Goal: Information Seeking & Learning: Learn about a topic

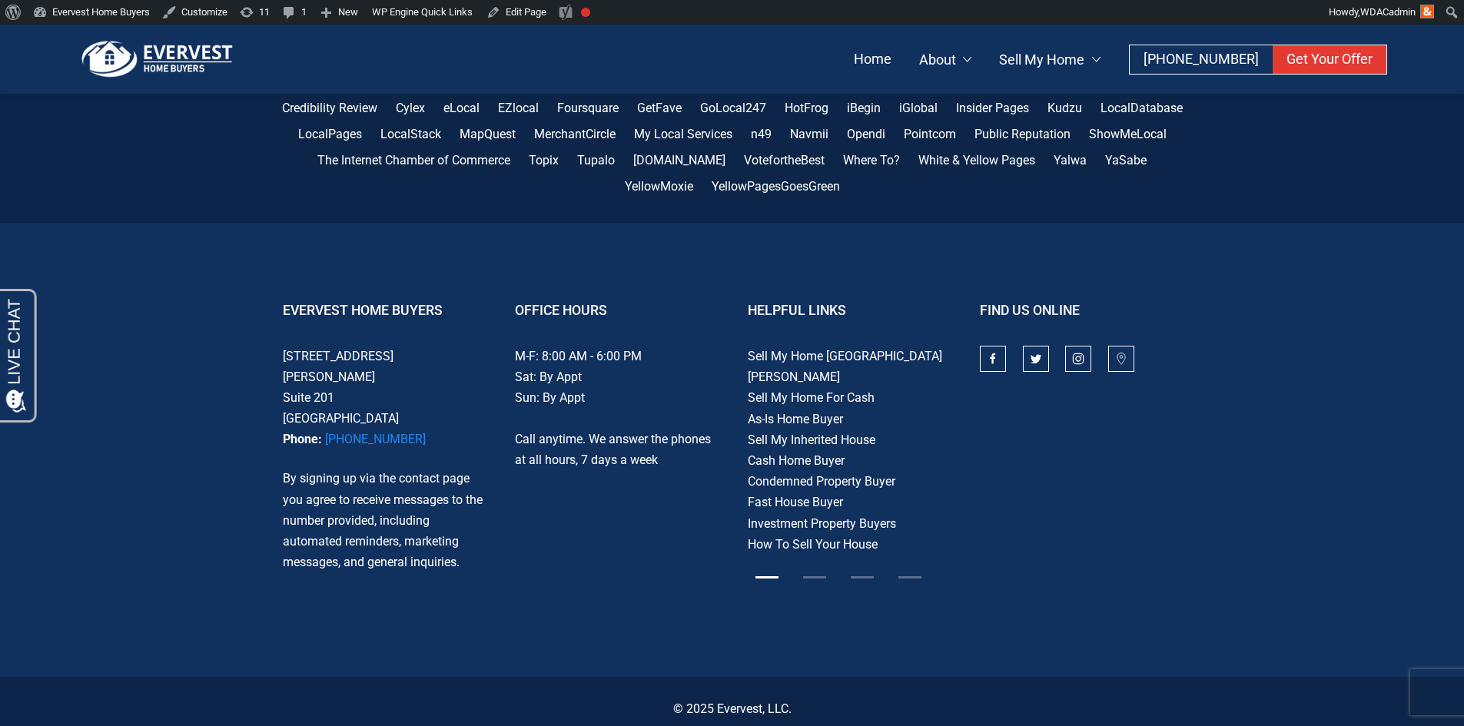
scroll to position [970, 0]
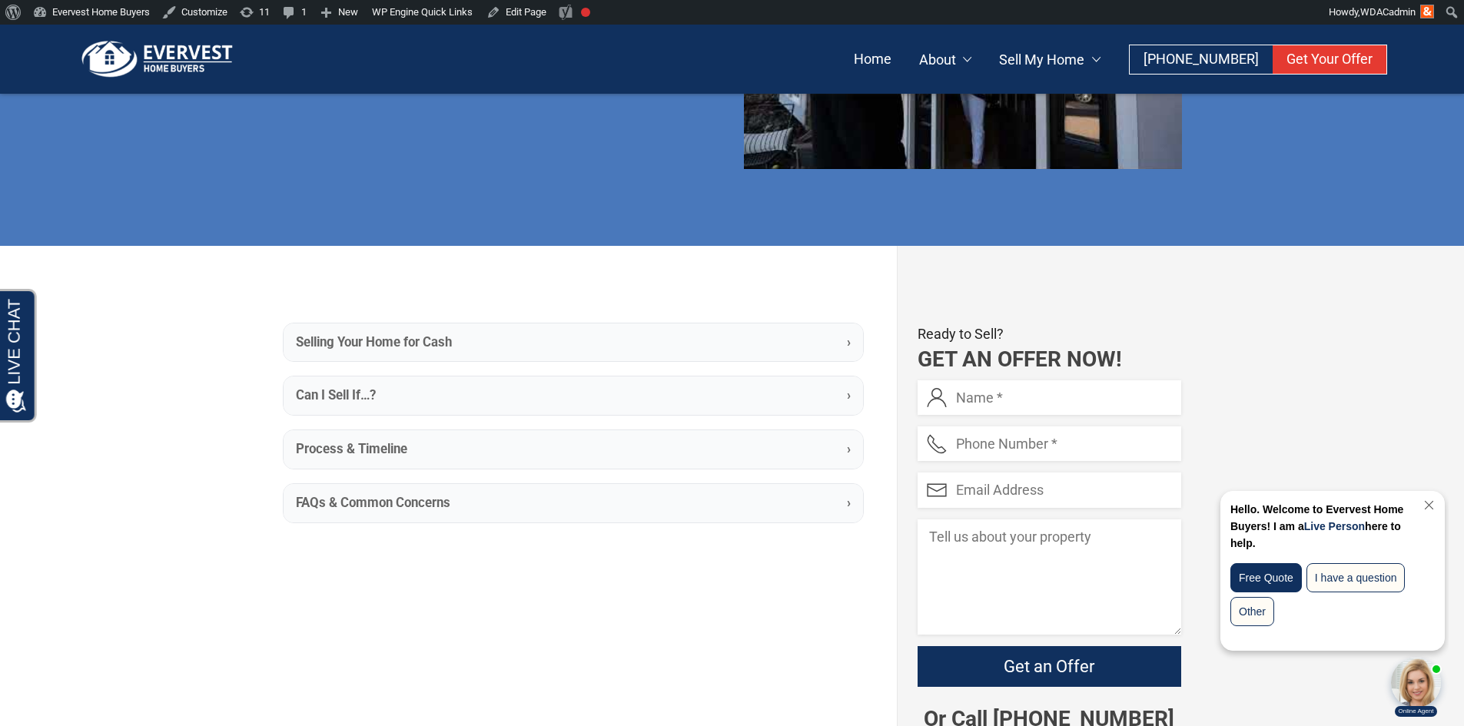
click at [350, 345] on b "Selling Your Home for Cash" at bounding box center [374, 342] width 156 height 17
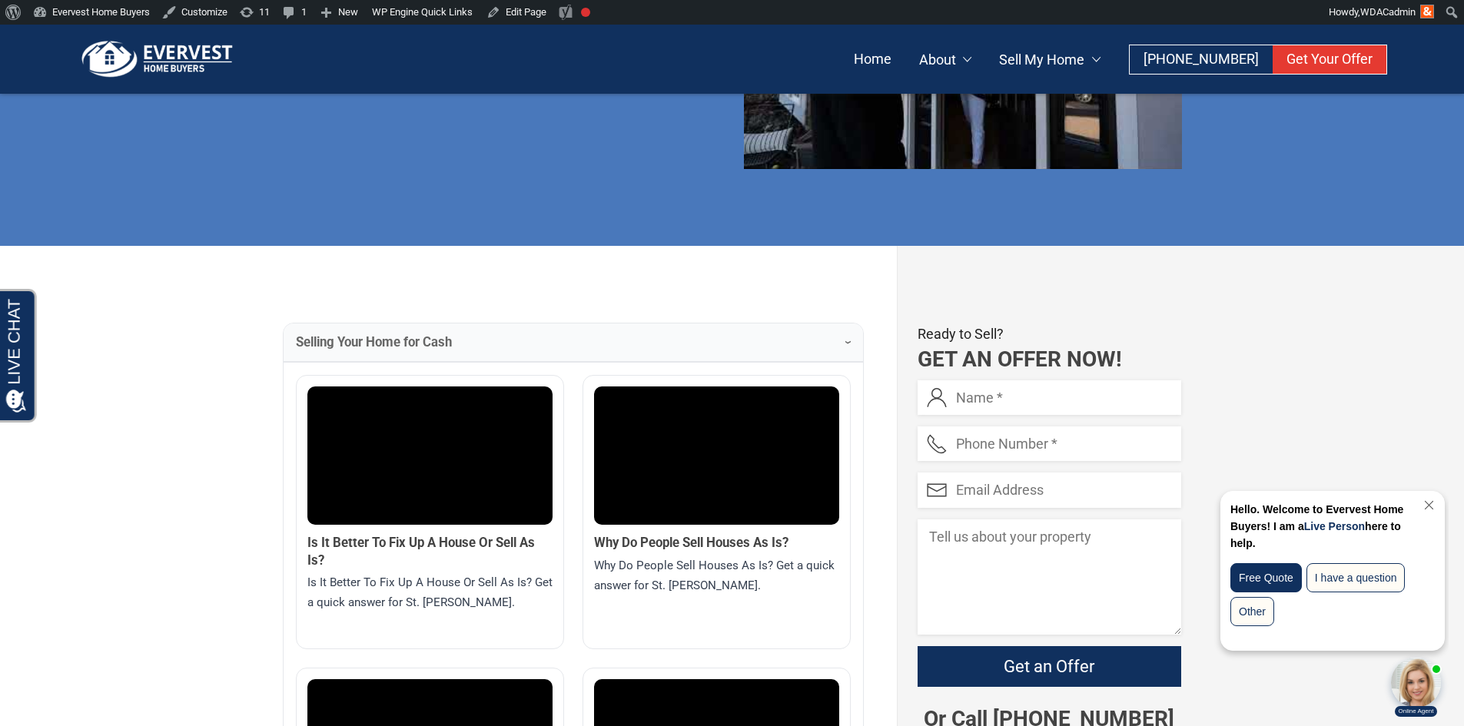
click at [332, 340] on b "Selling Your Home for Cash" at bounding box center [374, 342] width 156 height 17
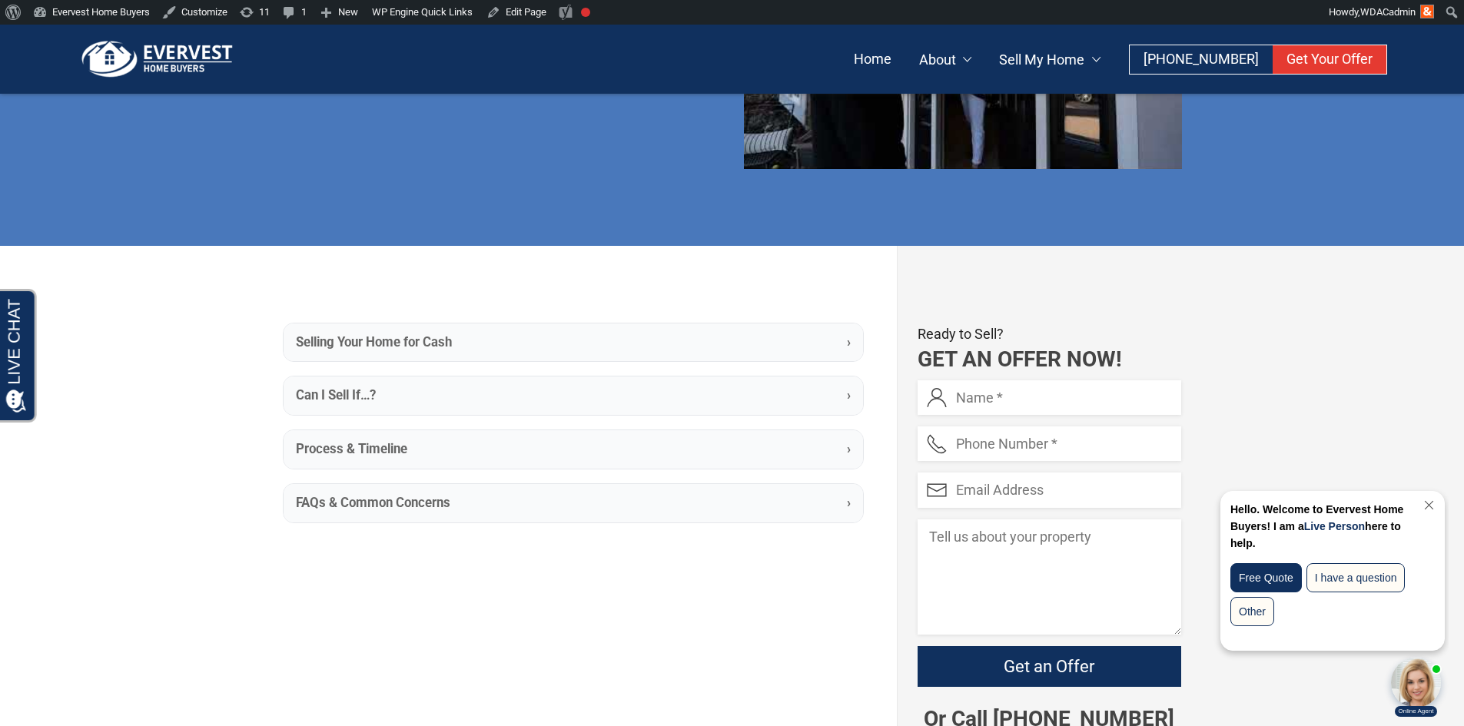
click at [366, 396] on b "Can I Sell If…?" at bounding box center [336, 395] width 80 height 17
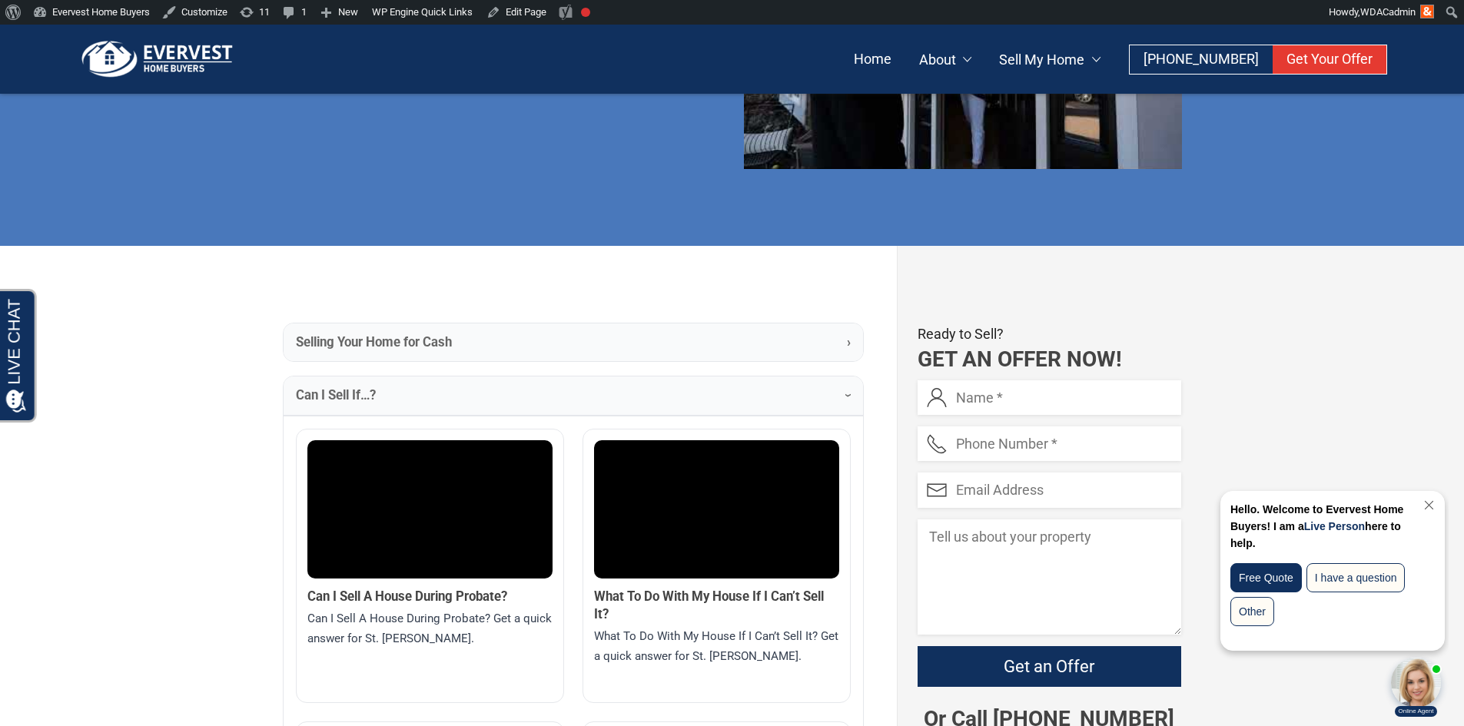
click at [366, 396] on b "Can I Sell If…?" at bounding box center [336, 395] width 80 height 17
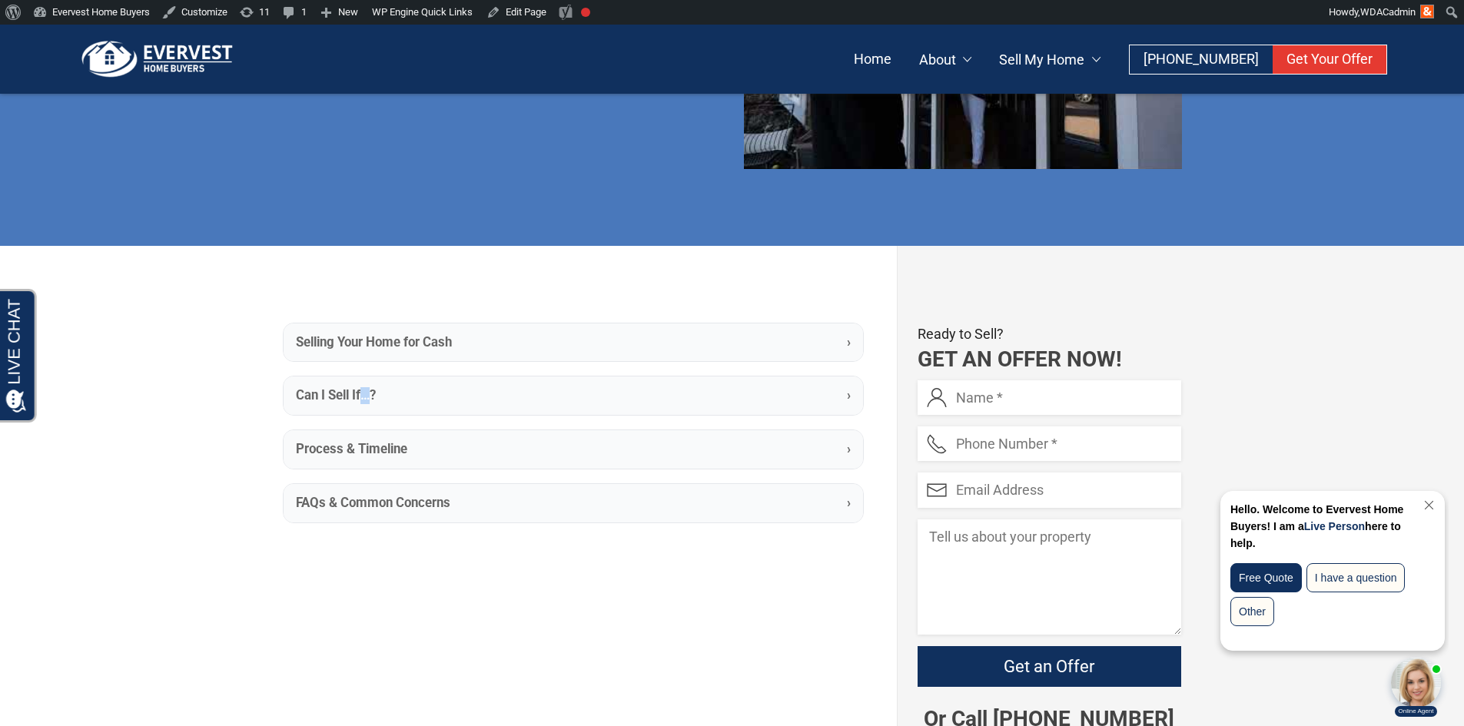
click at [366, 396] on b "Can I Sell If…?" at bounding box center [336, 395] width 80 height 17
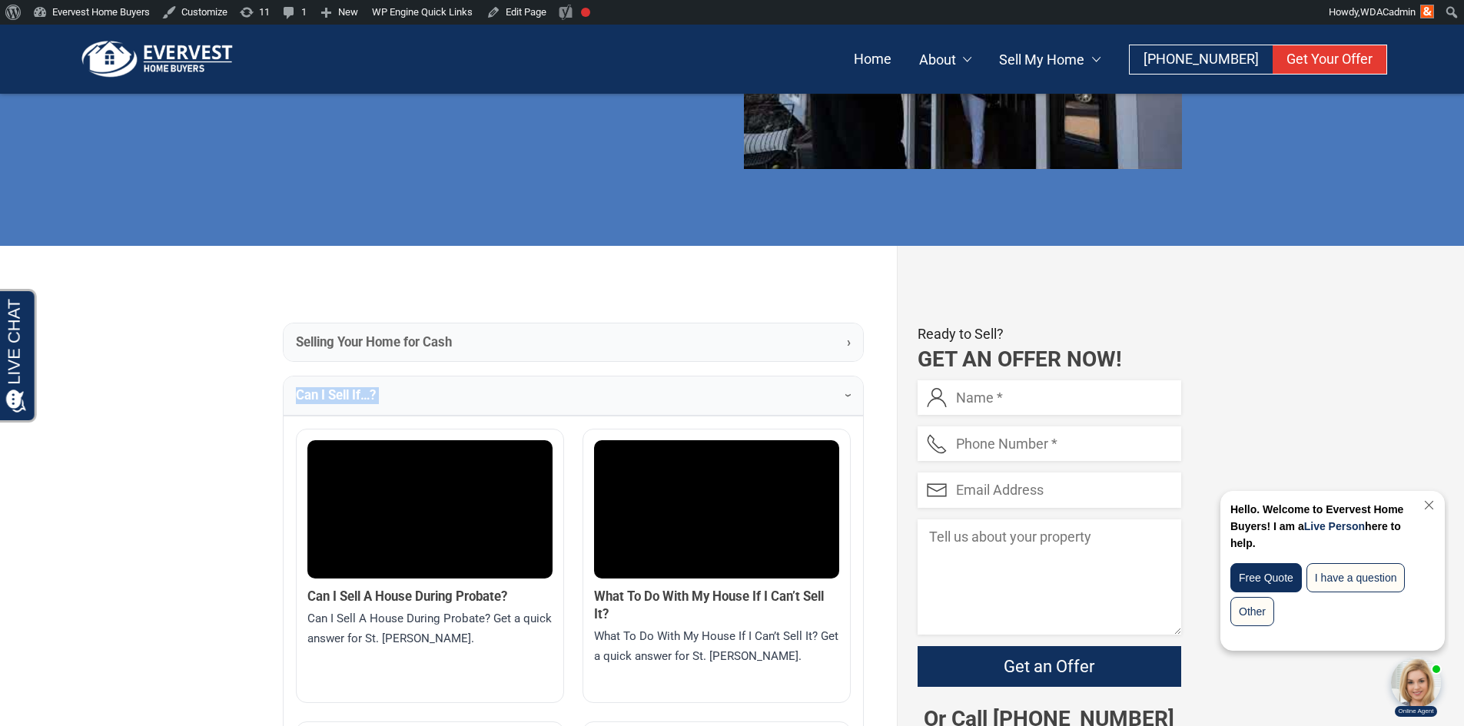
click at [366, 396] on b "Can I Sell If…?" at bounding box center [336, 395] width 80 height 17
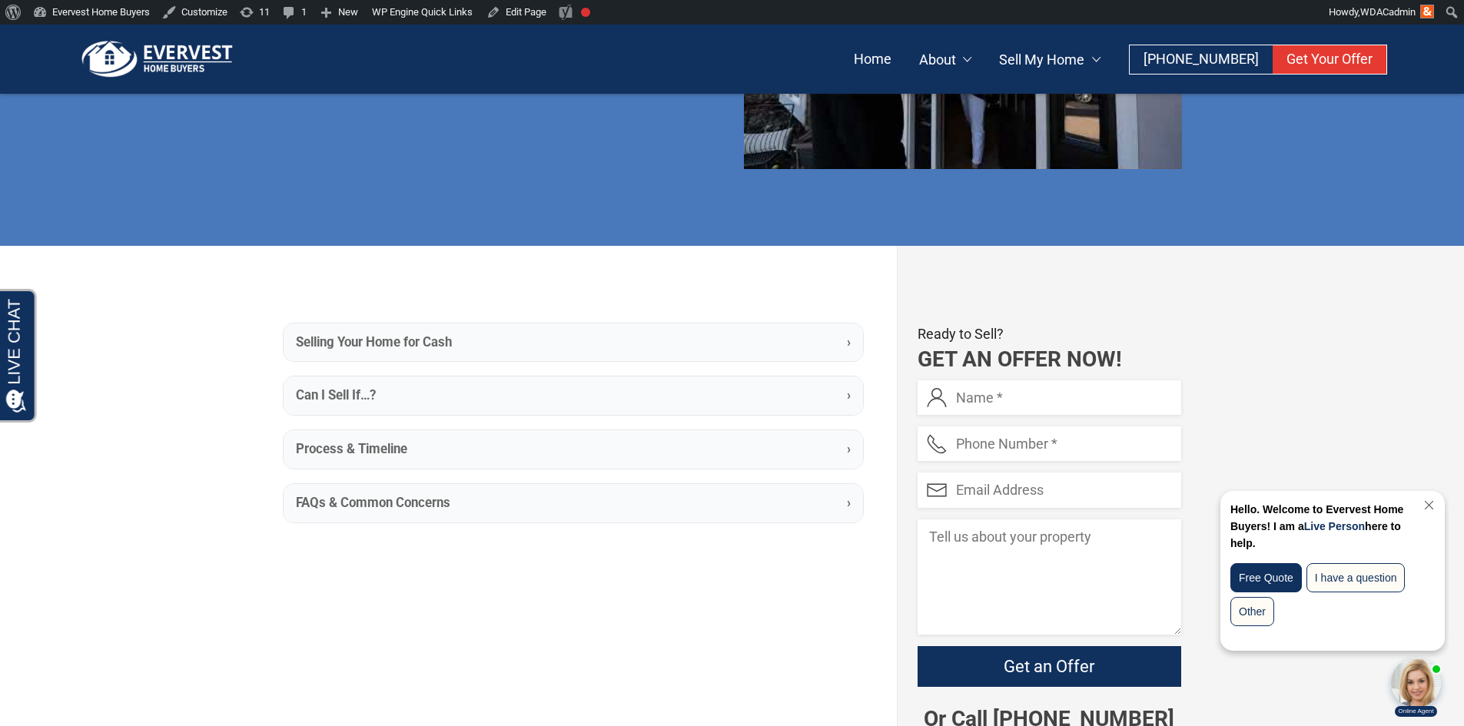
click at [372, 459] on summary "Process & Timeline ›" at bounding box center [573, 449] width 579 height 38
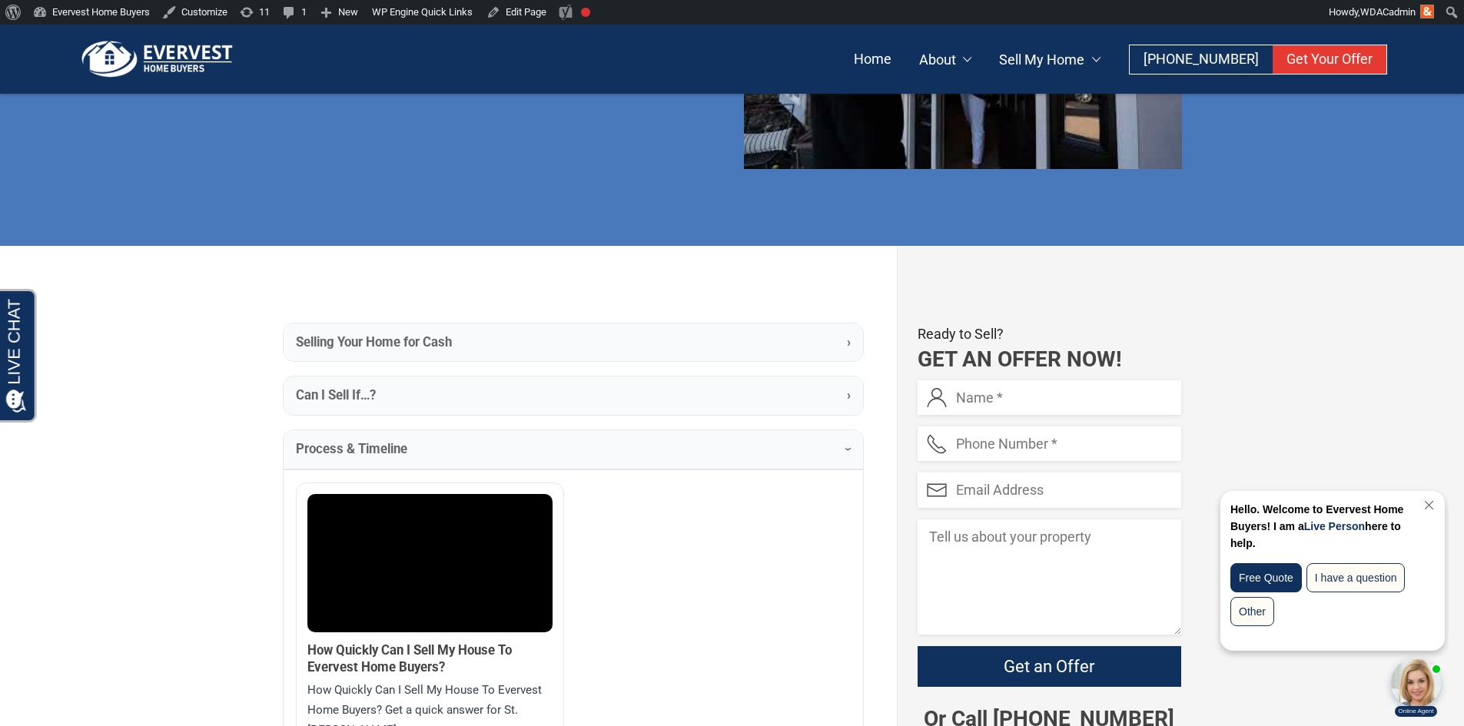
click at [372, 453] on b "Process & Timeline" at bounding box center [351, 449] width 111 height 17
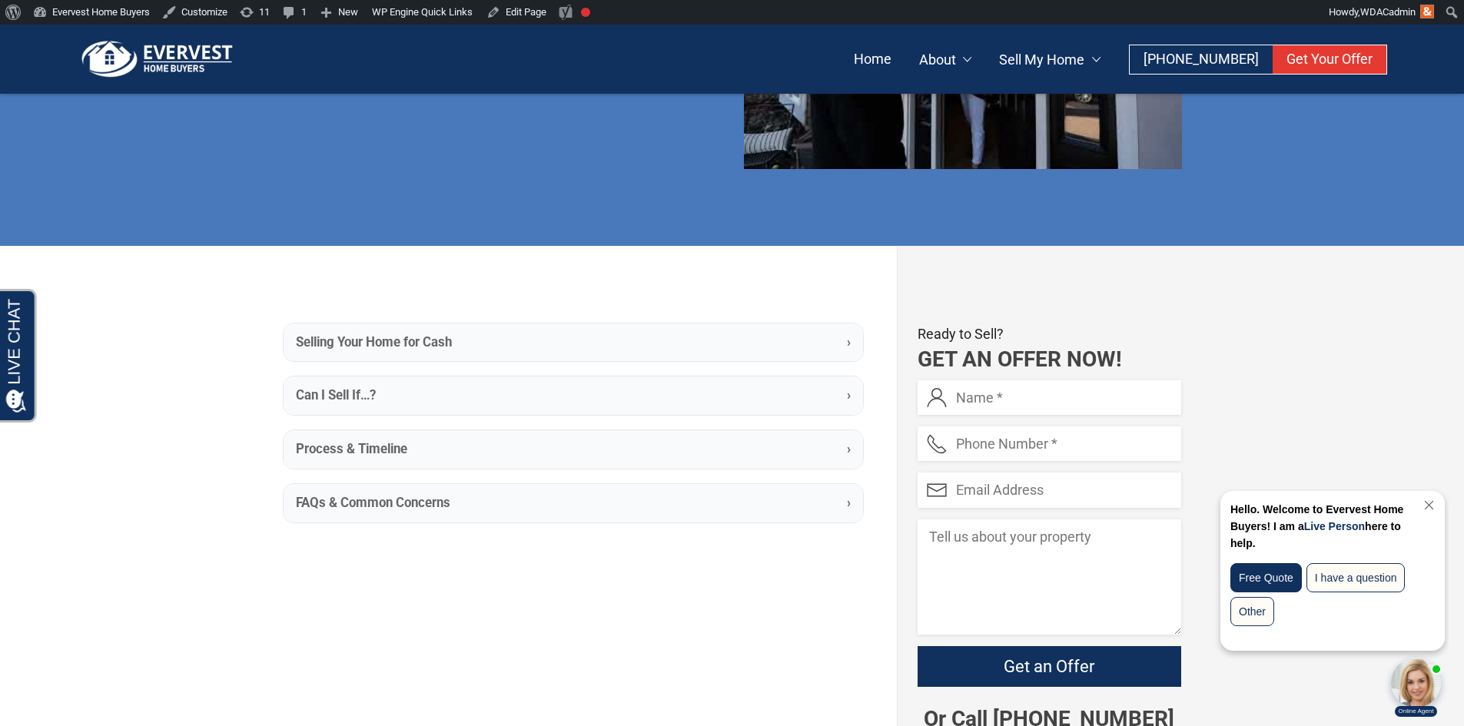
click at [372, 496] on b "FAQs & Common Concerns" at bounding box center [373, 503] width 154 height 17
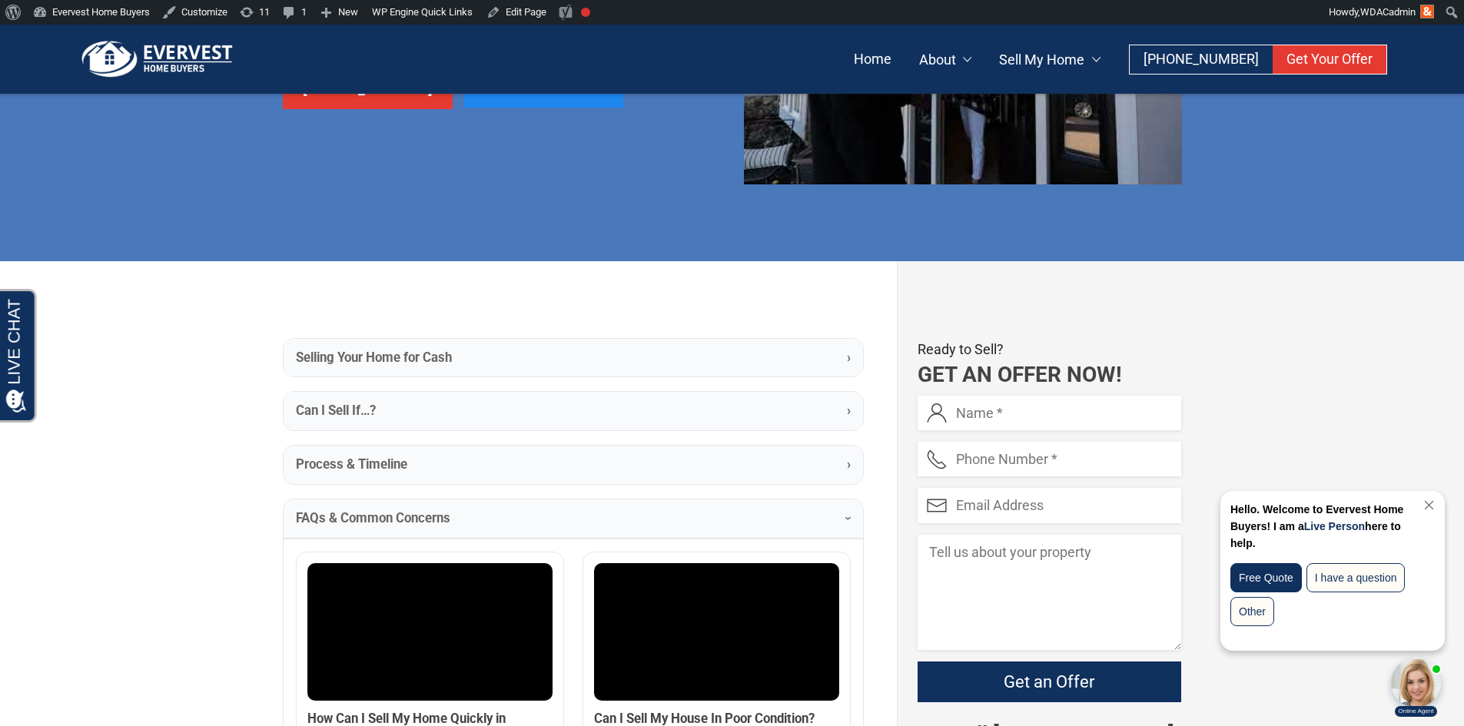
scroll to position [232, 0]
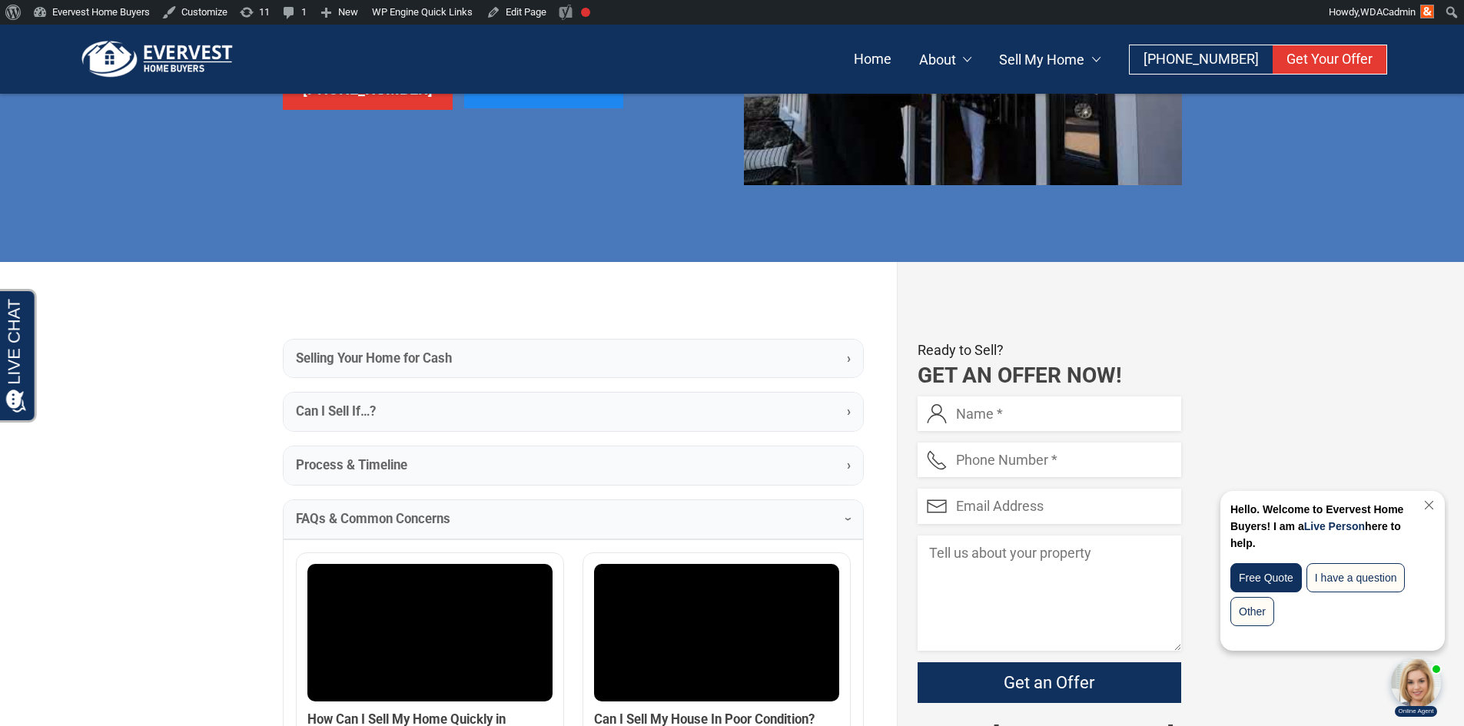
click at [357, 466] on b "Process & Timeline" at bounding box center [351, 465] width 111 height 17
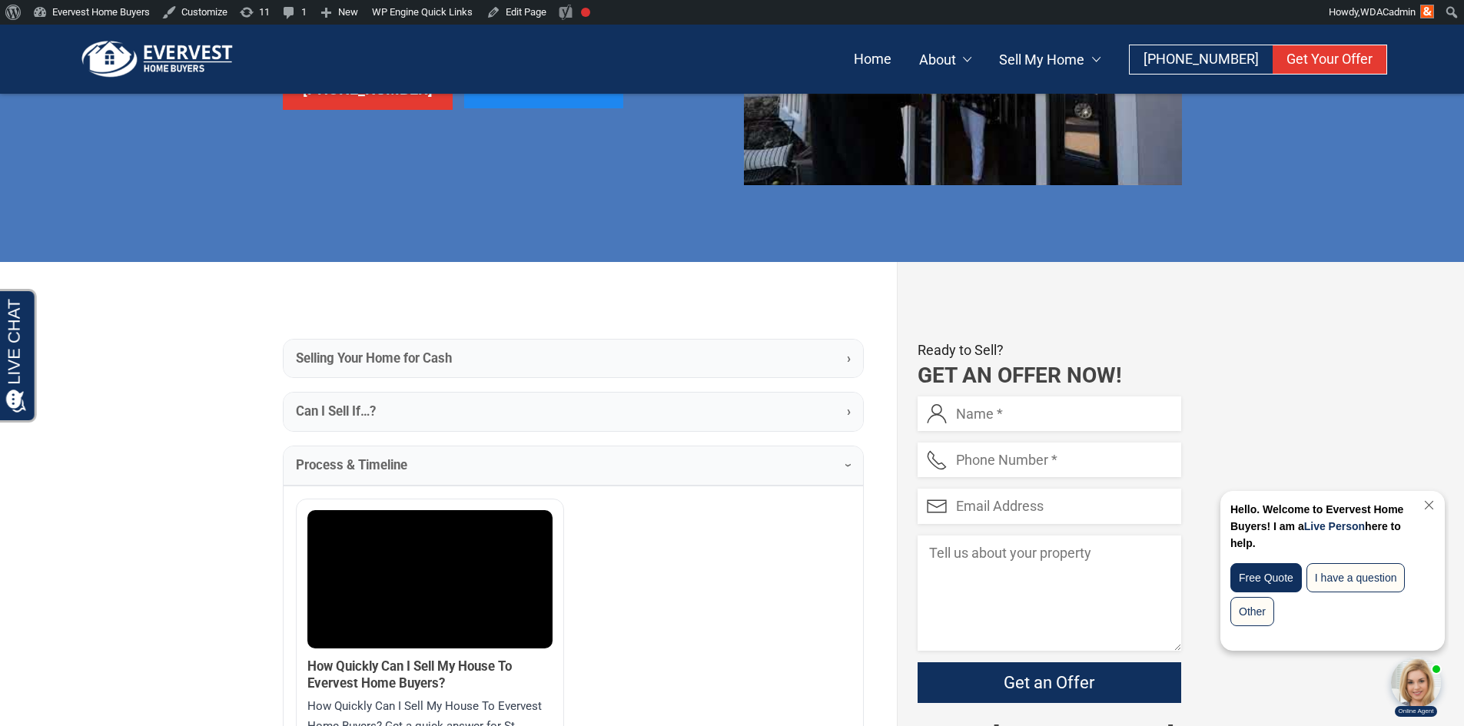
click at [327, 398] on summary "Can I Sell If…? ›" at bounding box center [573, 412] width 579 height 38
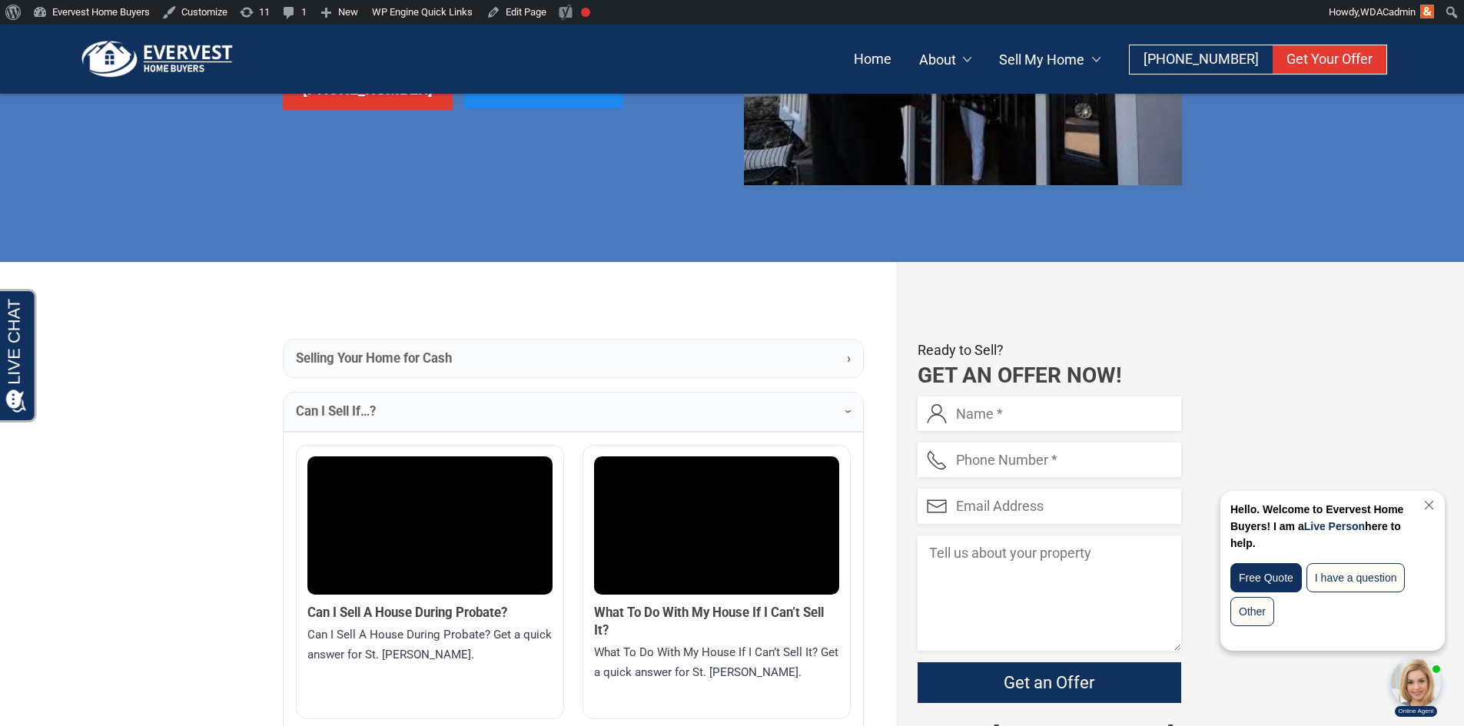
click at [328, 351] on b "Selling Your Home for Cash" at bounding box center [374, 358] width 156 height 17
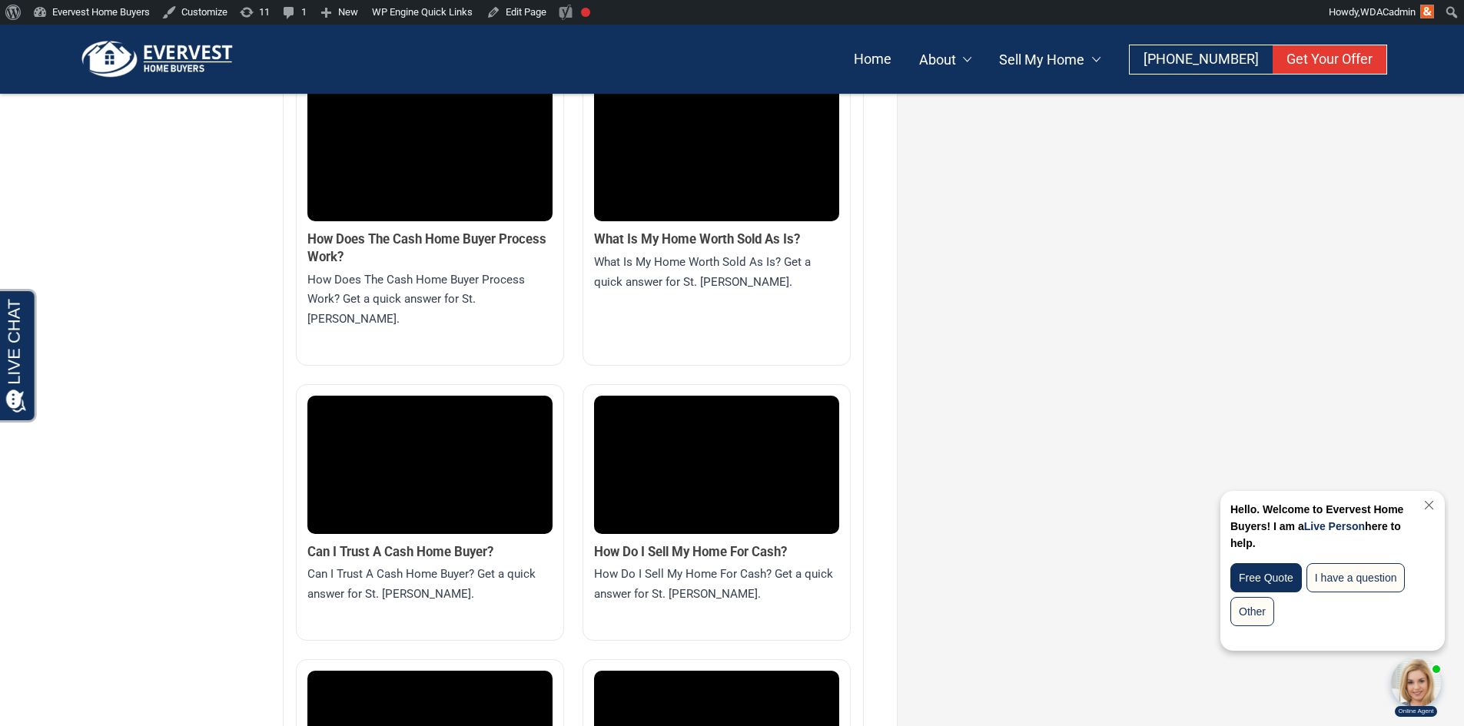
scroll to position [1140, 0]
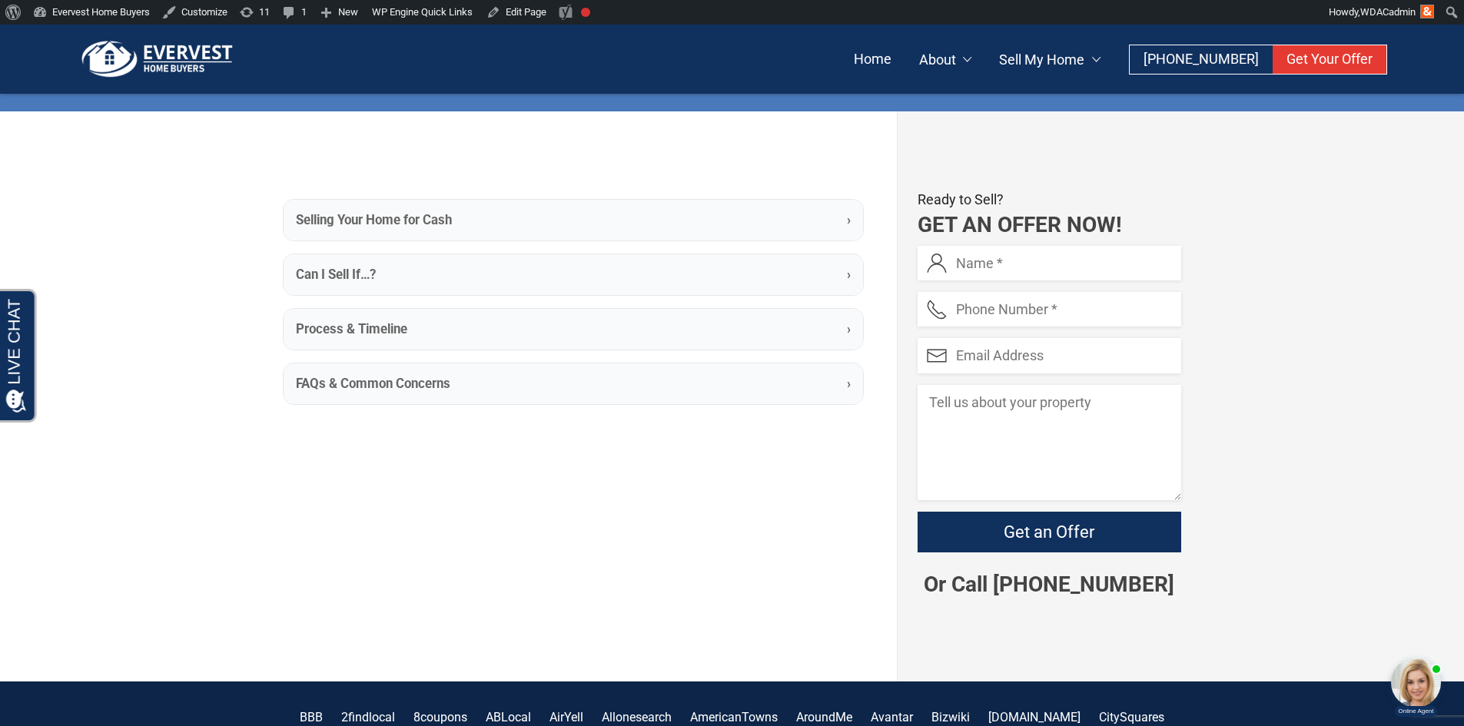
click at [357, 212] on b "Selling Your Home for Cash" at bounding box center [374, 220] width 156 height 19
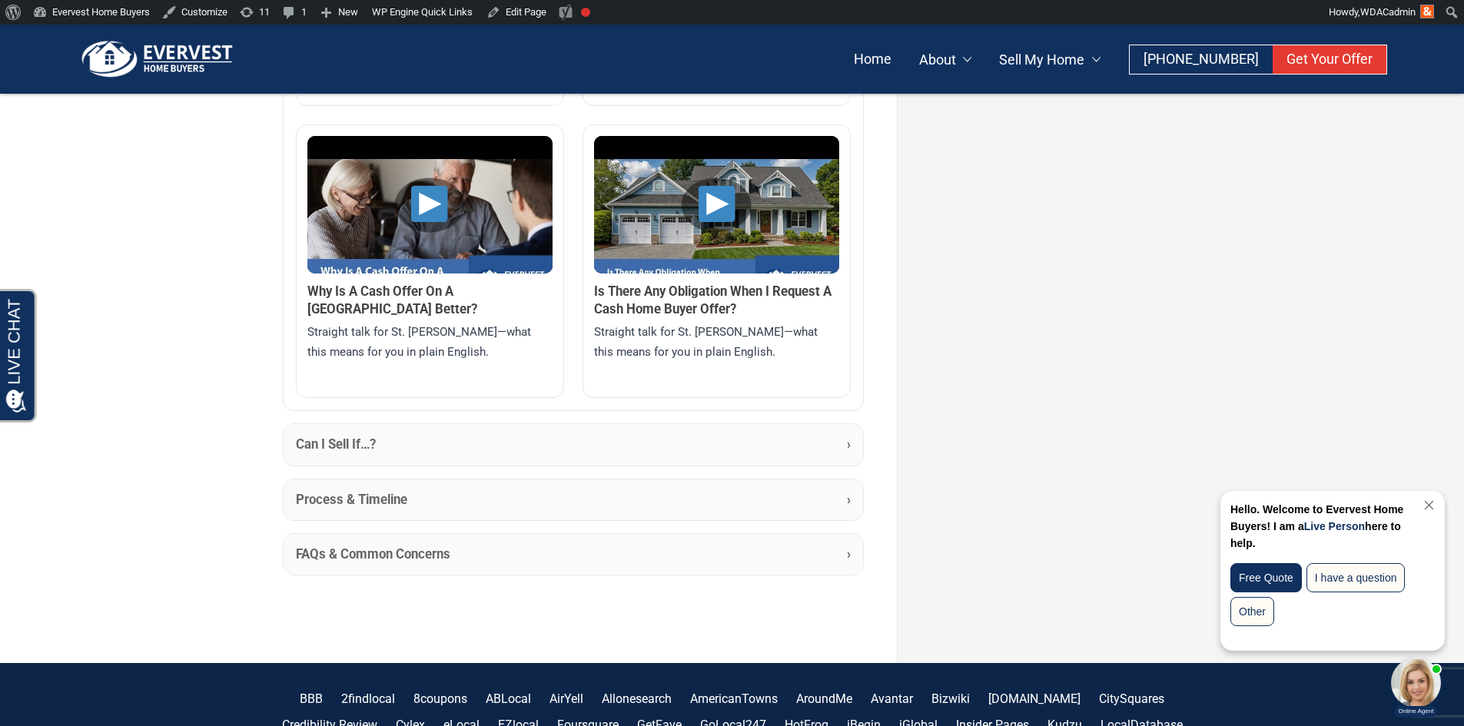
scroll to position [1372, 0]
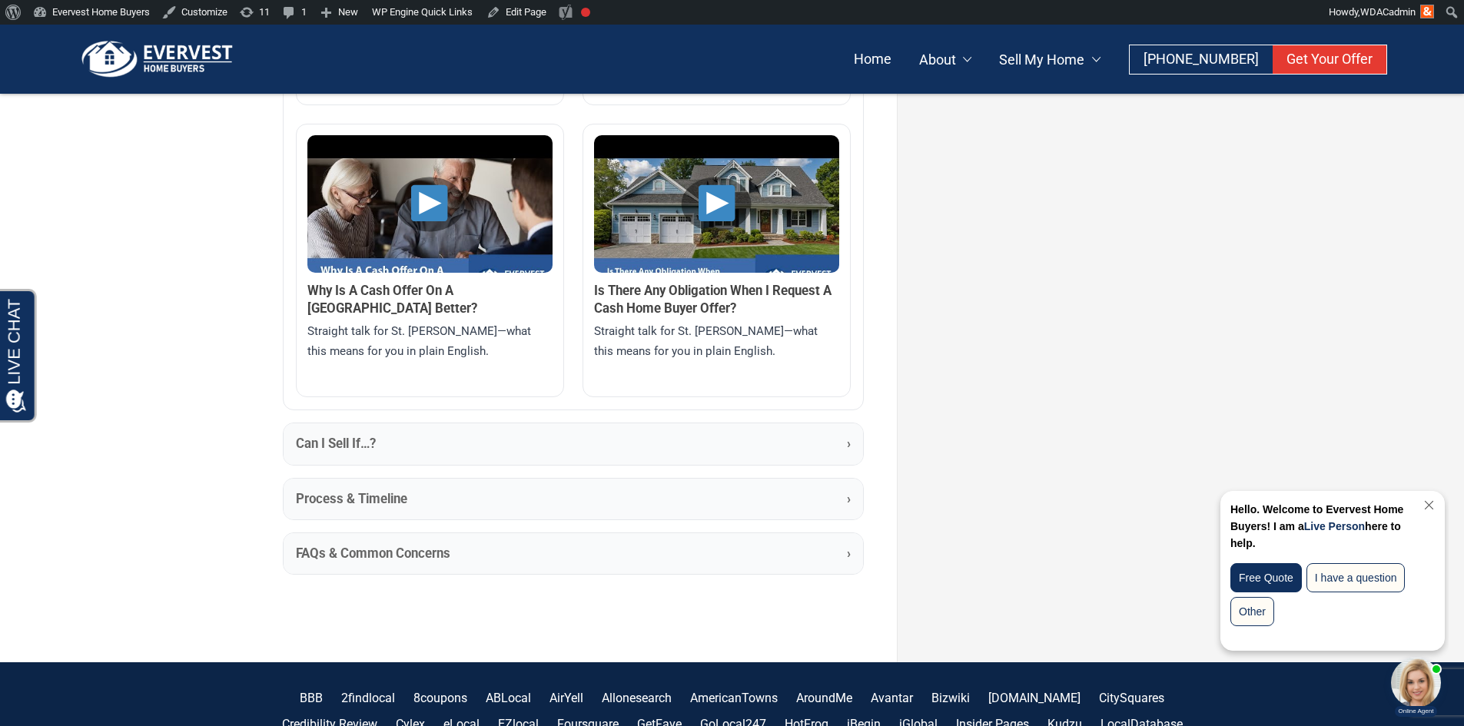
click at [385, 426] on summary "Can I Sell If…? ›" at bounding box center [573, 443] width 579 height 41
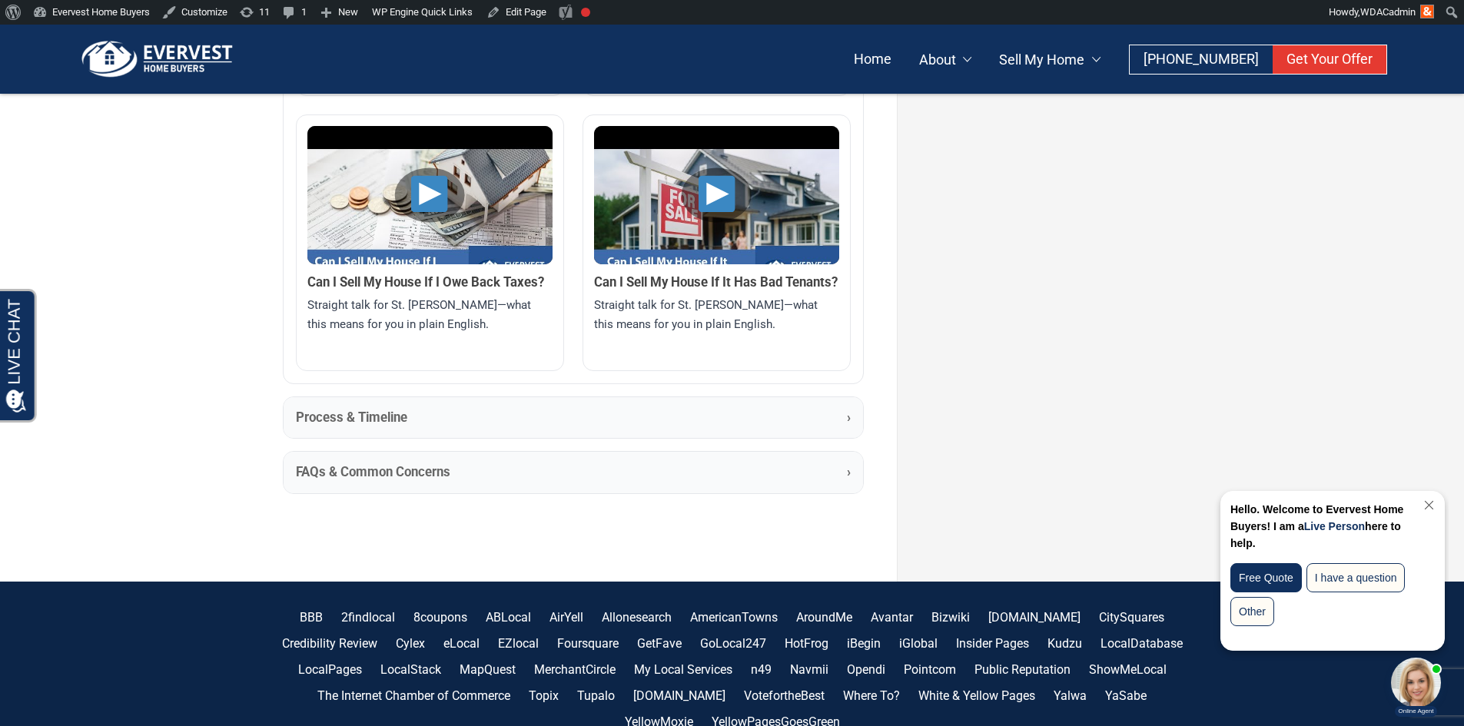
scroll to position [1472, 0]
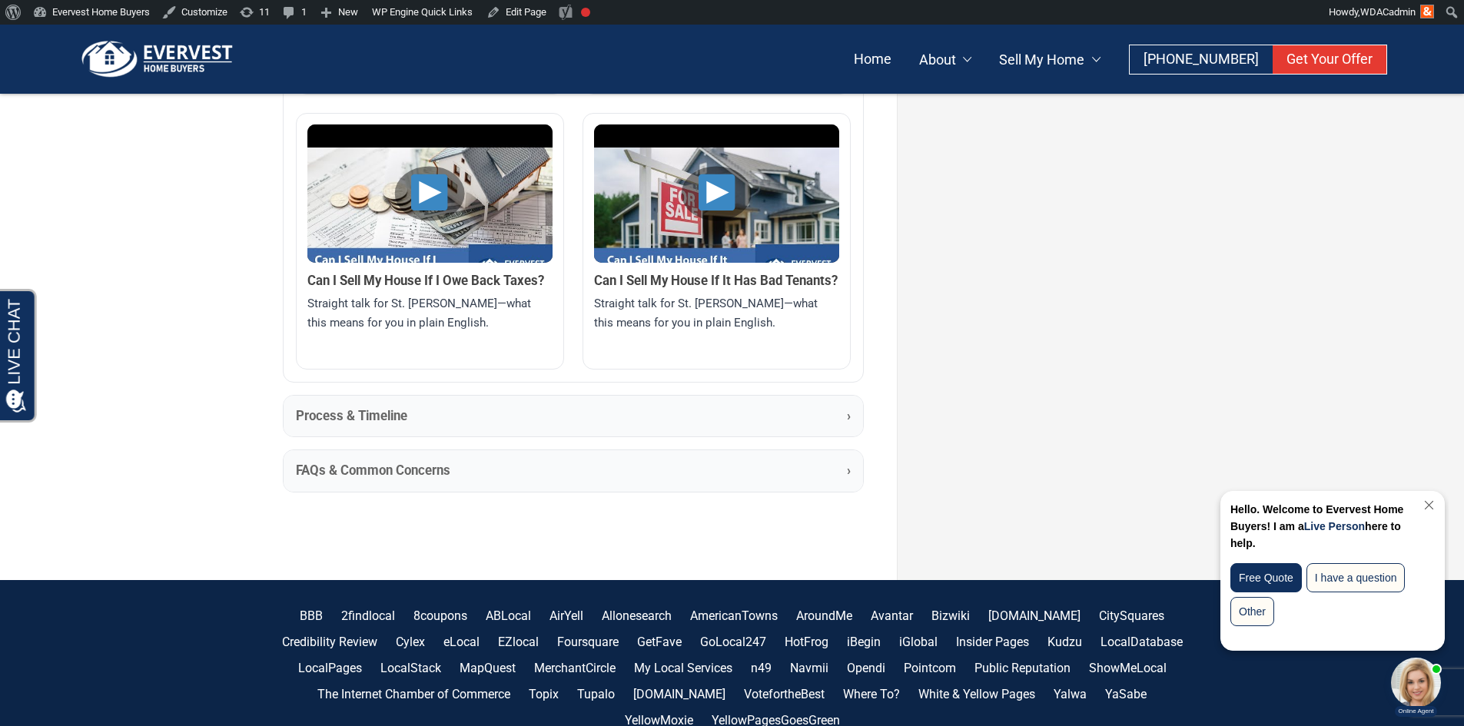
click at [340, 414] on b "Process & Timeline" at bounding box center [351, 415] width 111 height 19
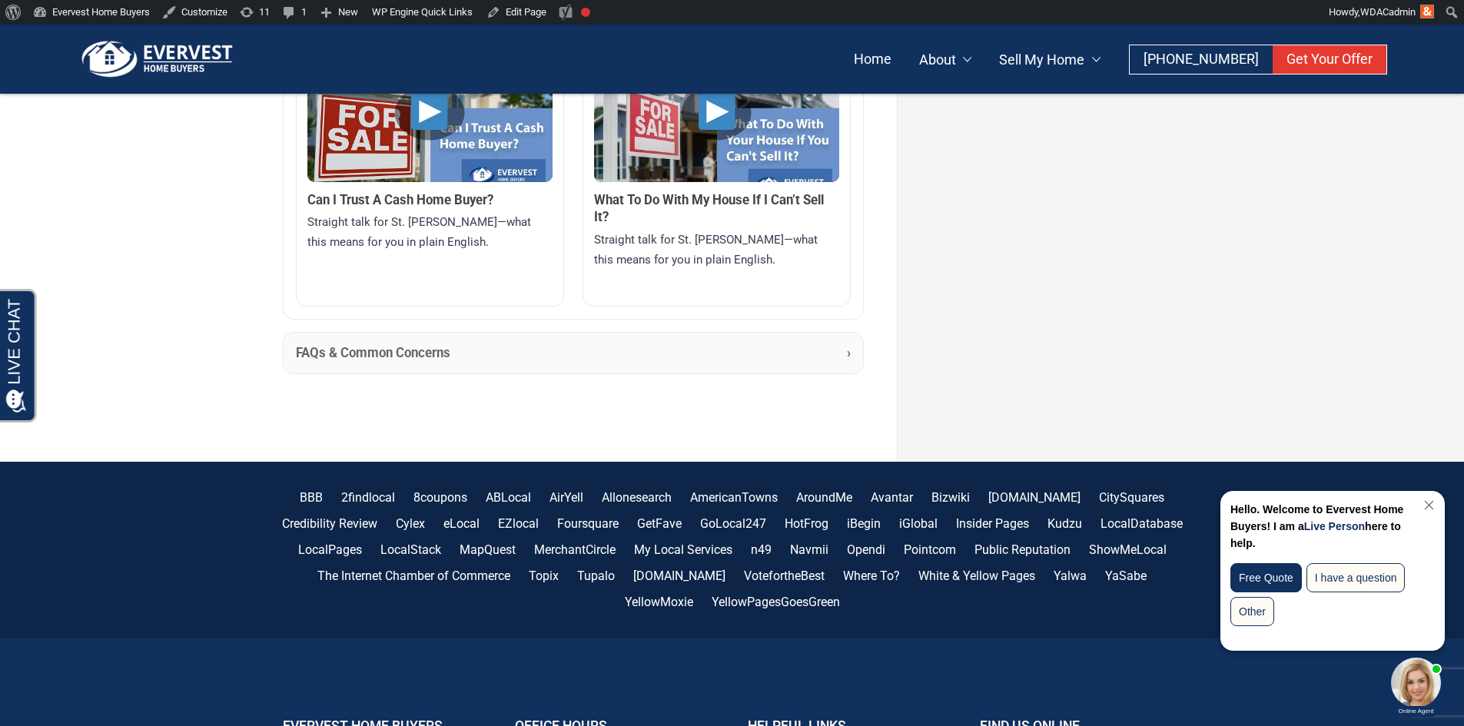
scroll to position [1594, 0]
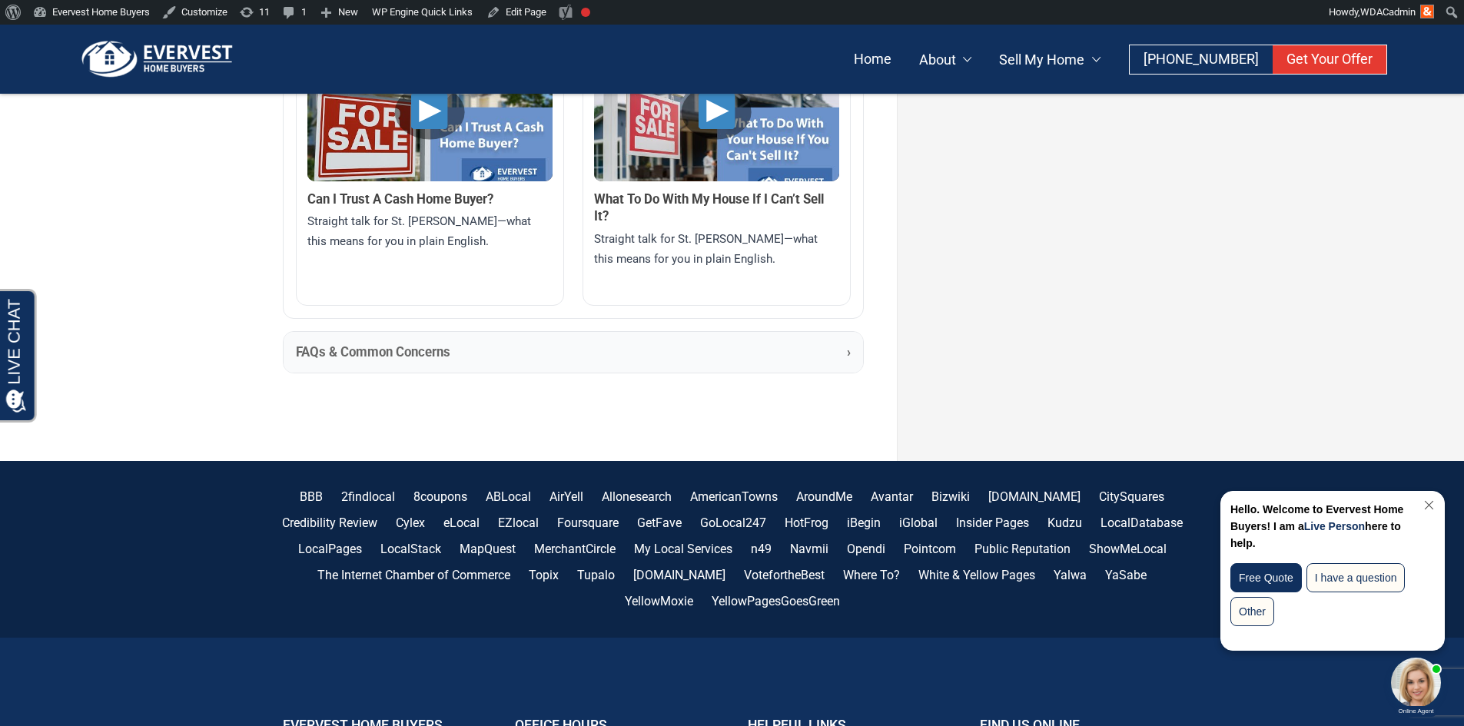
click at [347, 343] on b "FAQs & Common Concerns" at bounding box center [373, 352] width 154 height 19
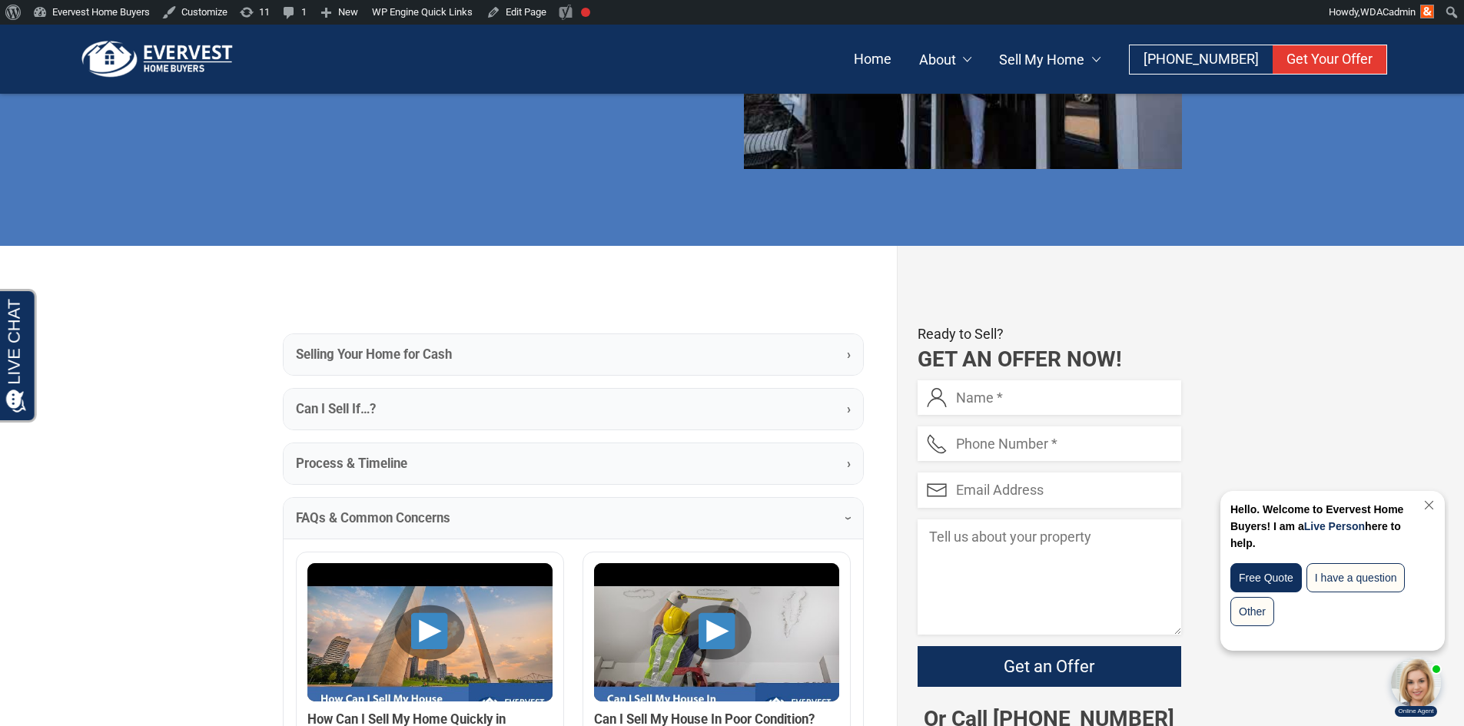
scroll to position [254, 0]
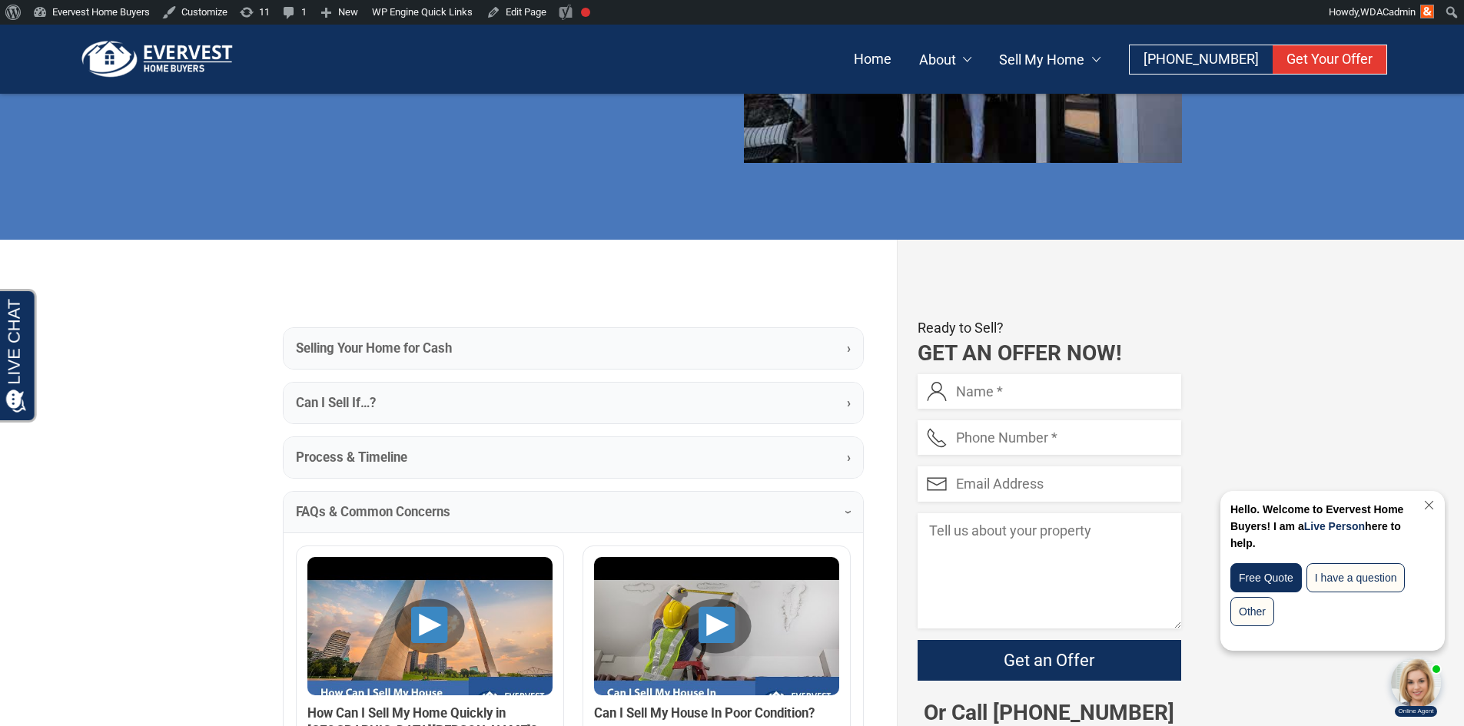
drag, startPoint x: 224, startPoint y: 311, endPoint x: 163, endPoint y: 595, distance: 290.9
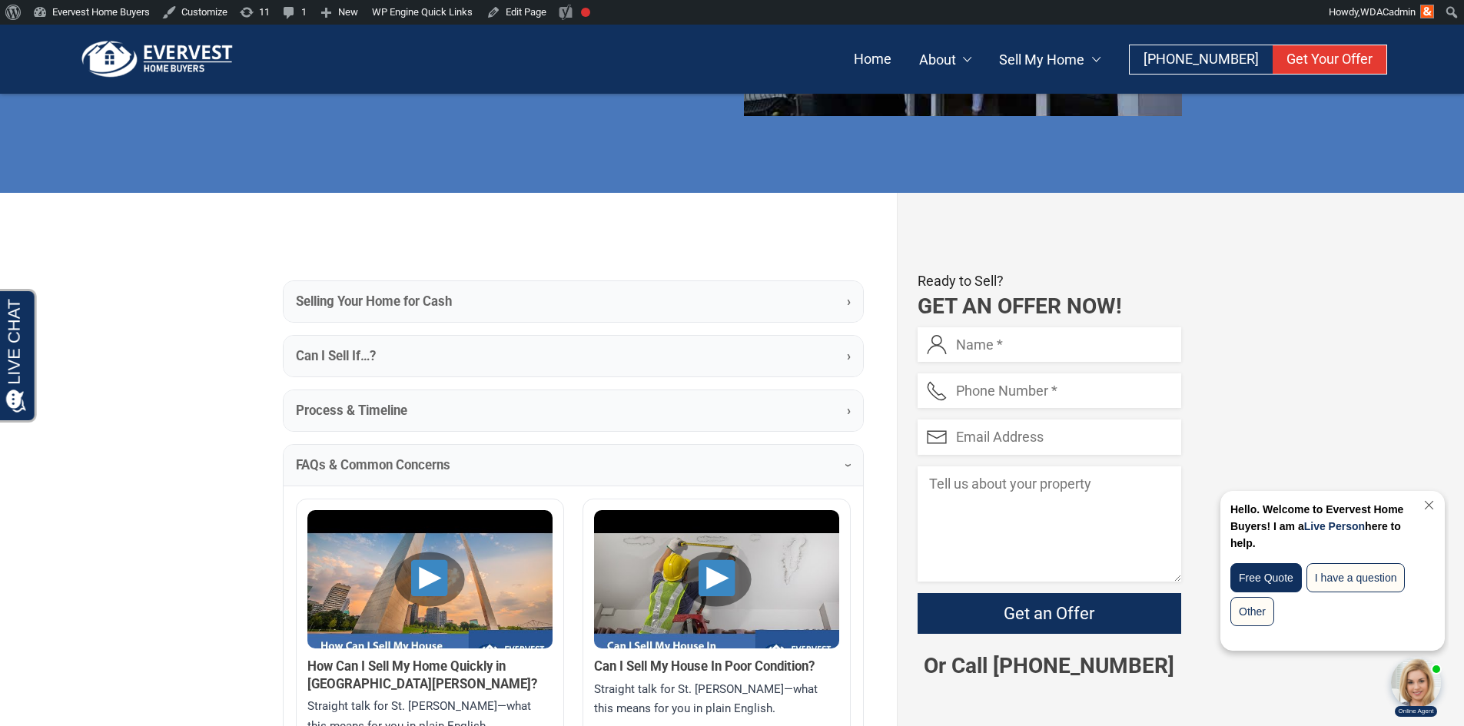
scroll to position [350, 0]
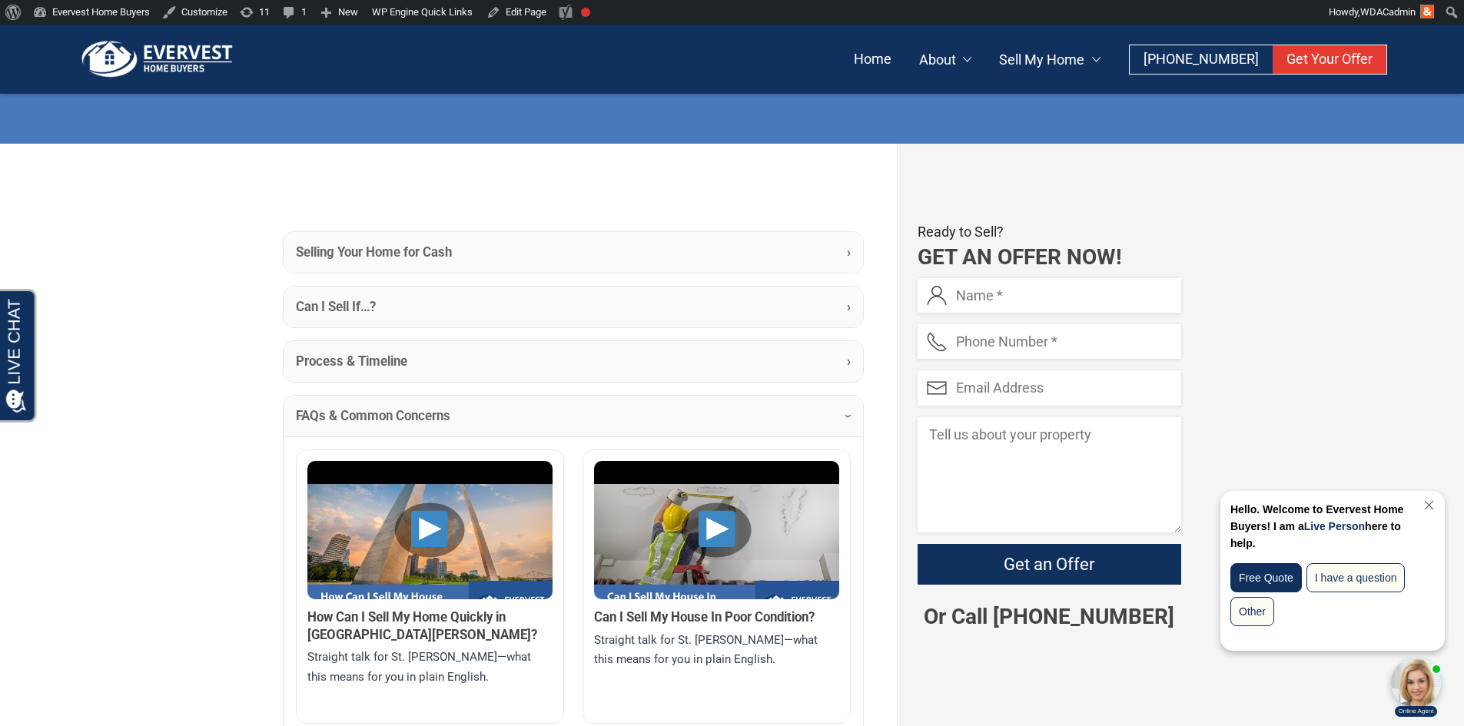
click at [342, 257] on b "Selling Your Home for Cash" at bounding box center [374, 252] width 156 height 19
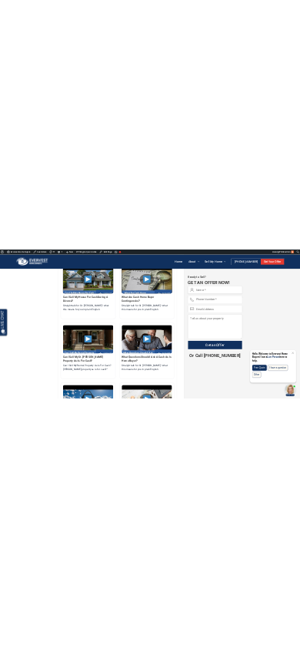
scroll to position [539, 0]
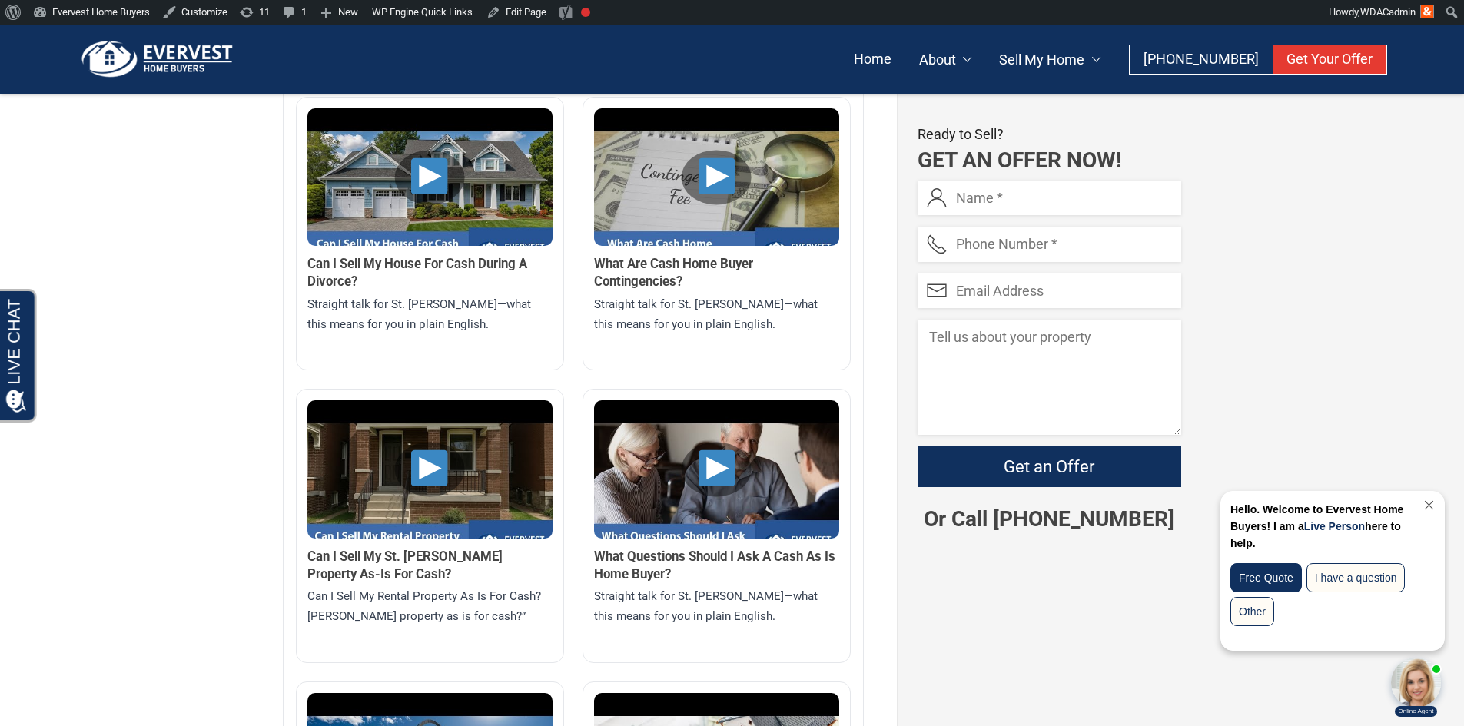
click at [130, 333] on section "Selling Your Home for Cash › Can I Sell My House For Cash During A Divorce? Str…" at bounding box center [732, 725] width 1464 height 1541
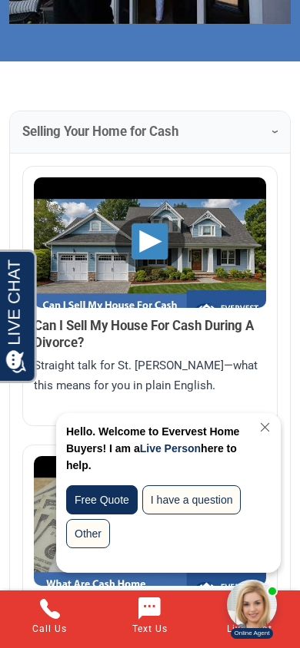
scroll to position [452, 0]
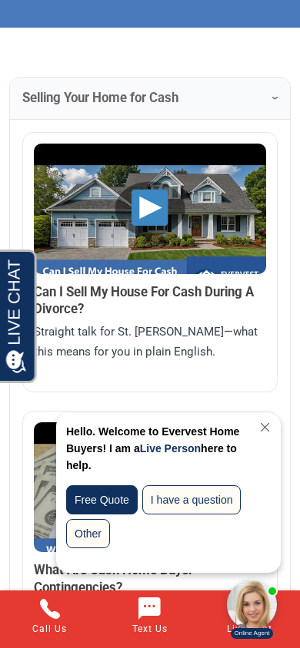
click at [151, 88] on b "Selling Your Home for Cash" at bounding box center [100, 97] width 156 height 19
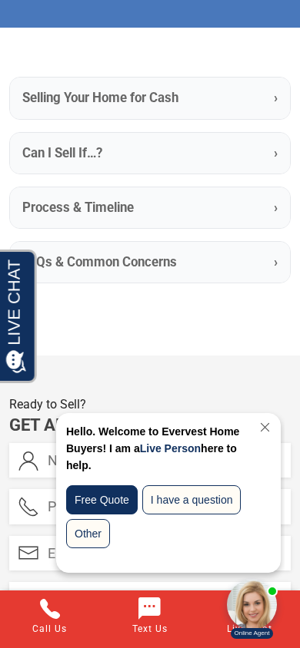
click at [158, 263] on b "FAQs & Common Concerns" at bounding box center [99, 262] width 154 height 19
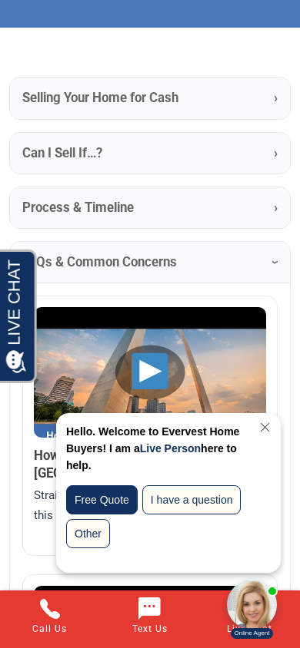
click at [158, 211] on summary "Process & Timeline ›" at bounding box center [150, 207] width 280 height 41
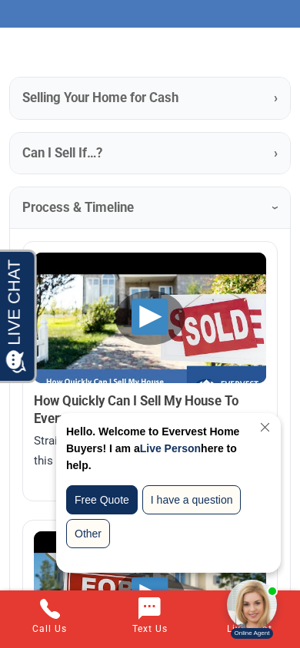
click at [137, 149] on summary "Can I Sell If…? ›" at bounding box center [150, 153] width 280 height 41
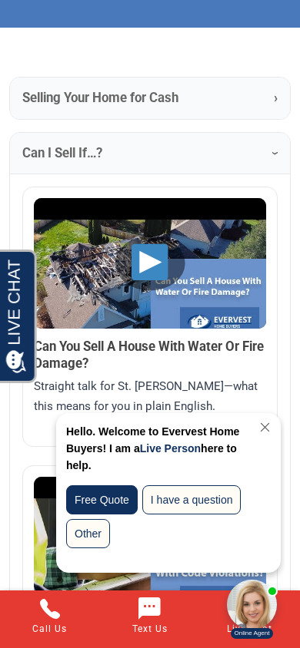
click at [111, 95] on b "Selling Your Home for Cash" at bounding box center [100, 97] width 156 height 19
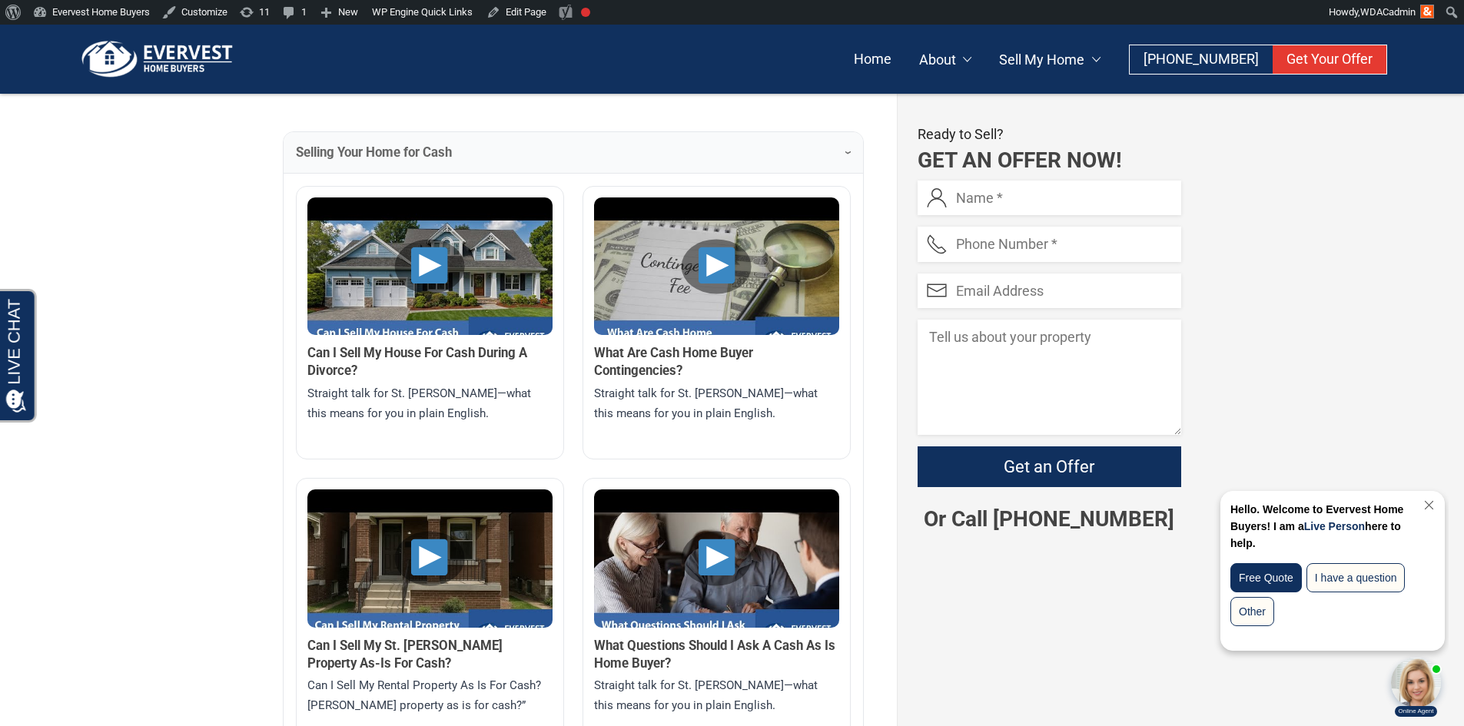
scroll to position [470, 0]
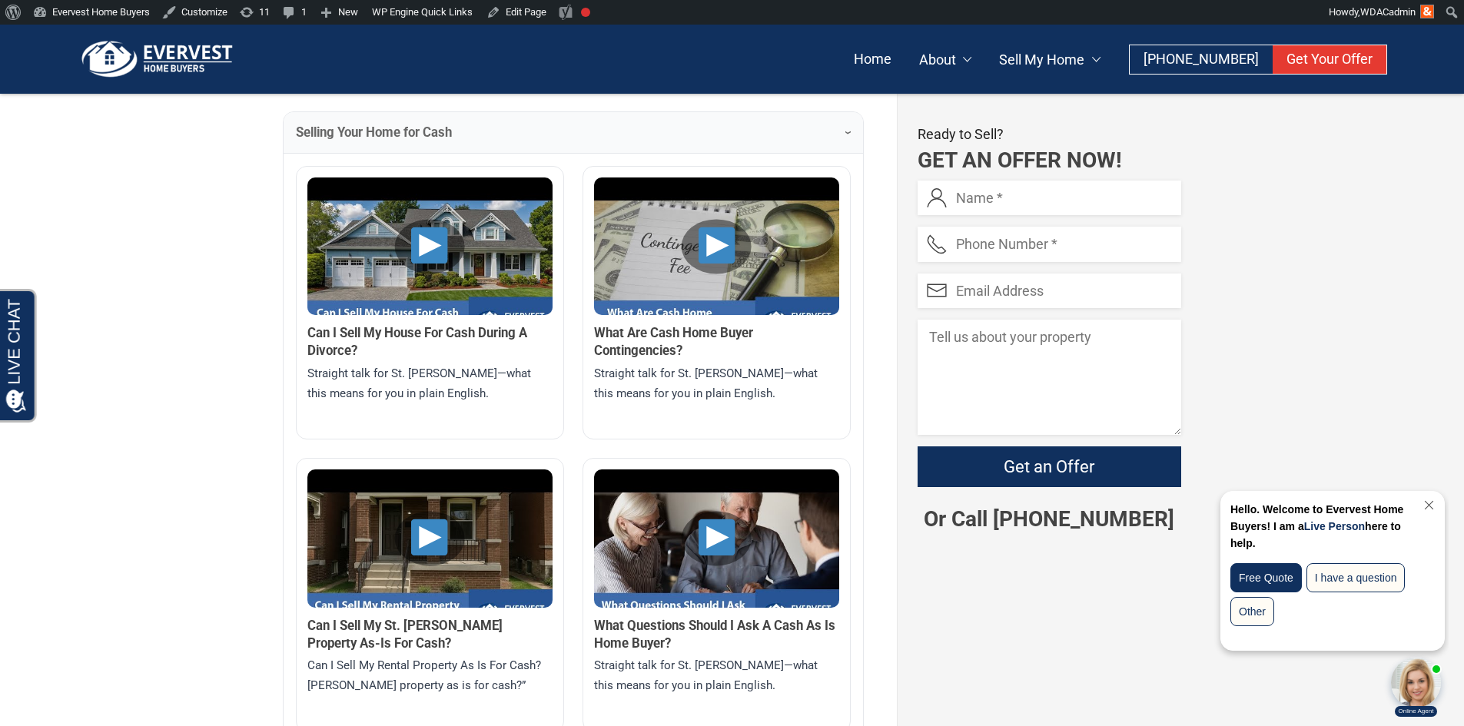
click at [800, 135] on summary "Selling Your Home for Cash ›" at bounding box center [573, 132] width 579 height 41
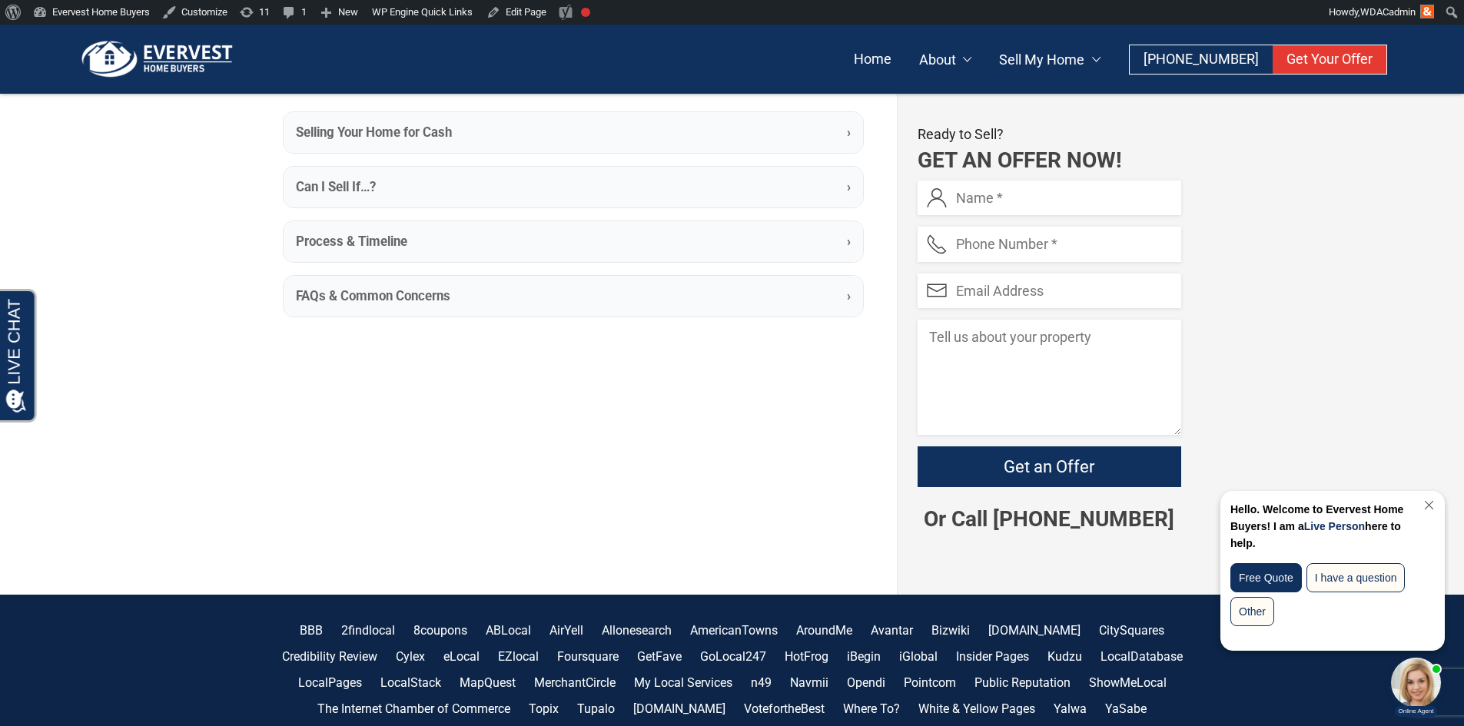
click at [672, 294] on summary "FAQs & Common Concerns ›" at bounding box center [573, 296] width 579 height 41
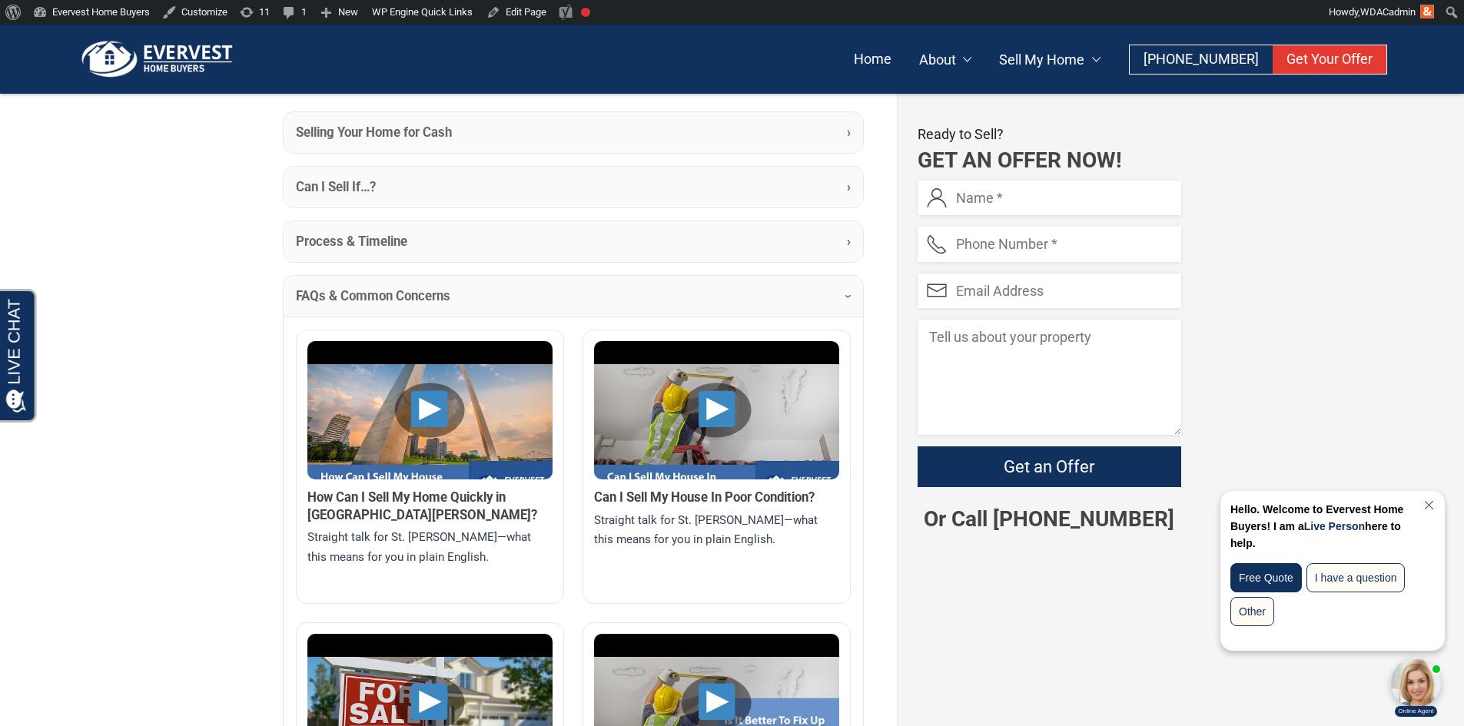
click at [672, 294] on summary "FAQs & Common Concerns ›" at bounding box center [573, 296] width 579 height 41
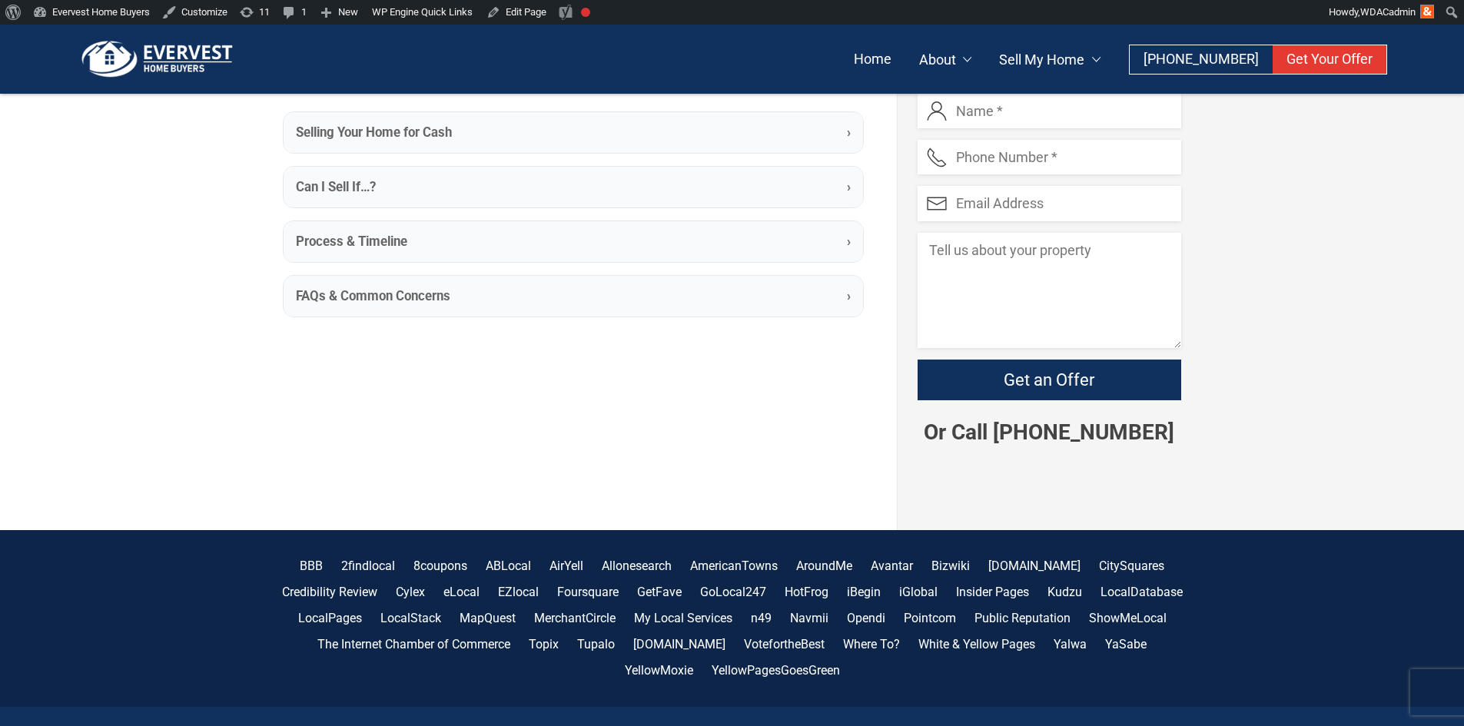
click at [551, 288] on summary "FAQs & Common Concerns ›" at bounding box center [573, 296] width 579 height 41
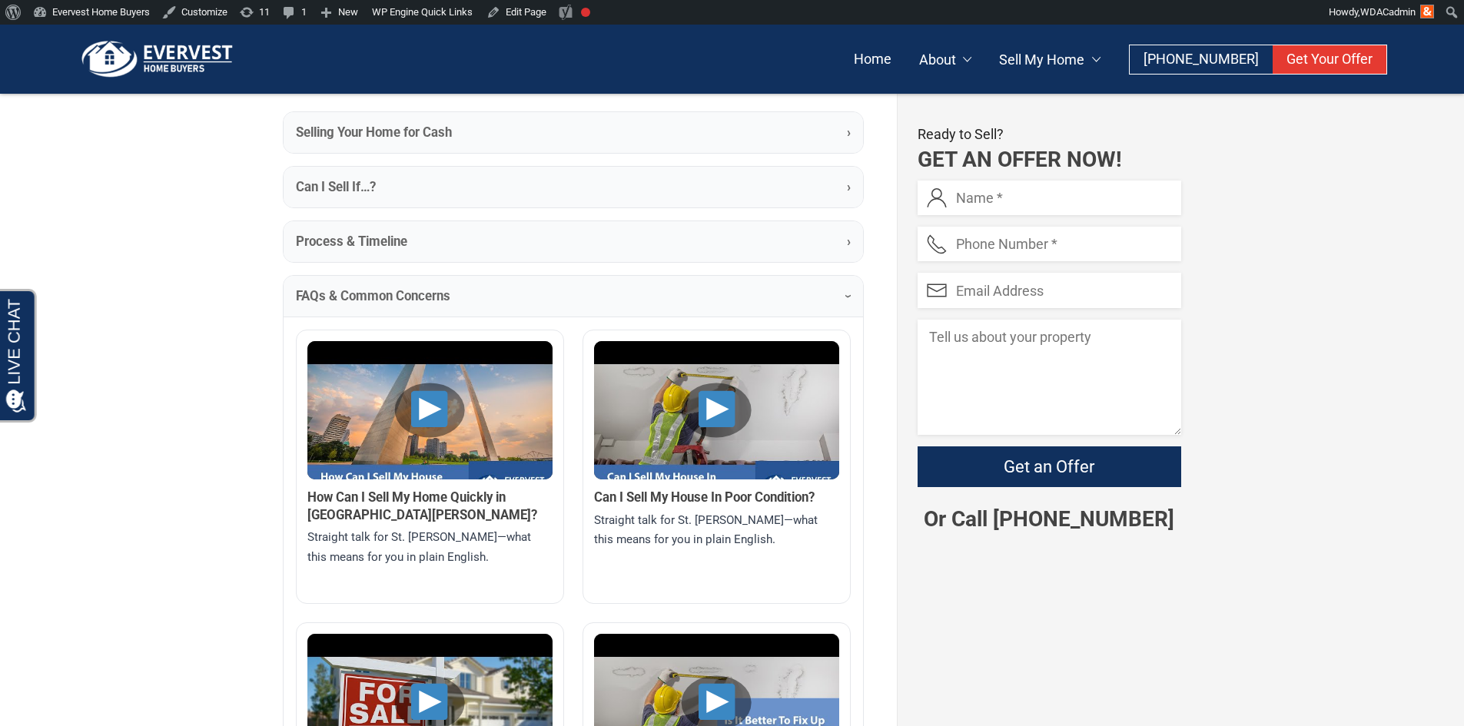
click at [499, 229] on summary "Process & Timeline ›" at bounding box center [573, 241] width 579 height 41
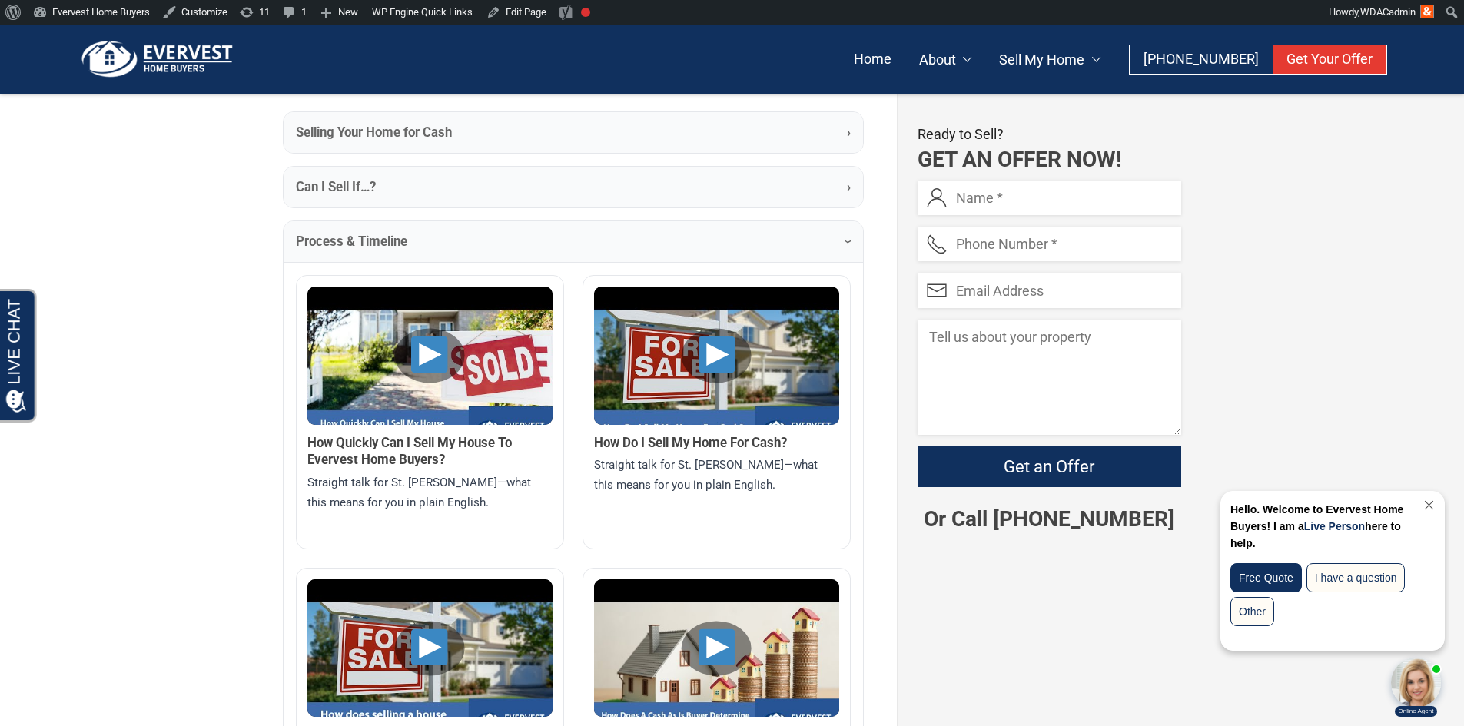
click at [473, 177] on summary "Can I Sell If…? ›" at bounding box center [573, 187] width 579 height 41
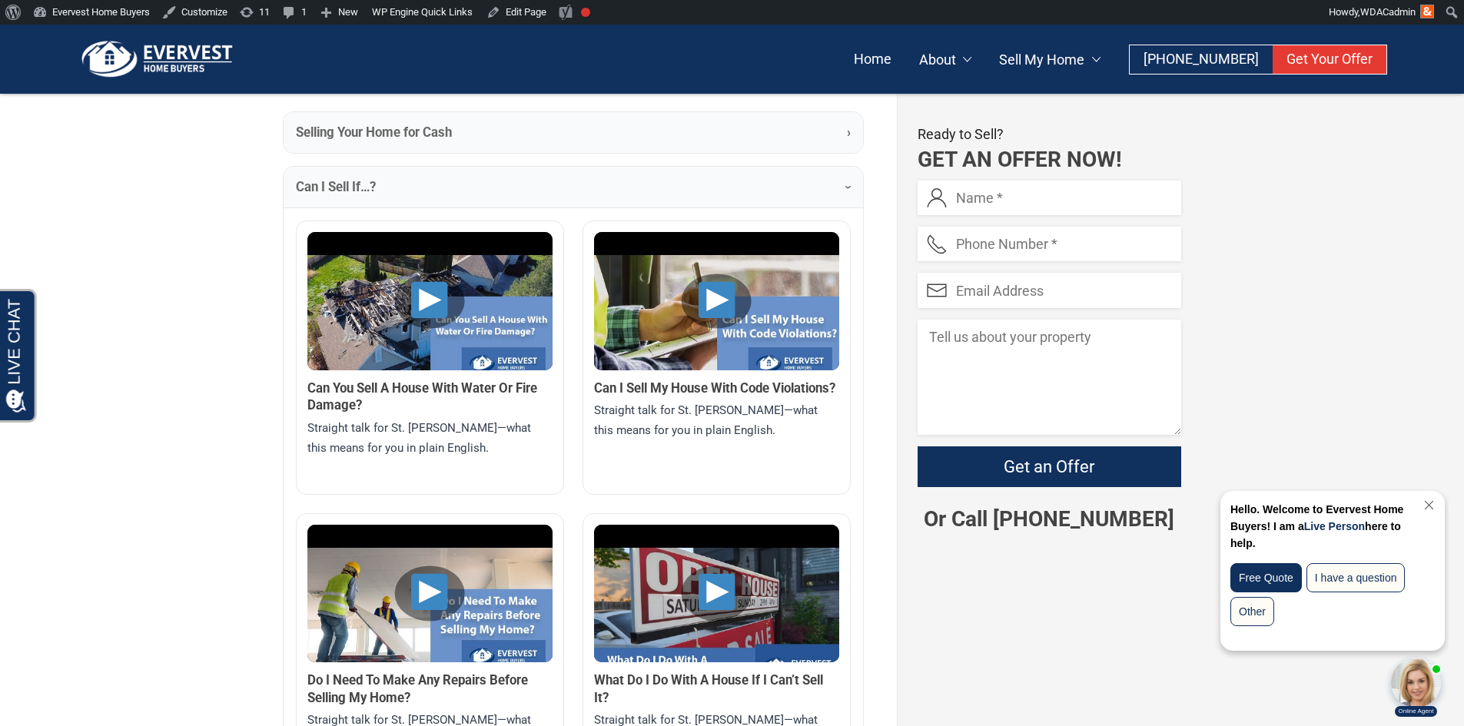
click at [431, 133] on b "Selling Your Home for Cash" at bounding box center [374, 132] width 156 height 19
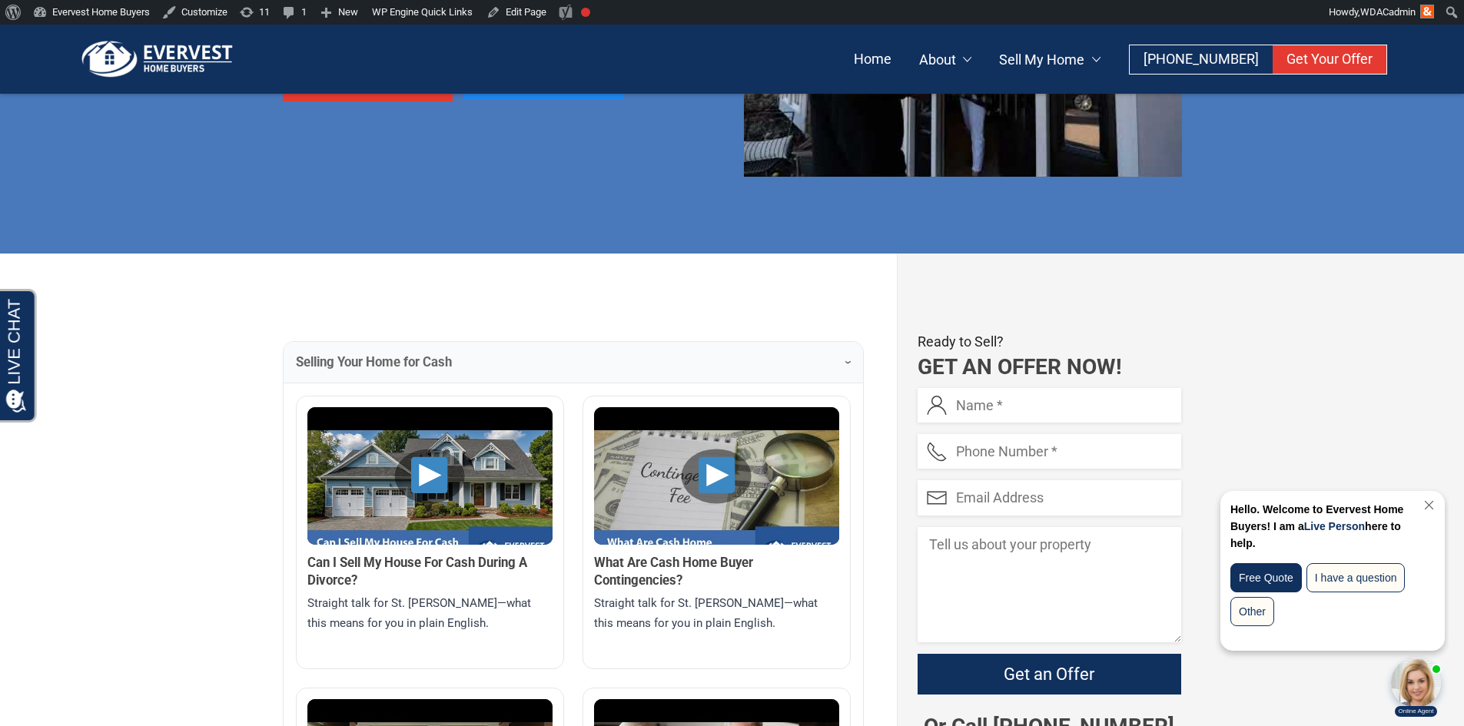
scroll to position [241, 0]
click at [343, 353] on b "Selling Your Home for Cash" at bounding box center [374, 361] width 156 height 19
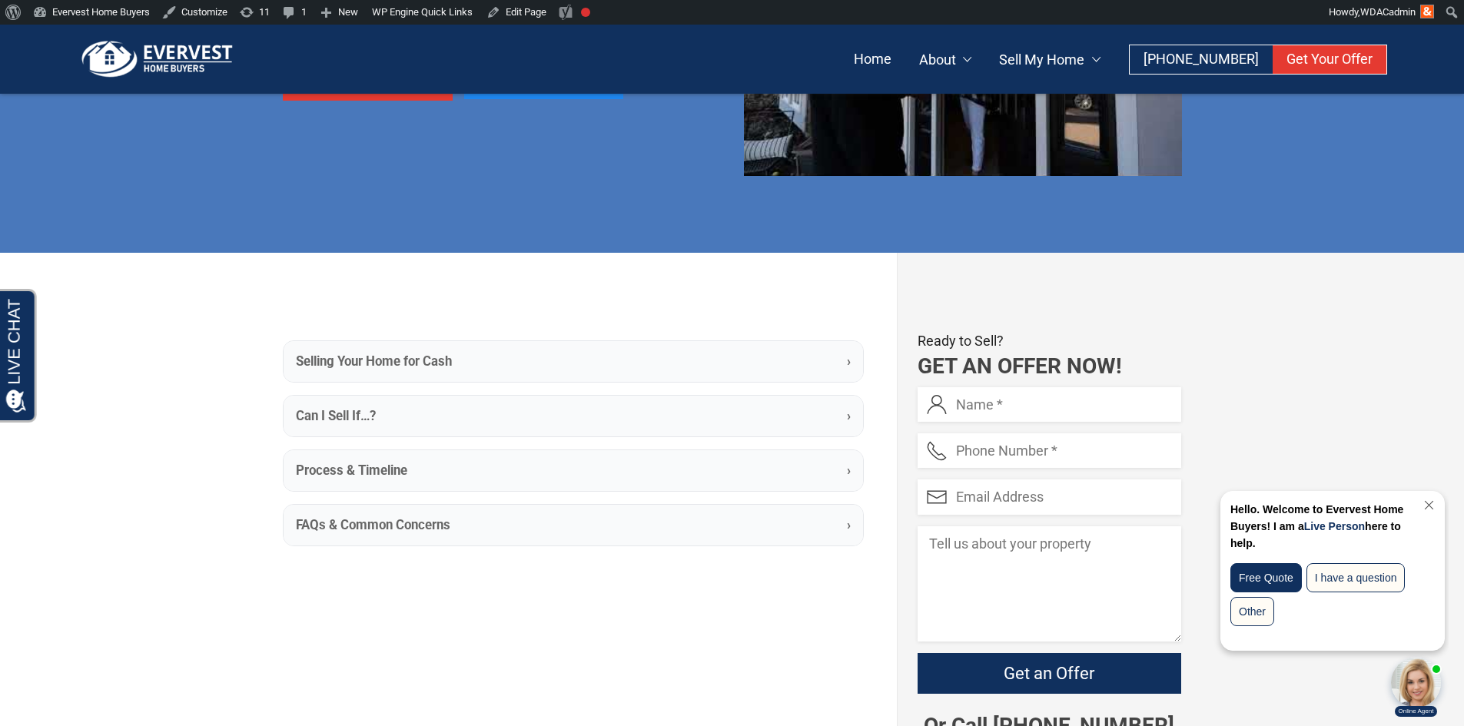
click at [356, 478] on b "Process & Timeline" at bounding box center [351, 470] width 111 height 19
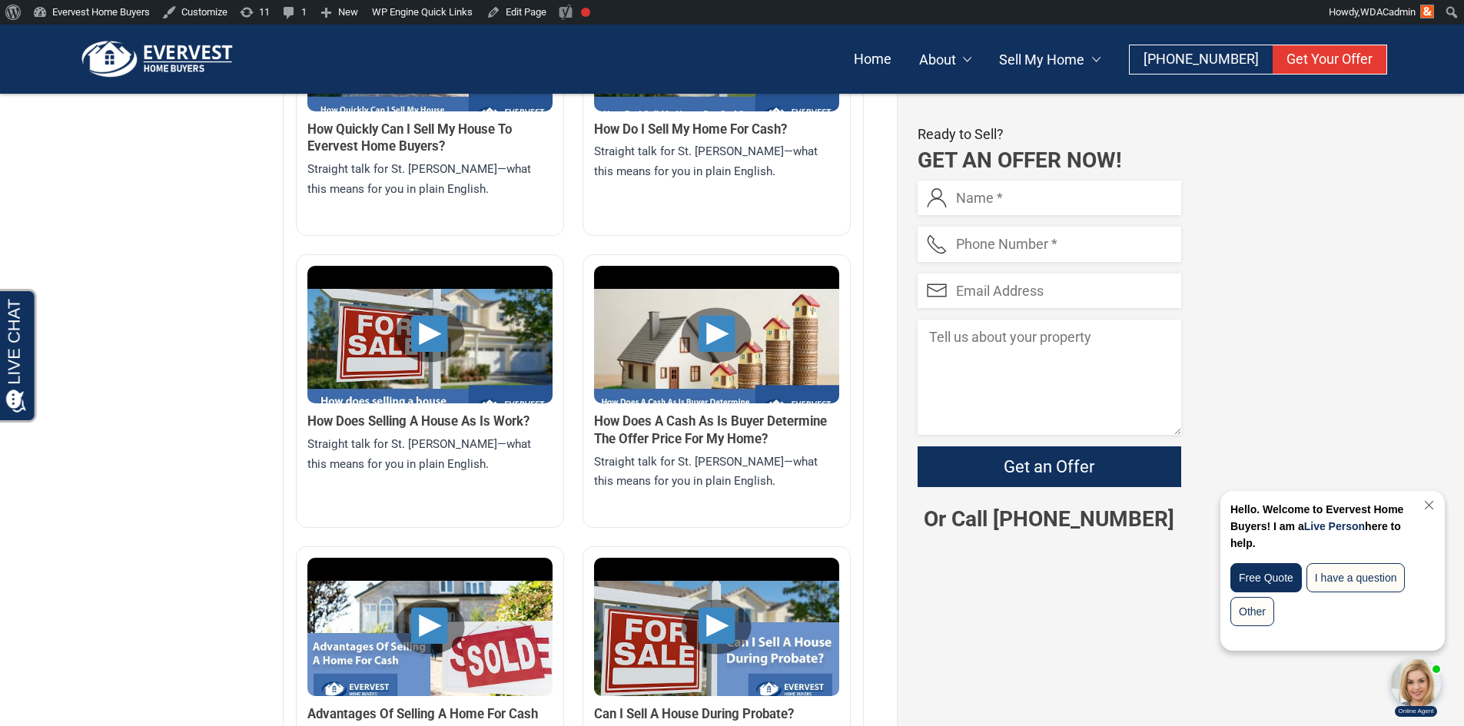
scroll to position [1358, 0]
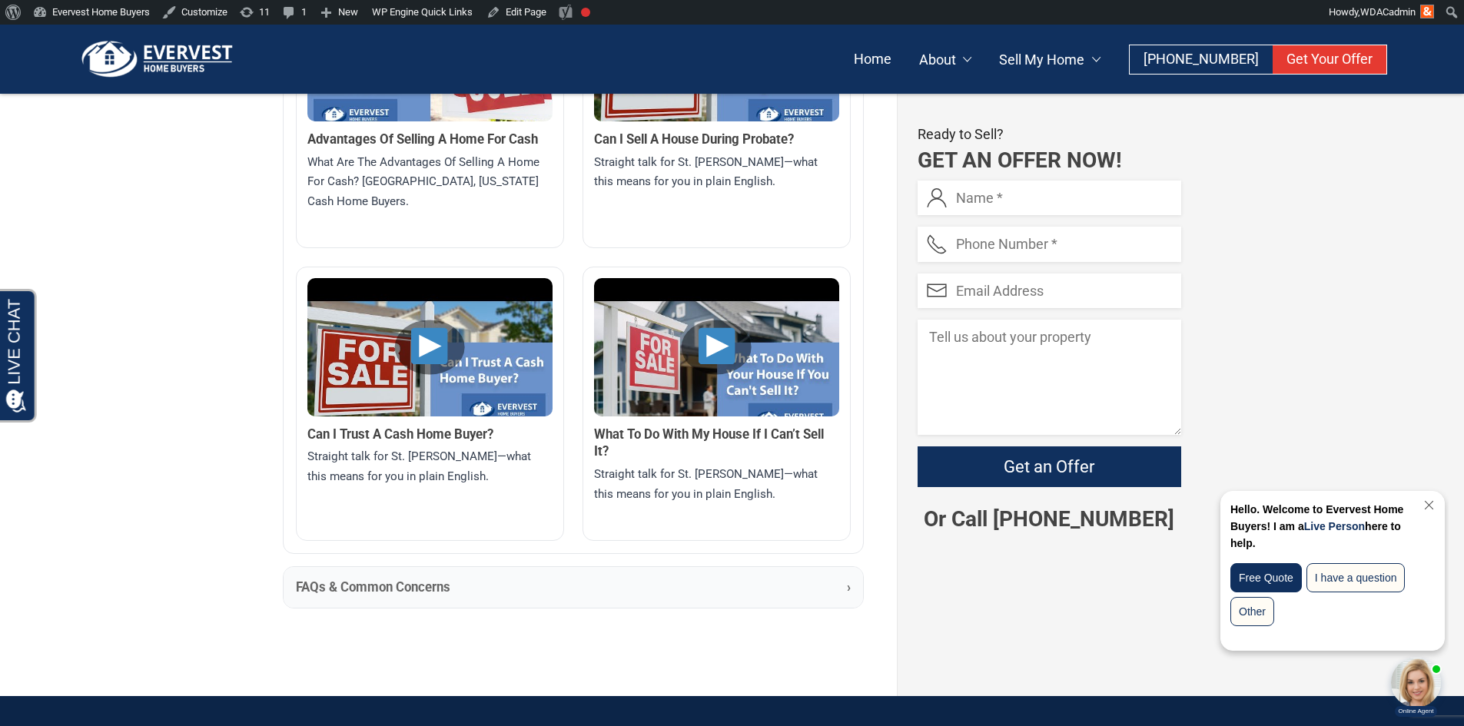
click at [306, 578] on b "FAQs & Common Concerns" at bounding box center [373, 587] width 154 height 19
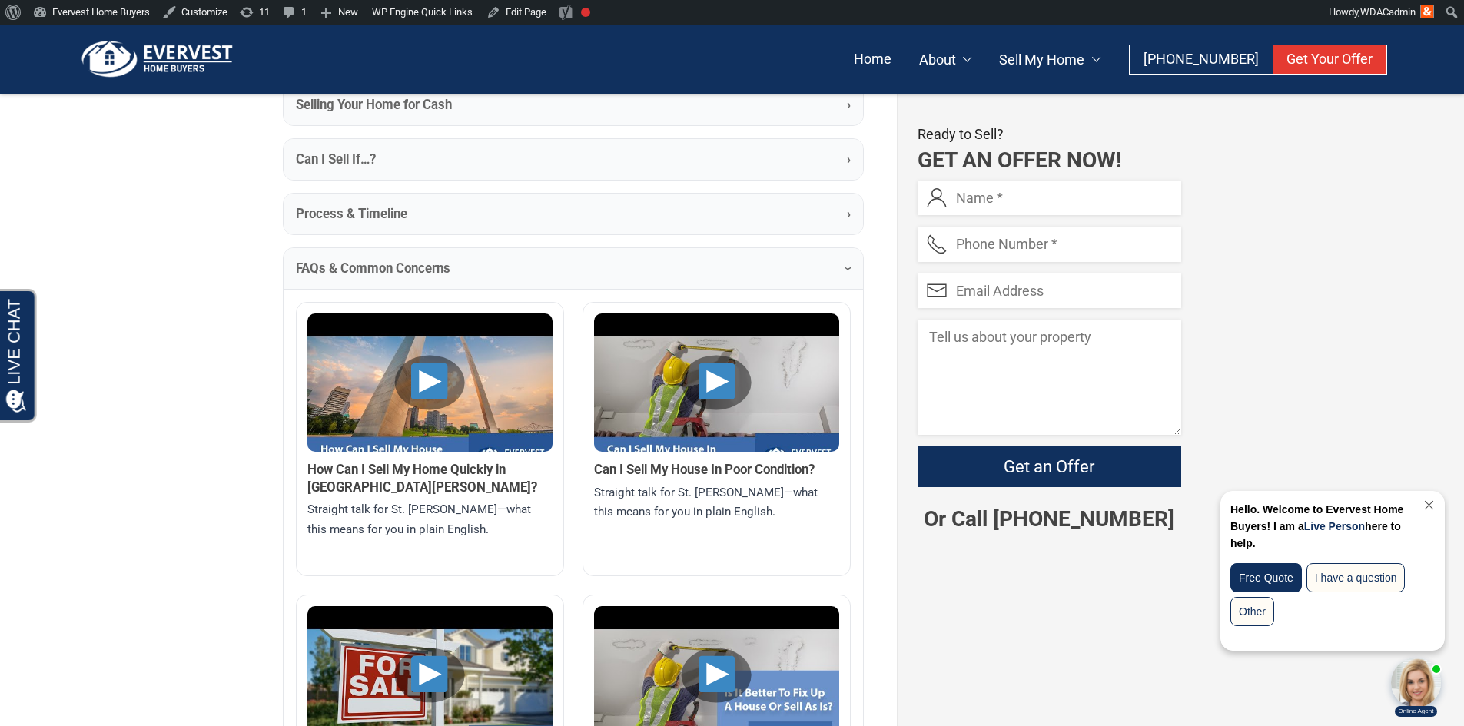
scroll to position [496, 0]
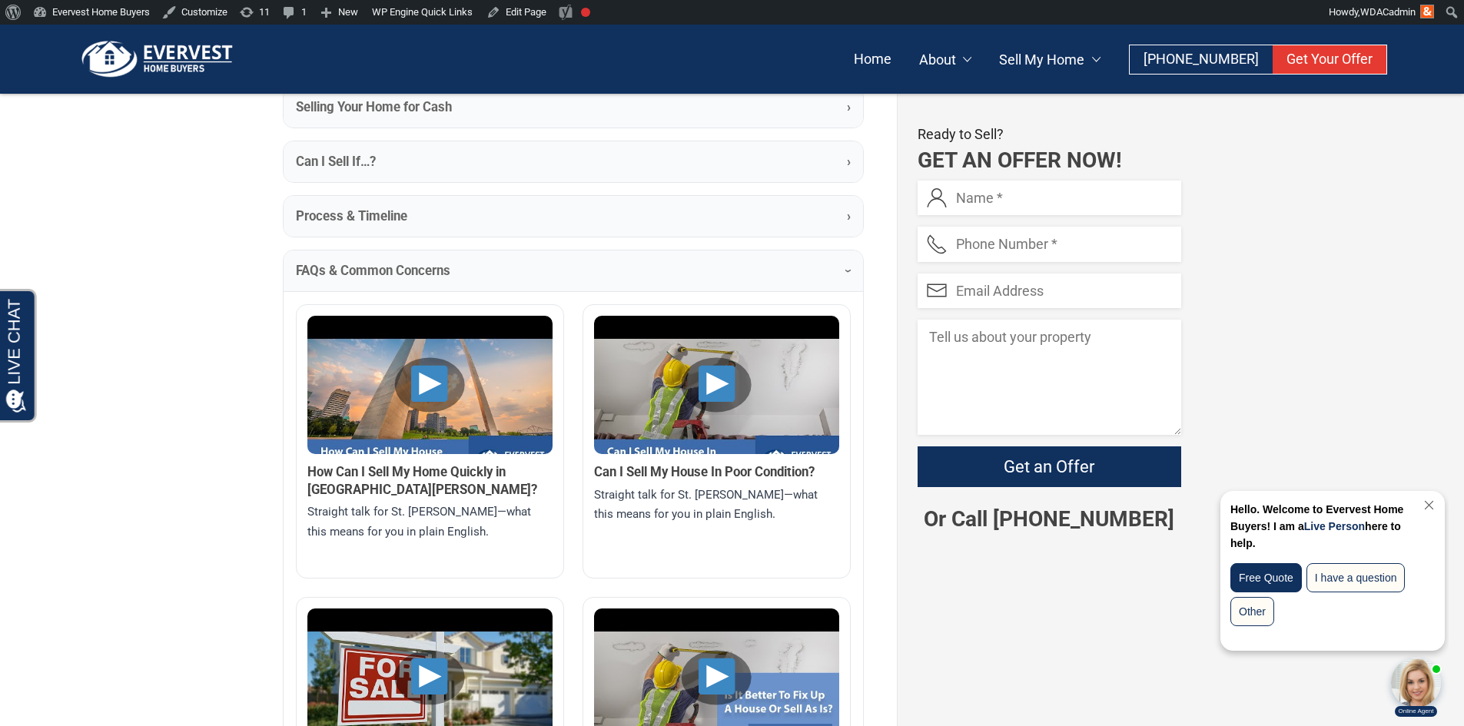
click at [332, 181] on summary "Can I Sell If…? ›" at bounding box center [573, 161] width 579 height 41
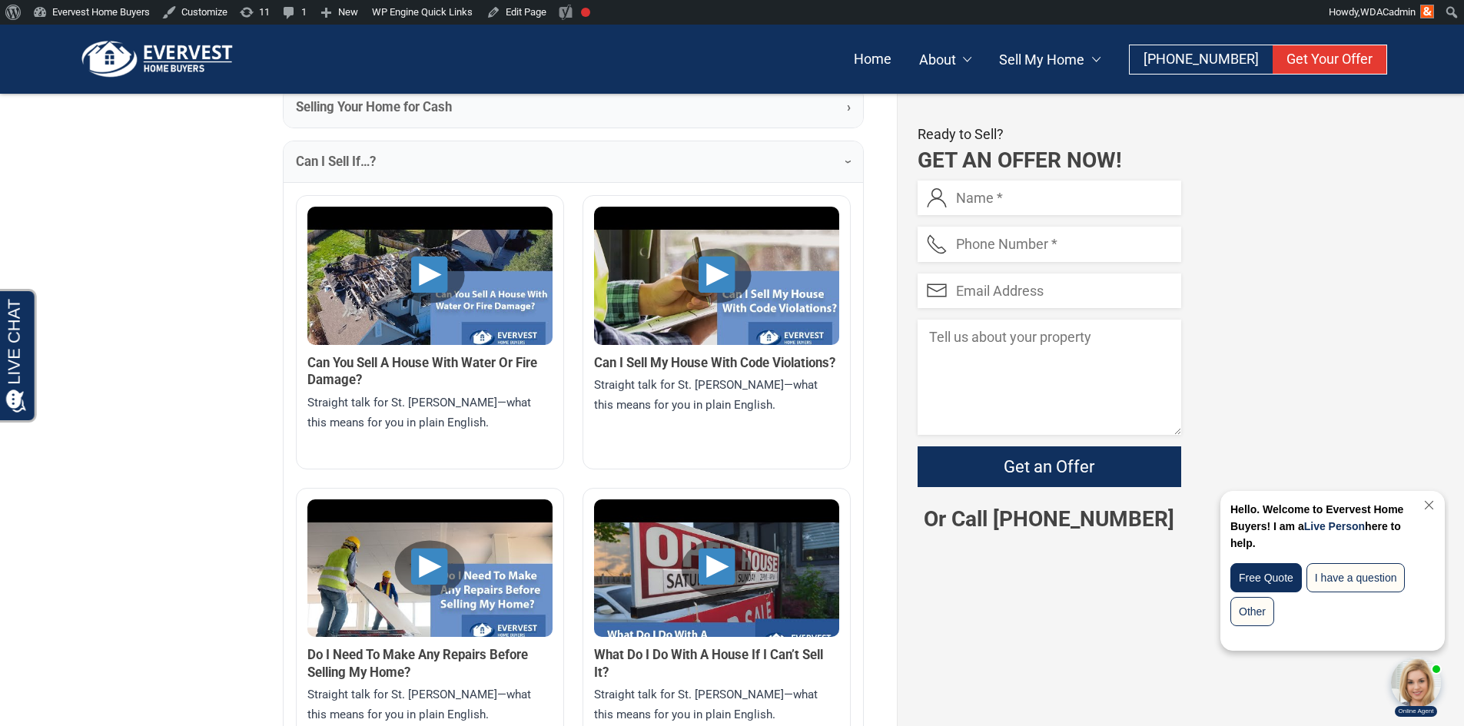
click at [330, 181] on summary "Can I Sell If…? ›" at bounding box center [573, 161] width 579 height 41
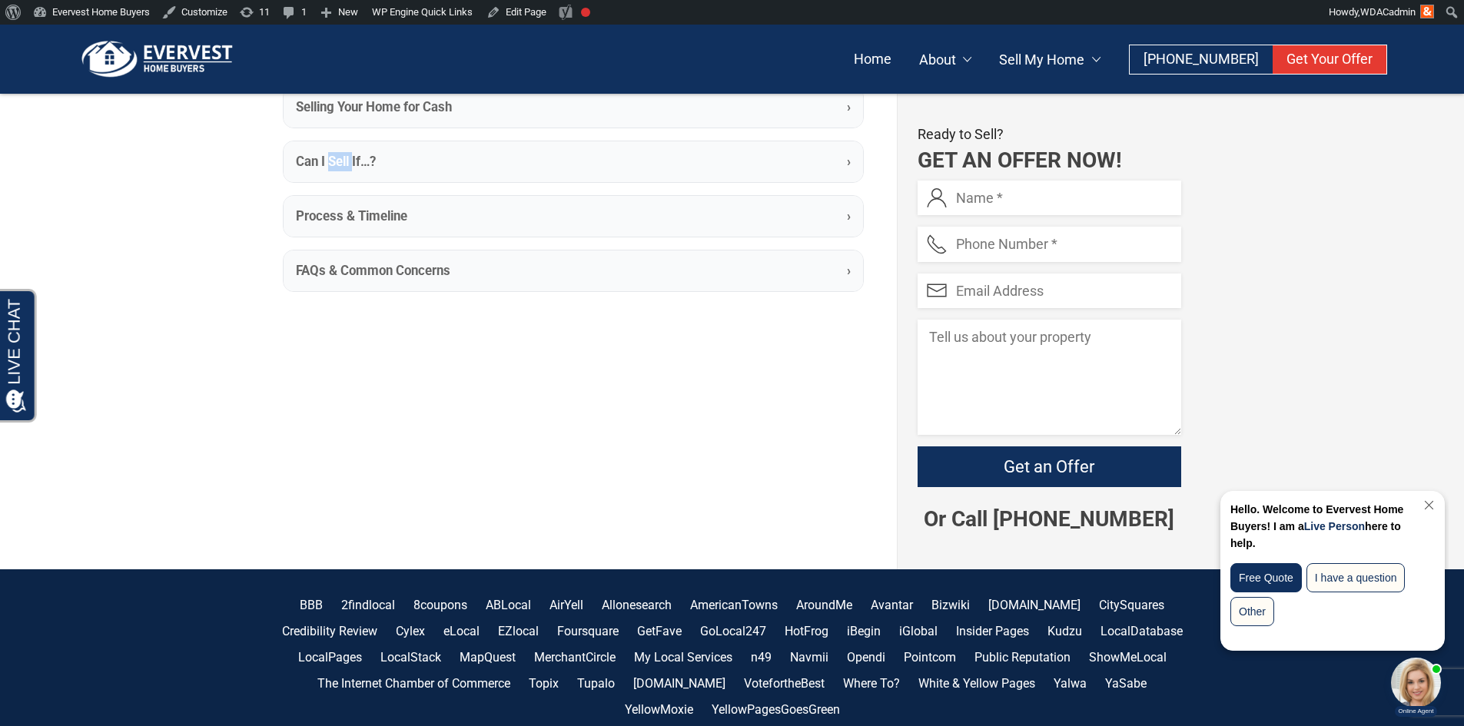
click at [330, 181] on summary "Can I Sell If…? ›" at bounding box center [573, 161] width 579 height 41
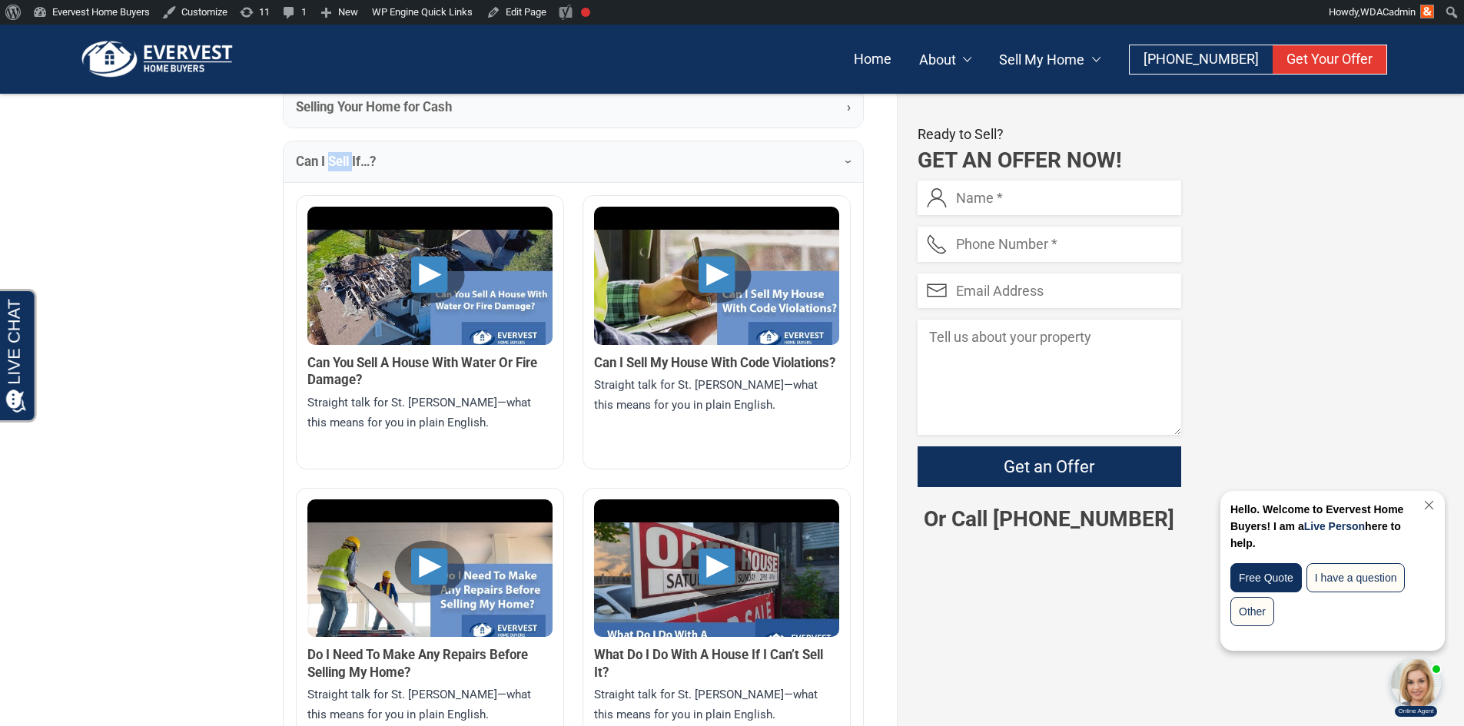
click at [330, 181] on summary "Can I Sell If…? ›" at bounding box center [573, 161] width 579 height 41
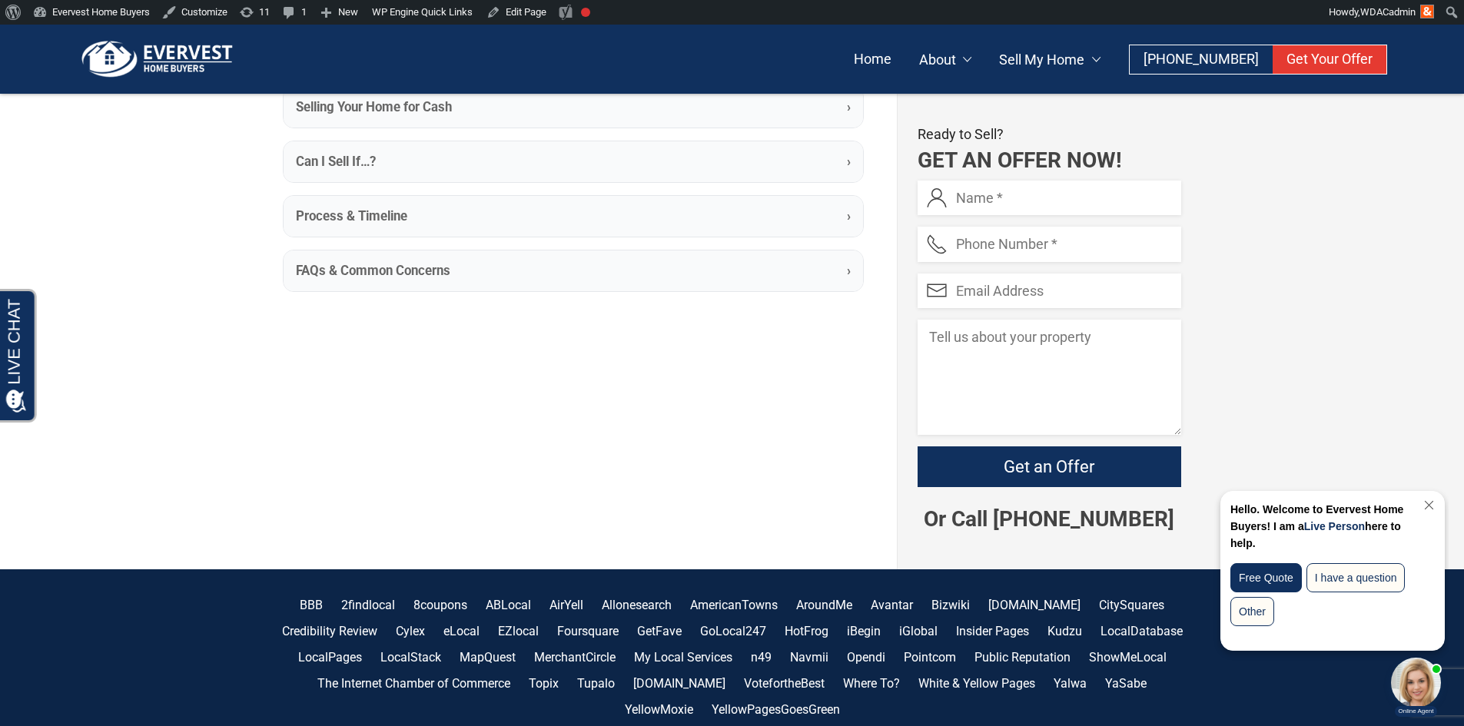
click at [343, 264] on b "FAQs & Common Concerns" at bounding box center [373, 270] width 154 height 19
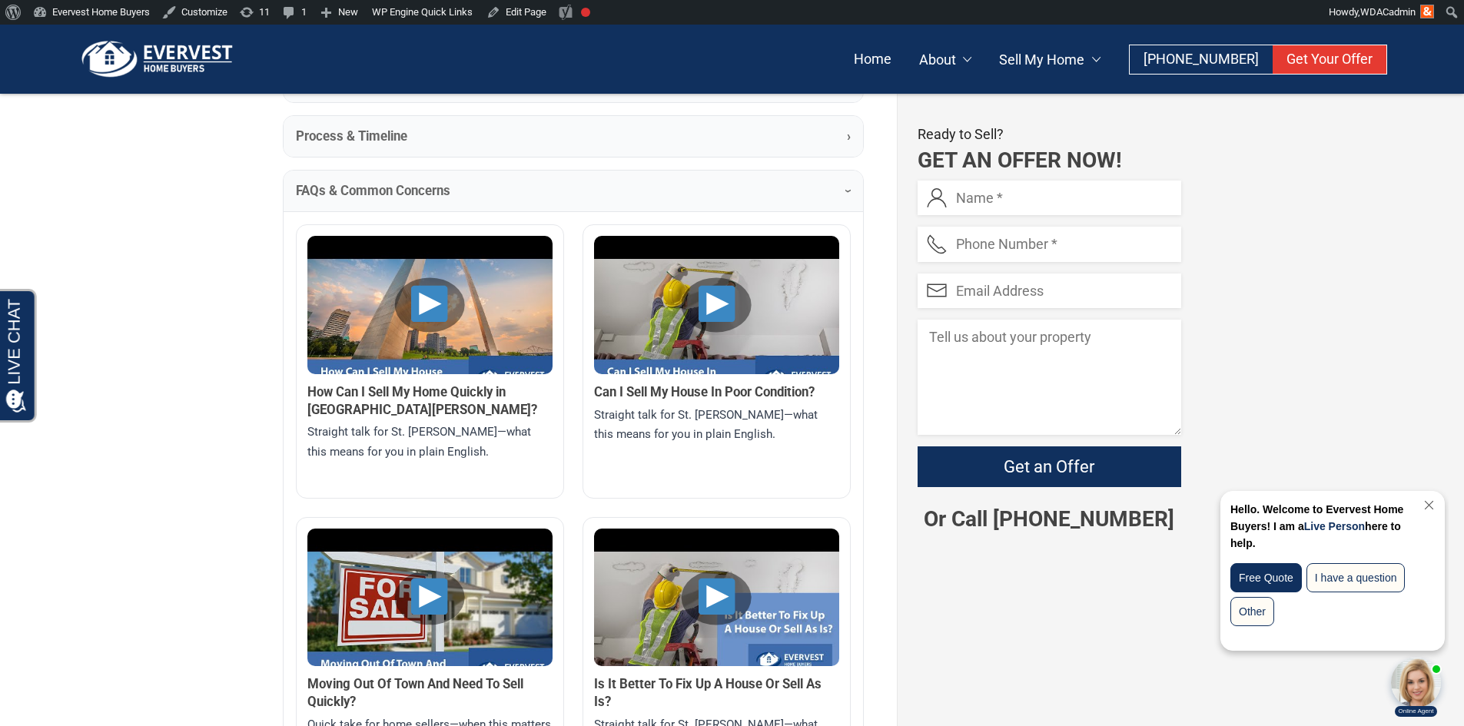
scroll to position [576, 0]
click at [319, 136] on b "Process & Timeline" at bounding box center [351, 135] width 111 height 19
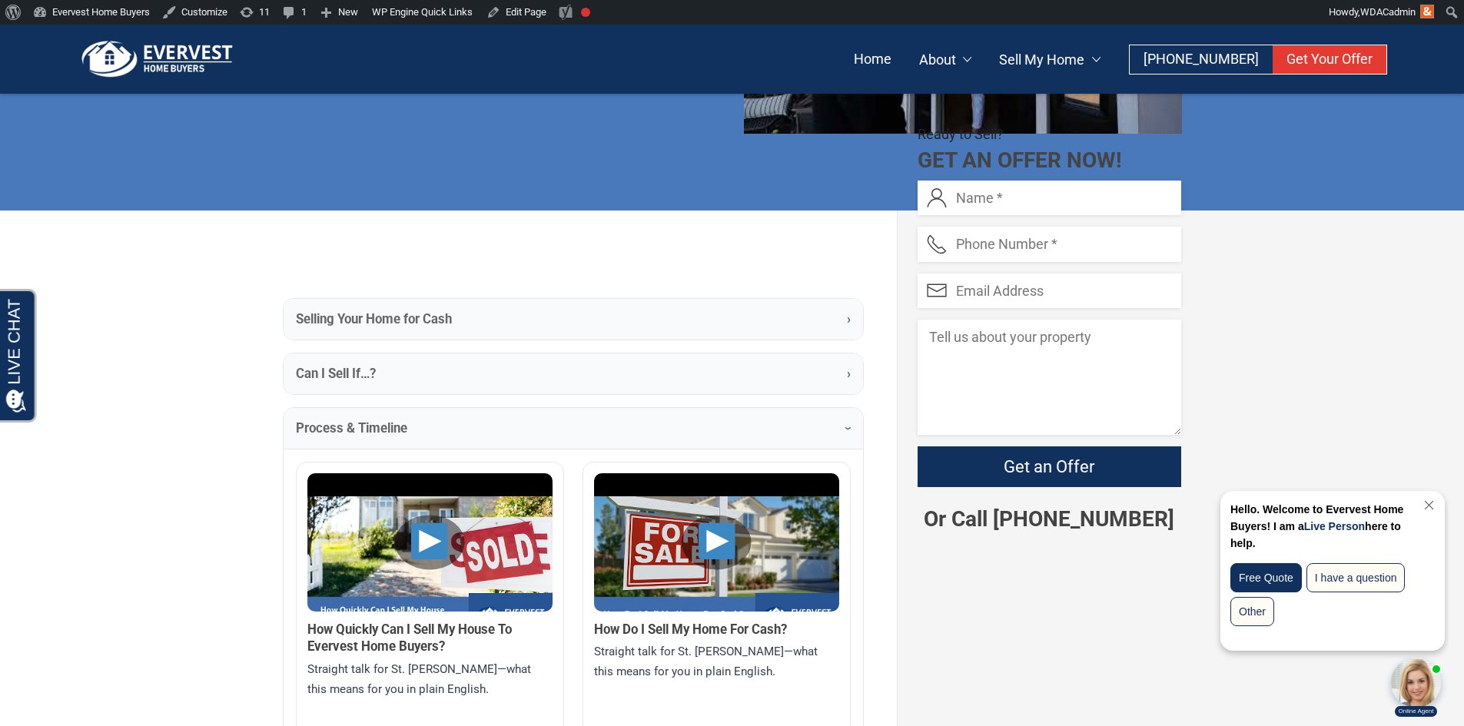
scroll to position [261, 0]
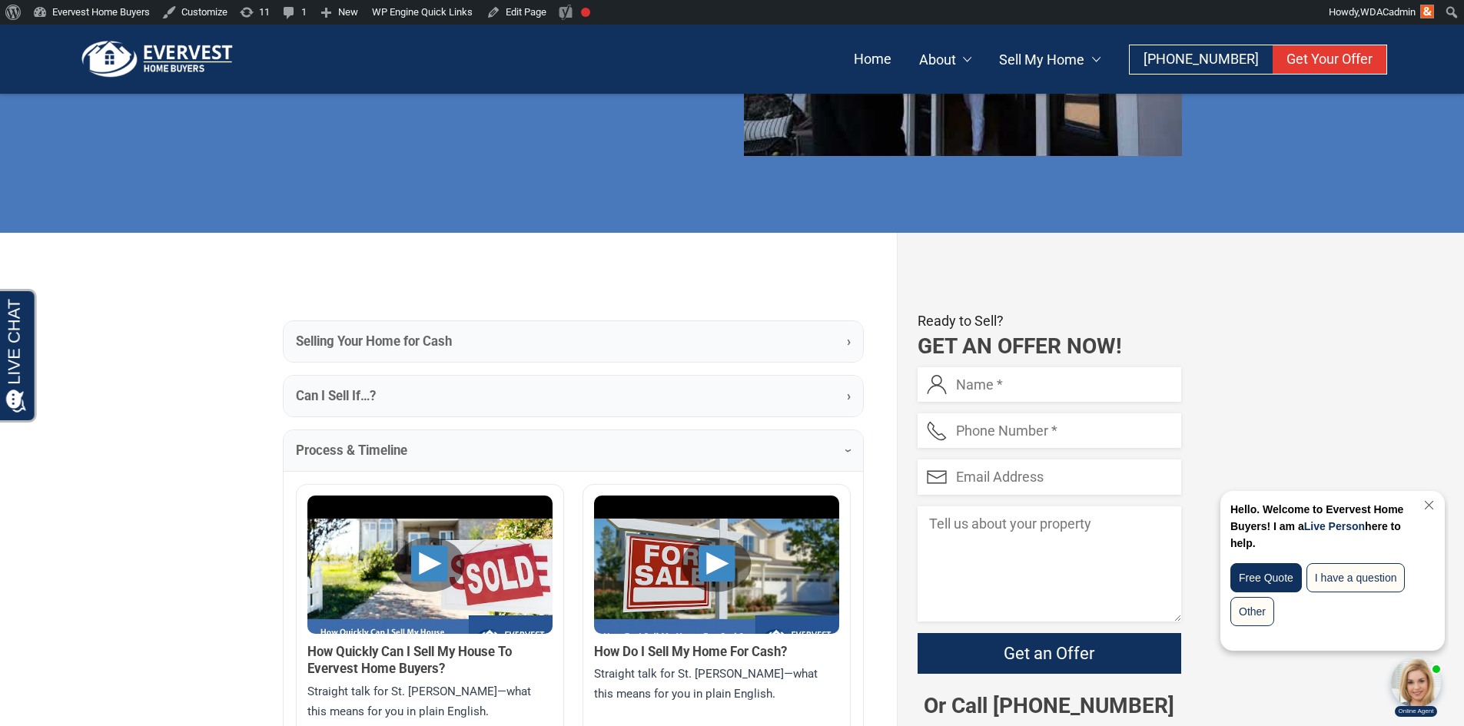
click at [353, 394] on b "Can I Sell If…?" at bounding box center [336, 395] width 80 height 19
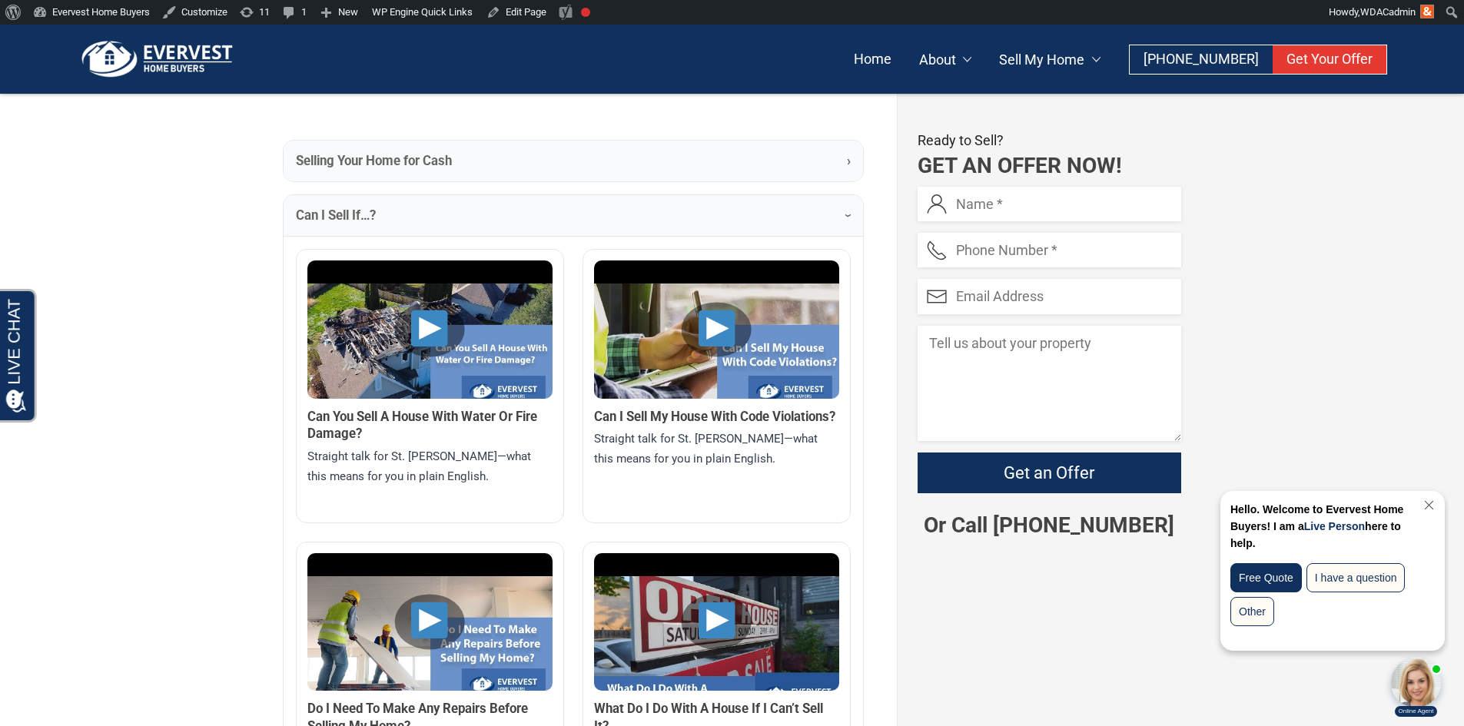
scroll to position [443, 0]
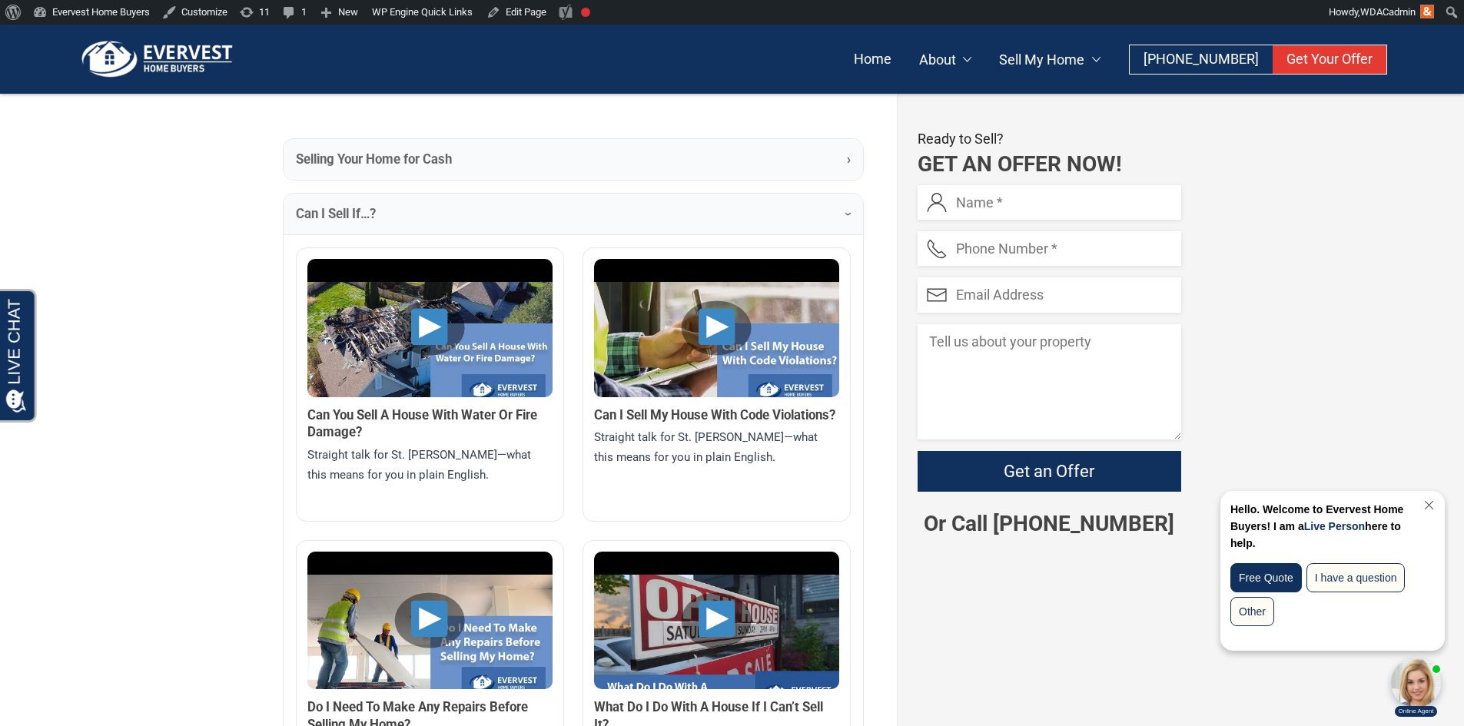
click at [420, 202] on summary "Can I Sell If…? ›" at bounding box center [573, 214] width 579 height 41
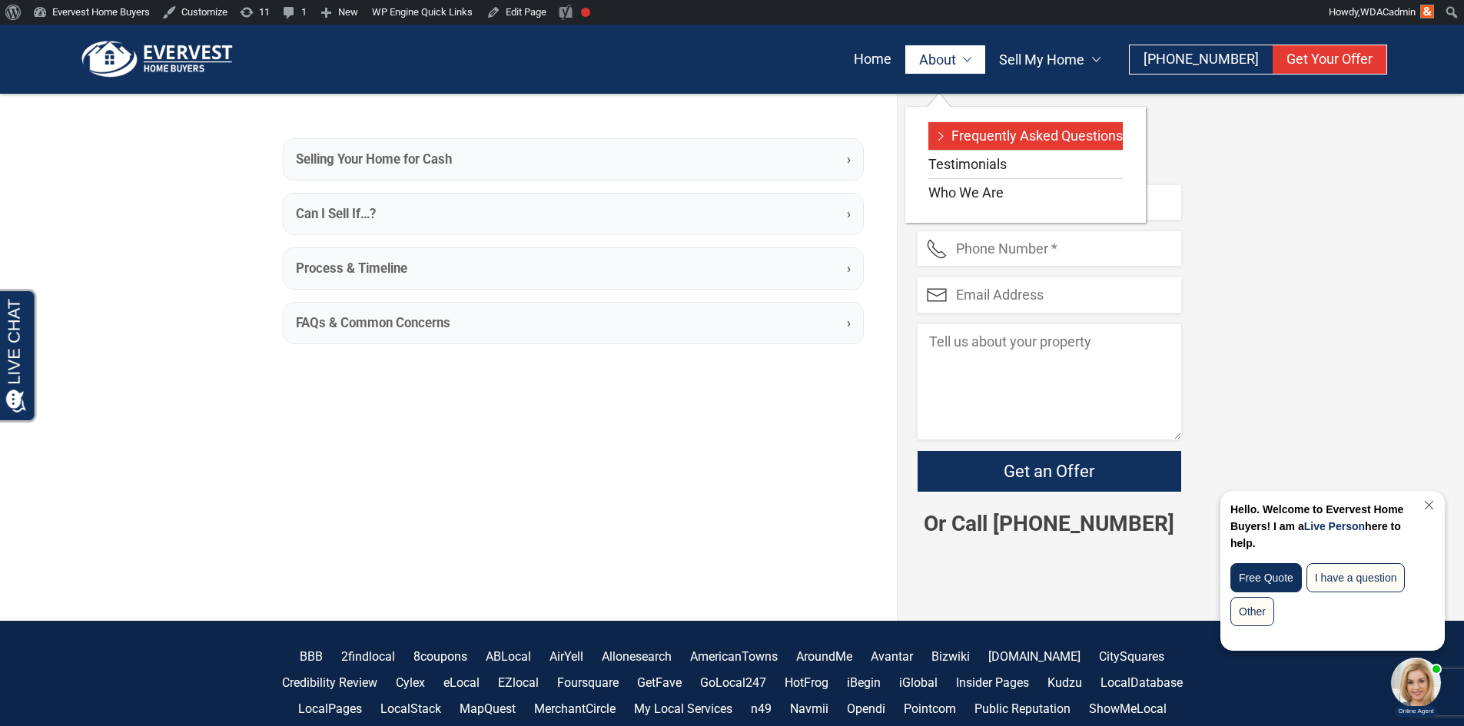
click at [983, 131] on link "Frequently Asked Questions" at bounding box center [1025, 136] width 194 height 28
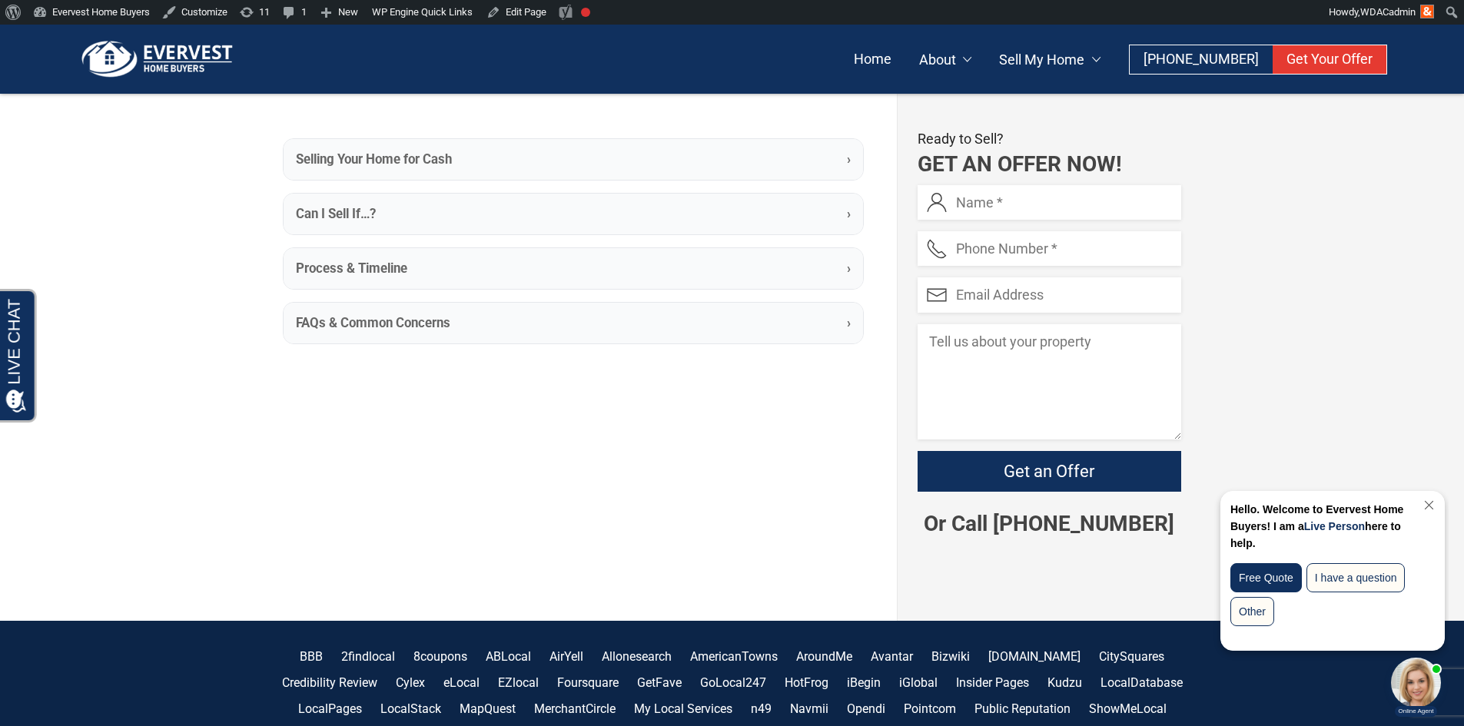
scroll to position [0, 0]
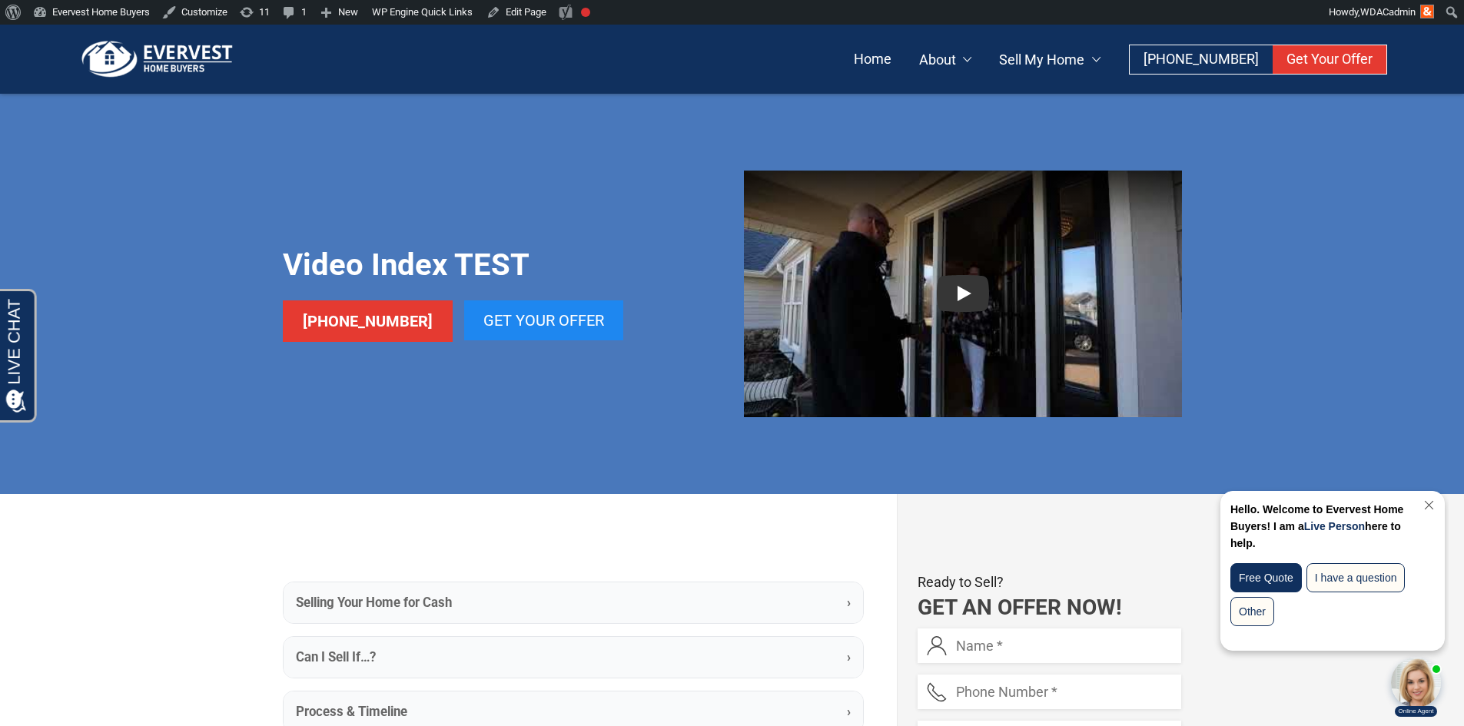
drag, startPoint x: 166, startPoint y: 178, endPoint x: 134, endPoint y: 175, distance: 31.7
click at [134, 175] on div "Video Index TEST (314) 730-0366 Get Your Offer" at bounding box center [732, 294] width 1464 height 400
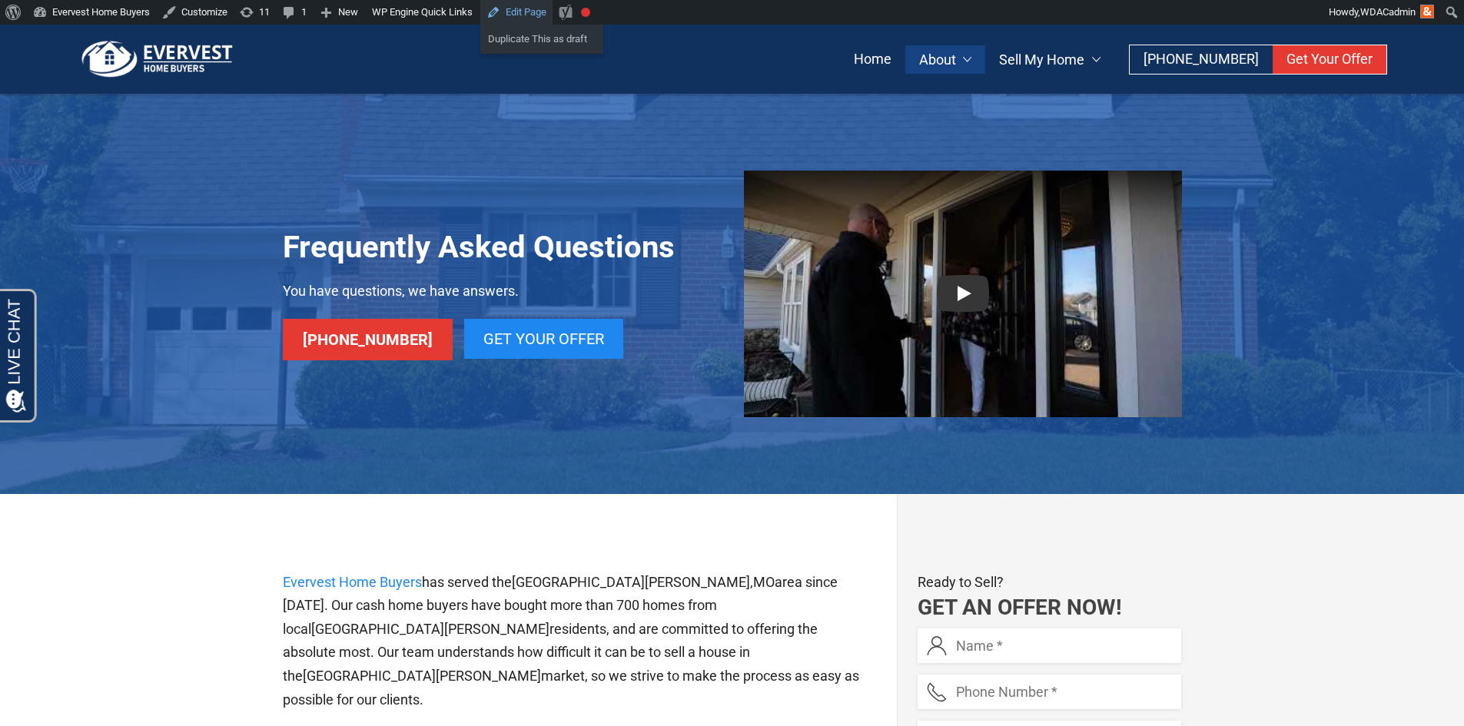
click at [523, 11] on link "Edit Page" at bounding box center [516, 12] width 72 height 25
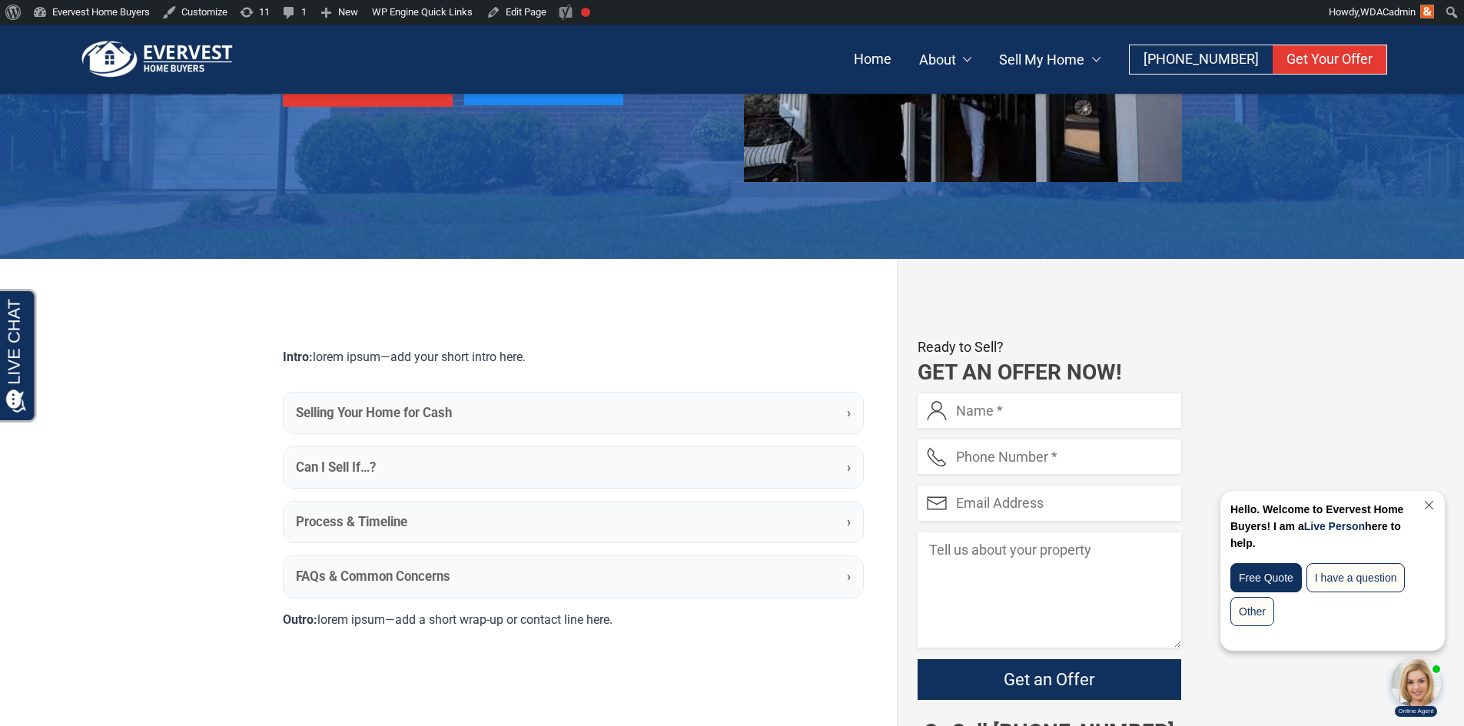
scroll to position [295, 0]
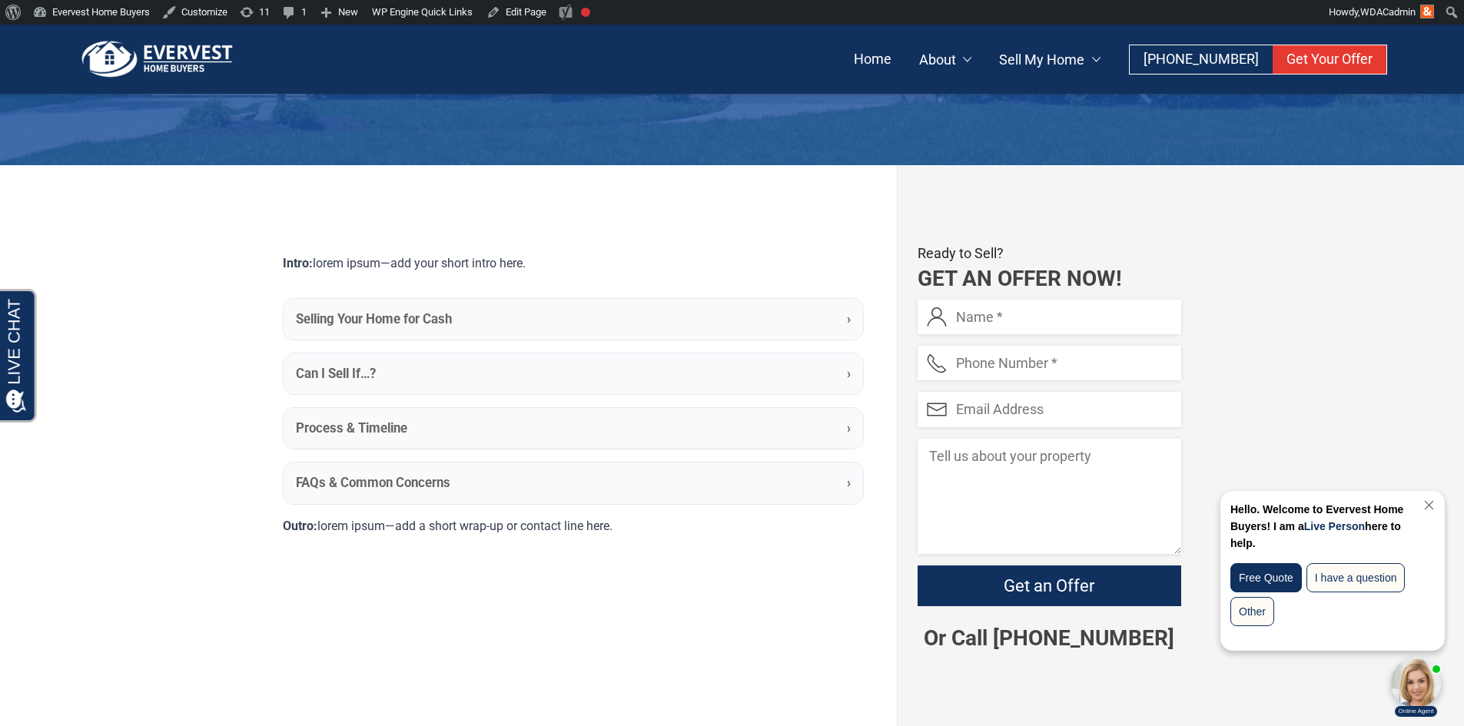
click at [328, 316] on b "Selling Your Home for Cash" at bounding box center [374, 319] width 156 height 19
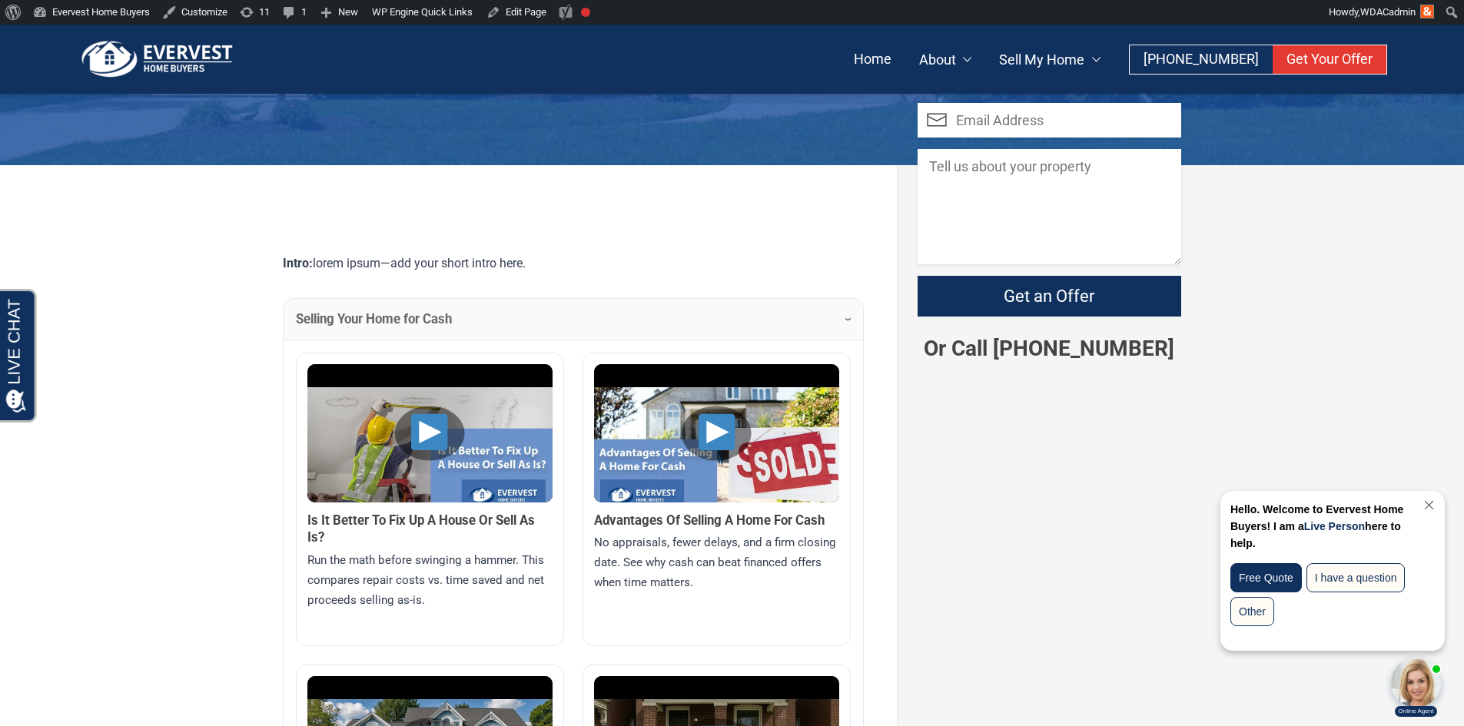
scroll to position [618, 0]
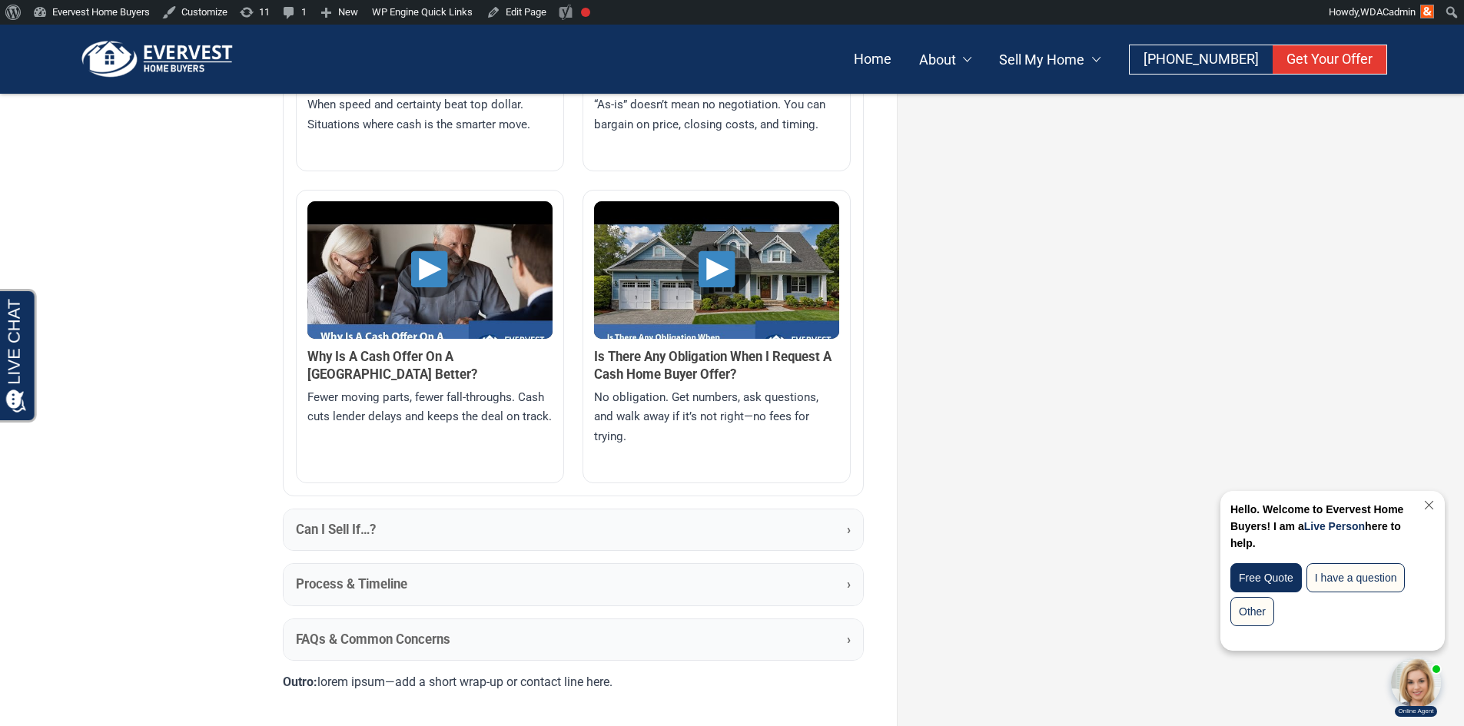
click at [360, 520] on b "Can I Sell If…?" at bounding box center [336, 529] width 80 height 19
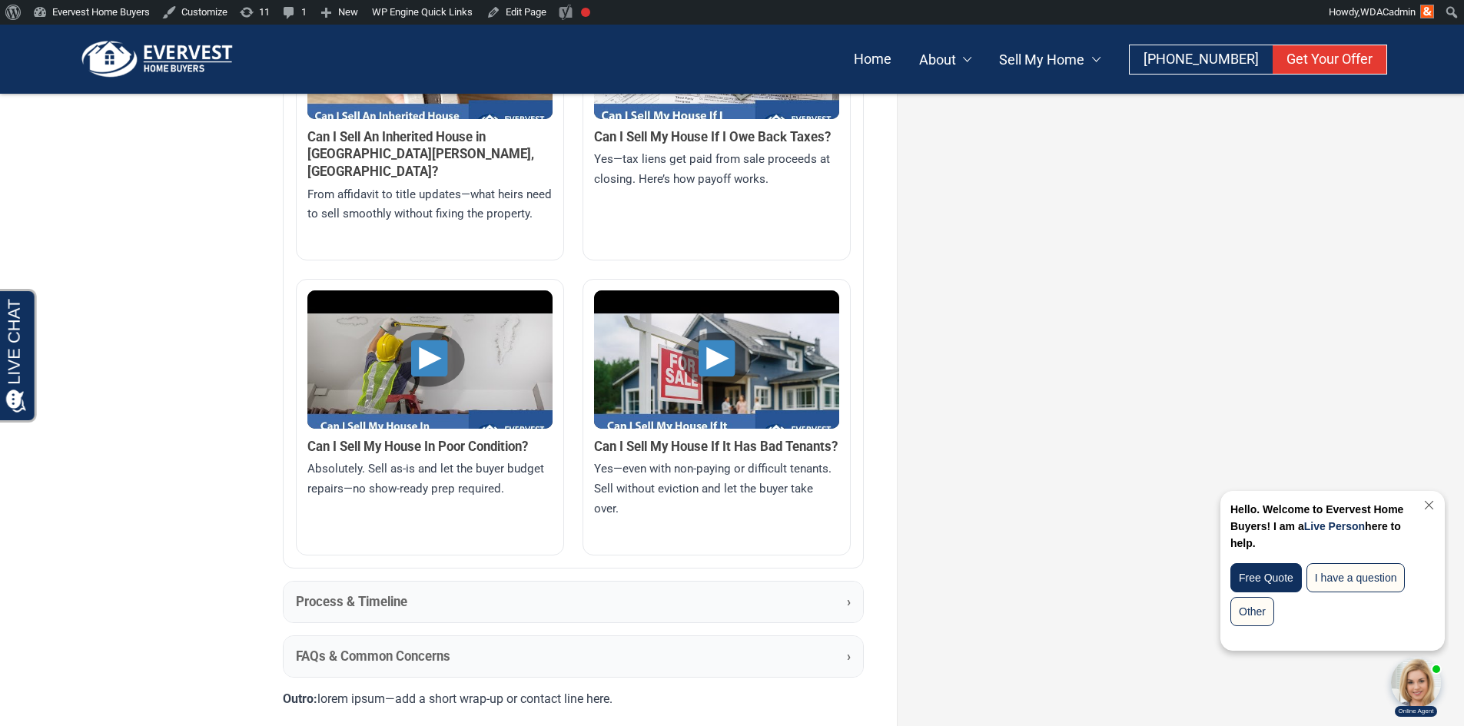
scroll to position [1871, 0]
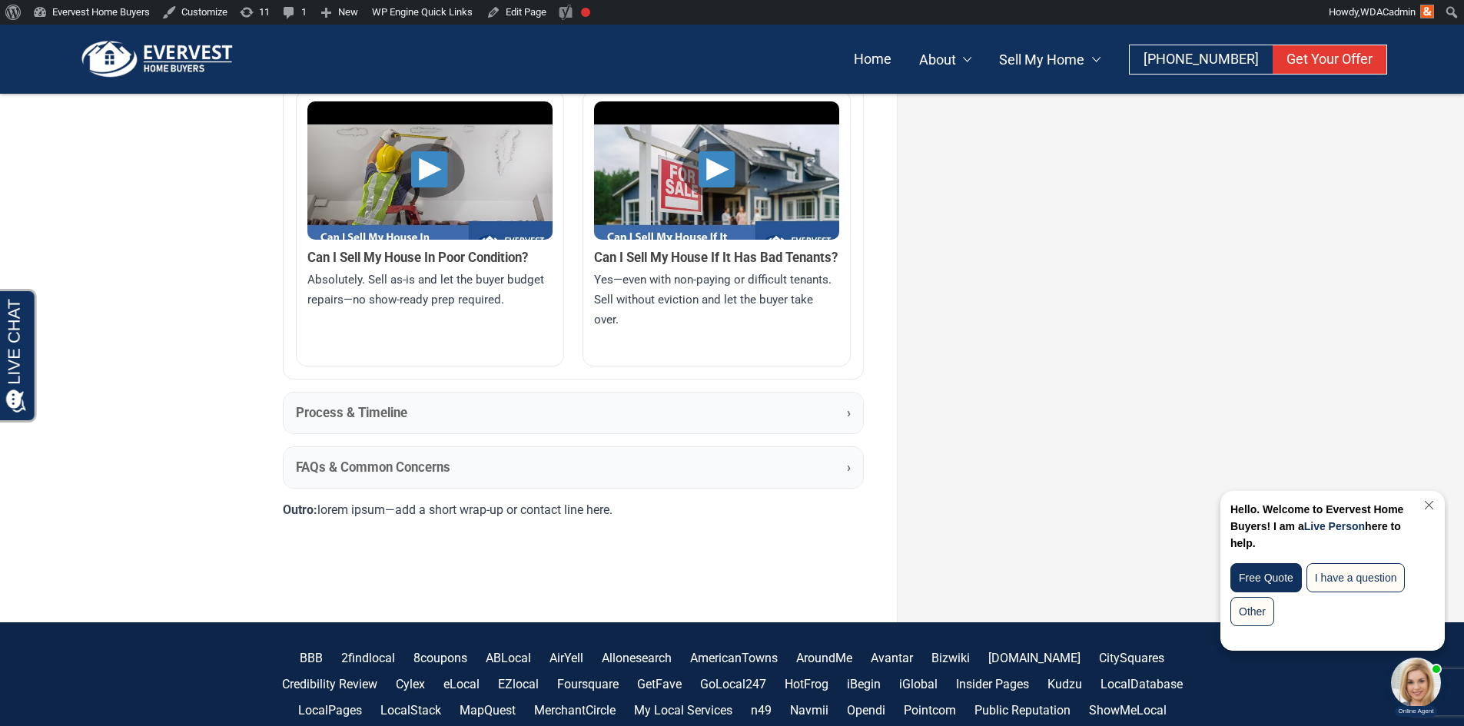
click at [352, 416] on b "Process & Timeline" at bounding box center [351, 412] width 111 height 19
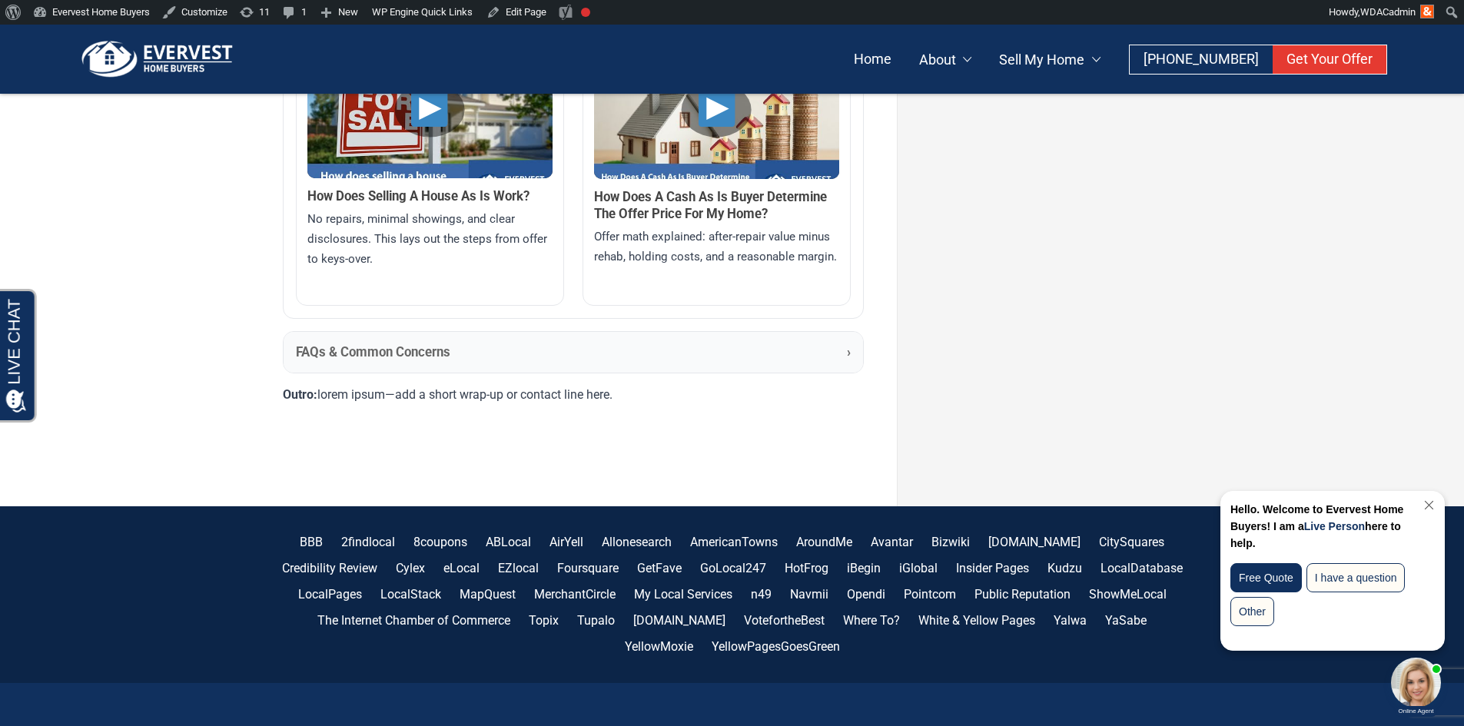
click at [352, 344] on b "FAQs & Common Concerns" at bounding box center [373, 352] width 154 height 19
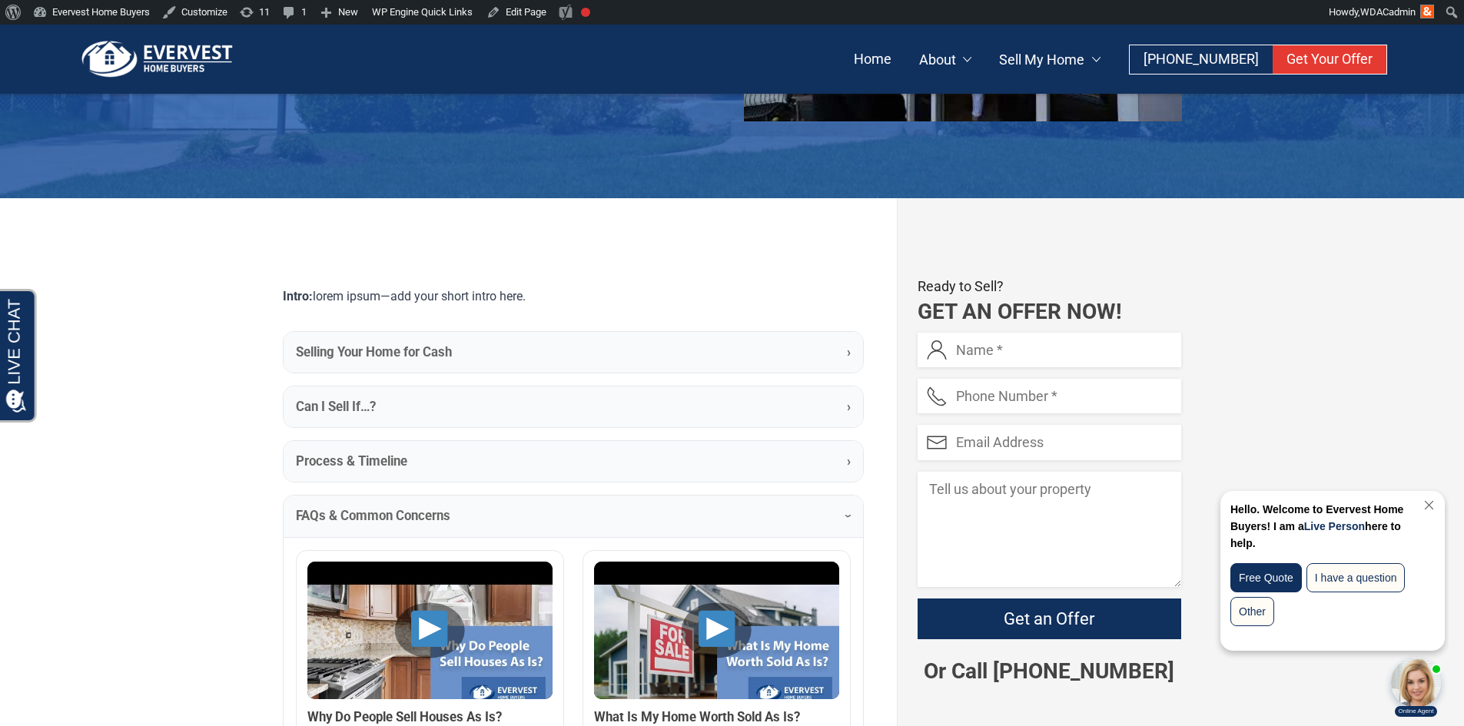
scroll to position [297, 0]
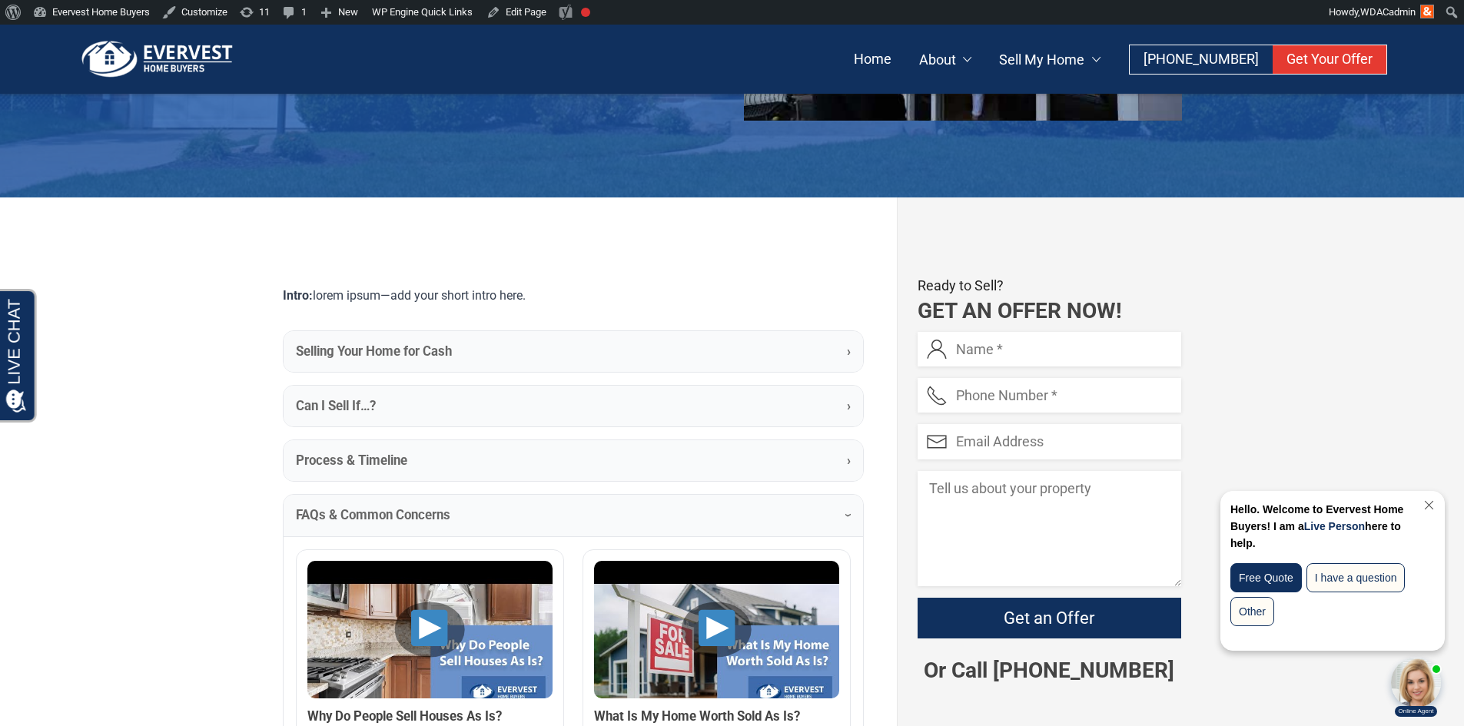
click at [331, 500] on summary "FAQs & Common Concerns ›" at bounding box center [573, 515] width 579 height 41
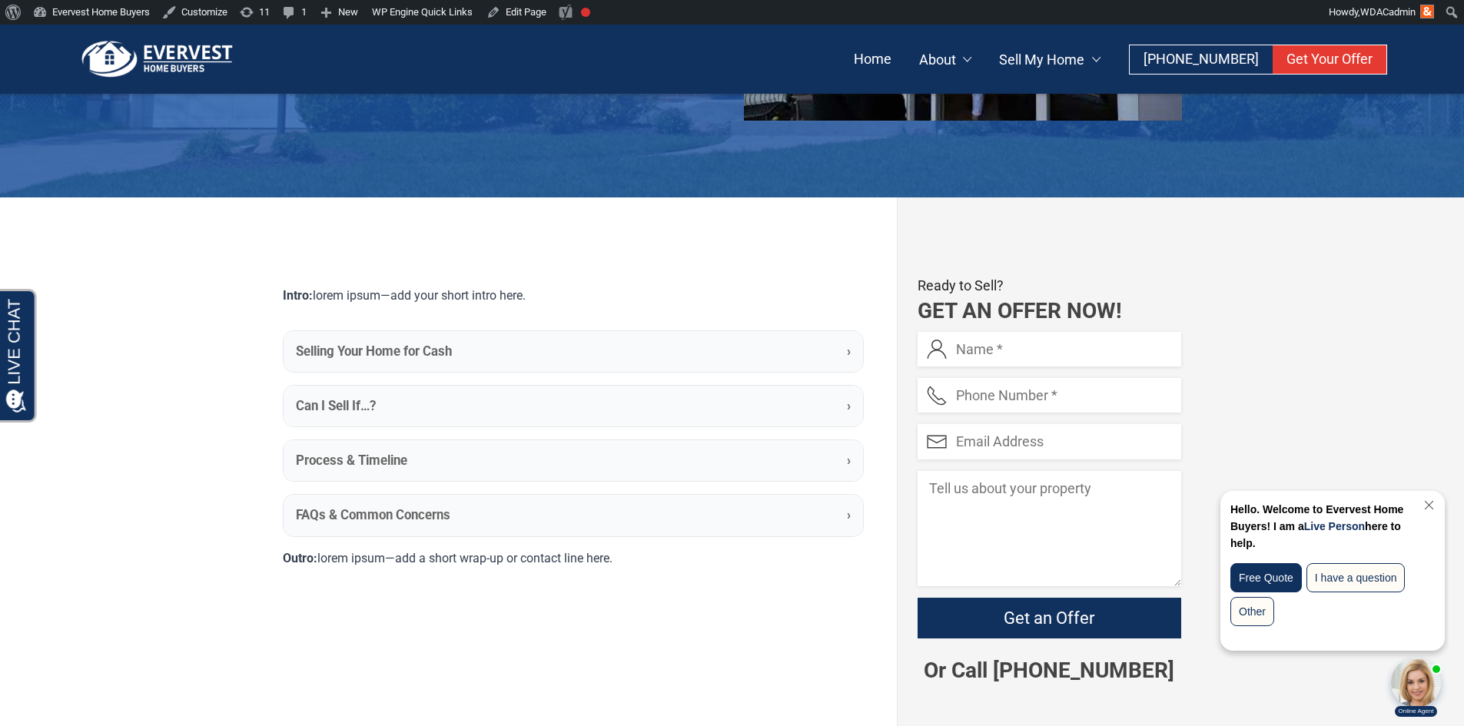
click at [297, 400] on b "Can I Sell If…?" at bounding box center [336, 405] width 80 height 19
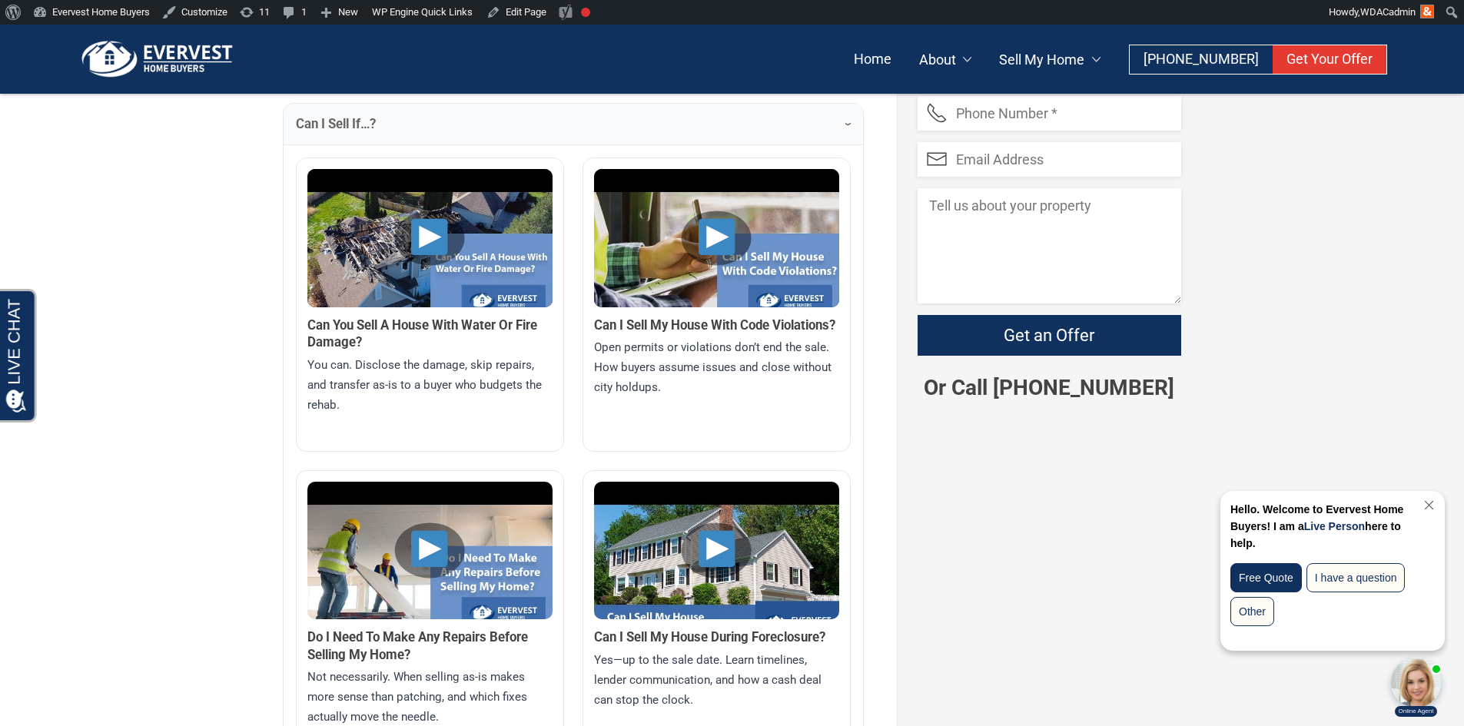
scroll to position [578, 0]
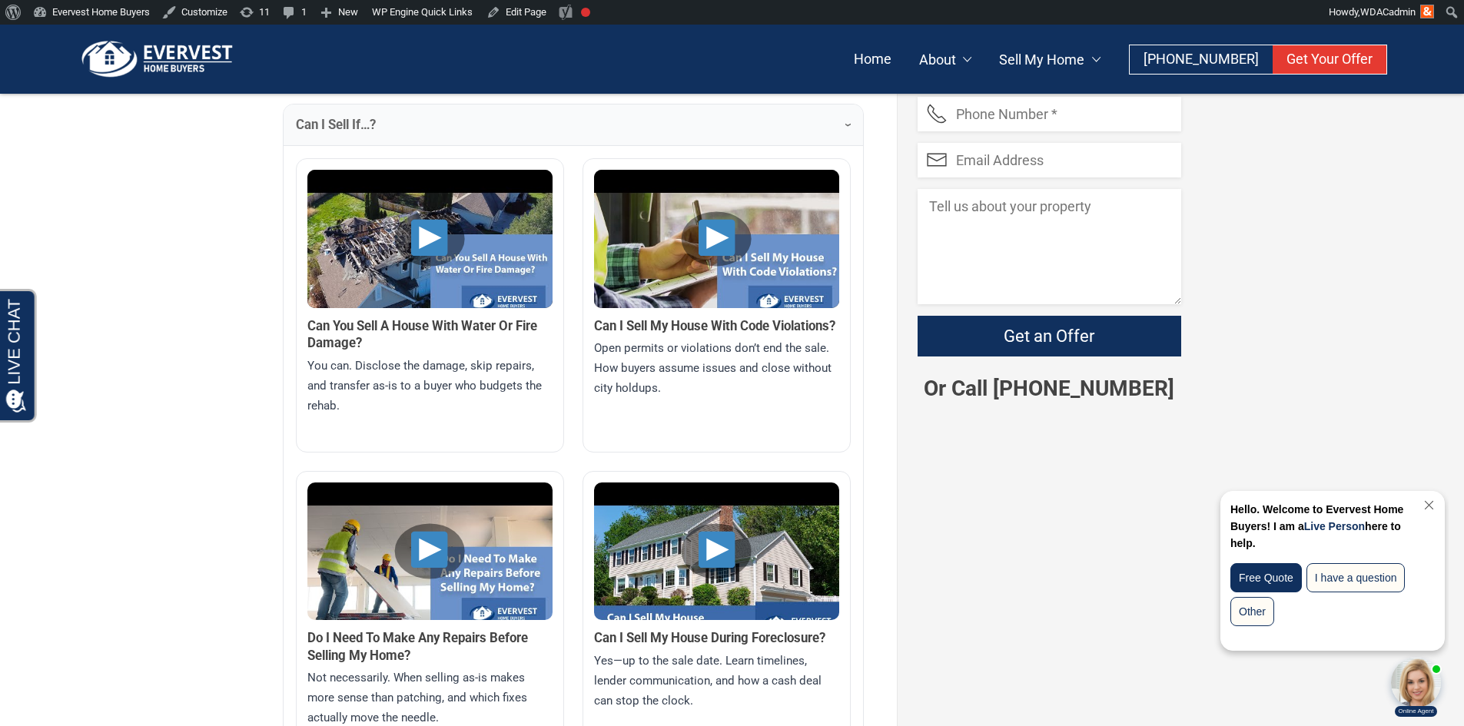
click at [320, 119] on b "Can I Sell If…?" at bounding box center [336, 124] width 80 height 19
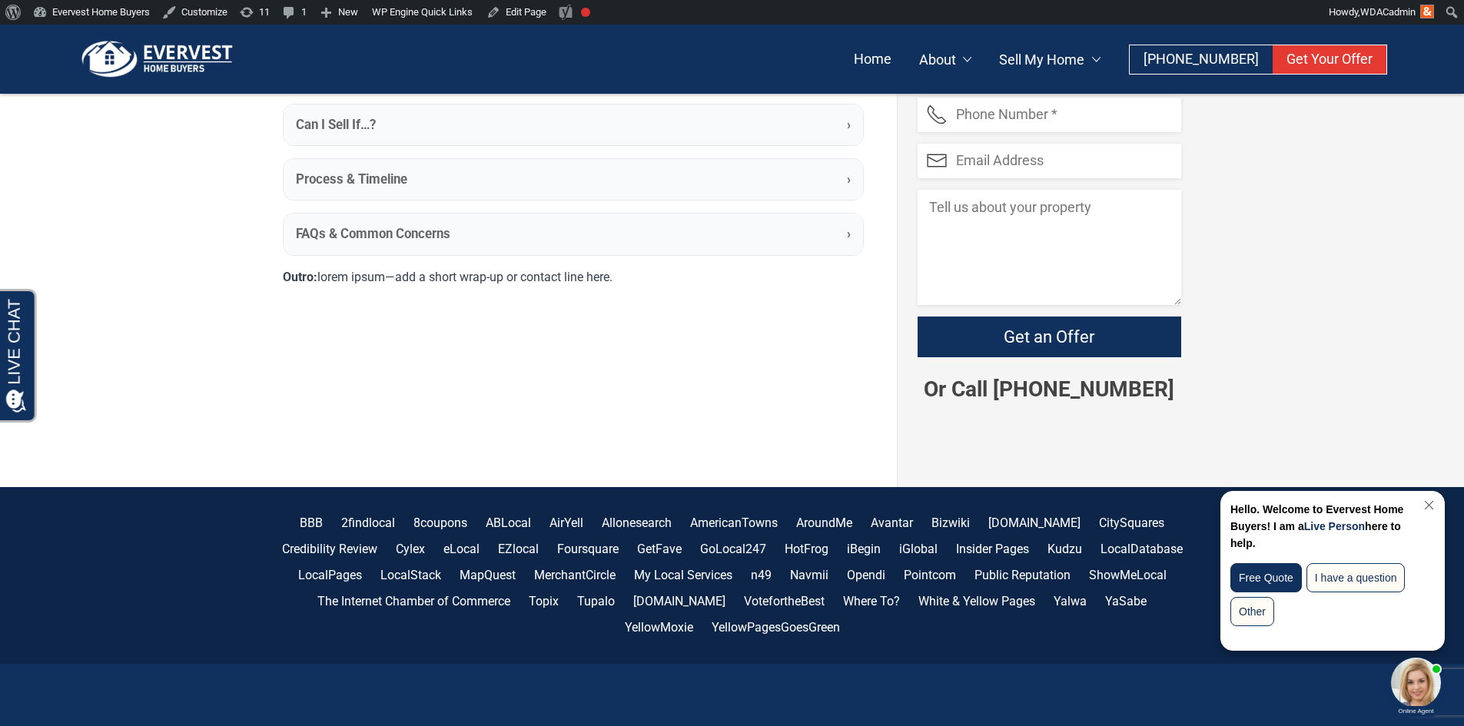
click at [323, 174] on b "Process & Timeline" at bounding box center [351, 179] width 111 height 19
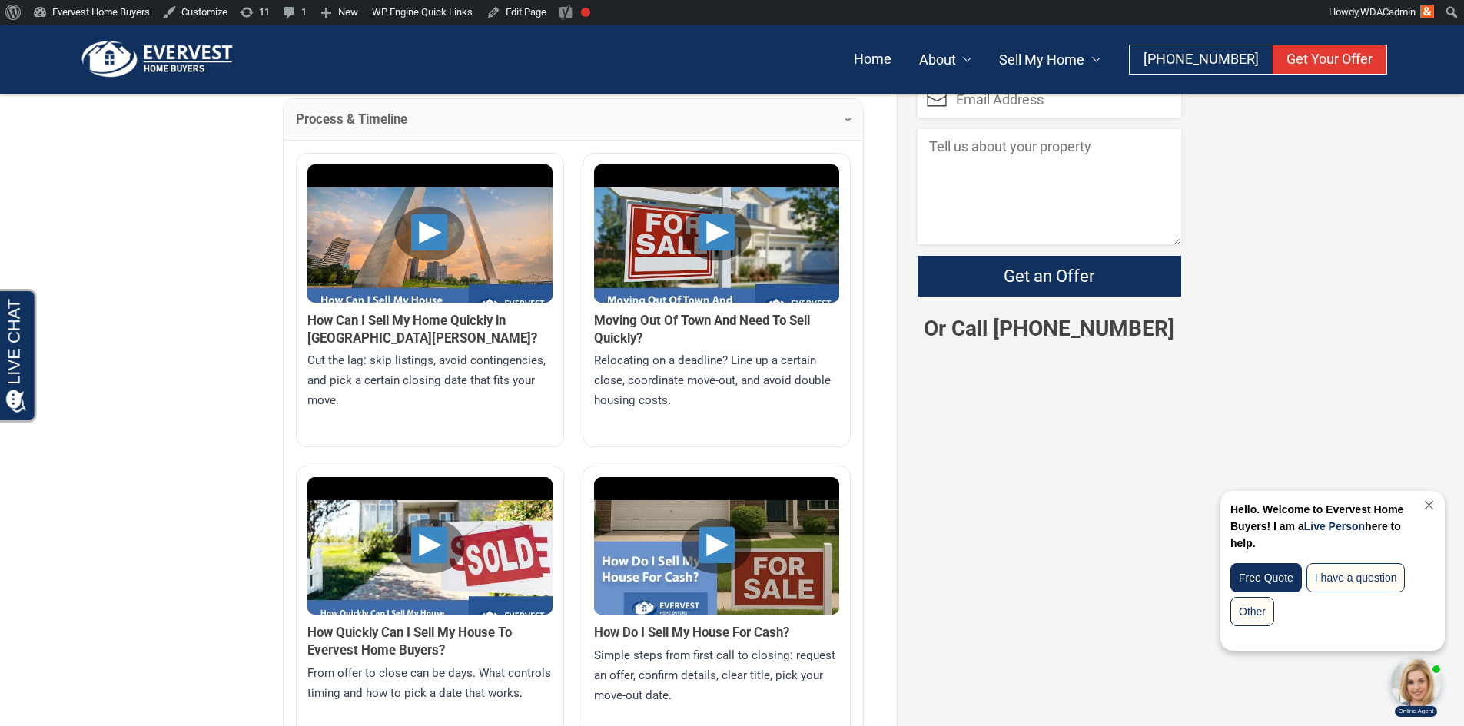
scroll to position [638, 0]
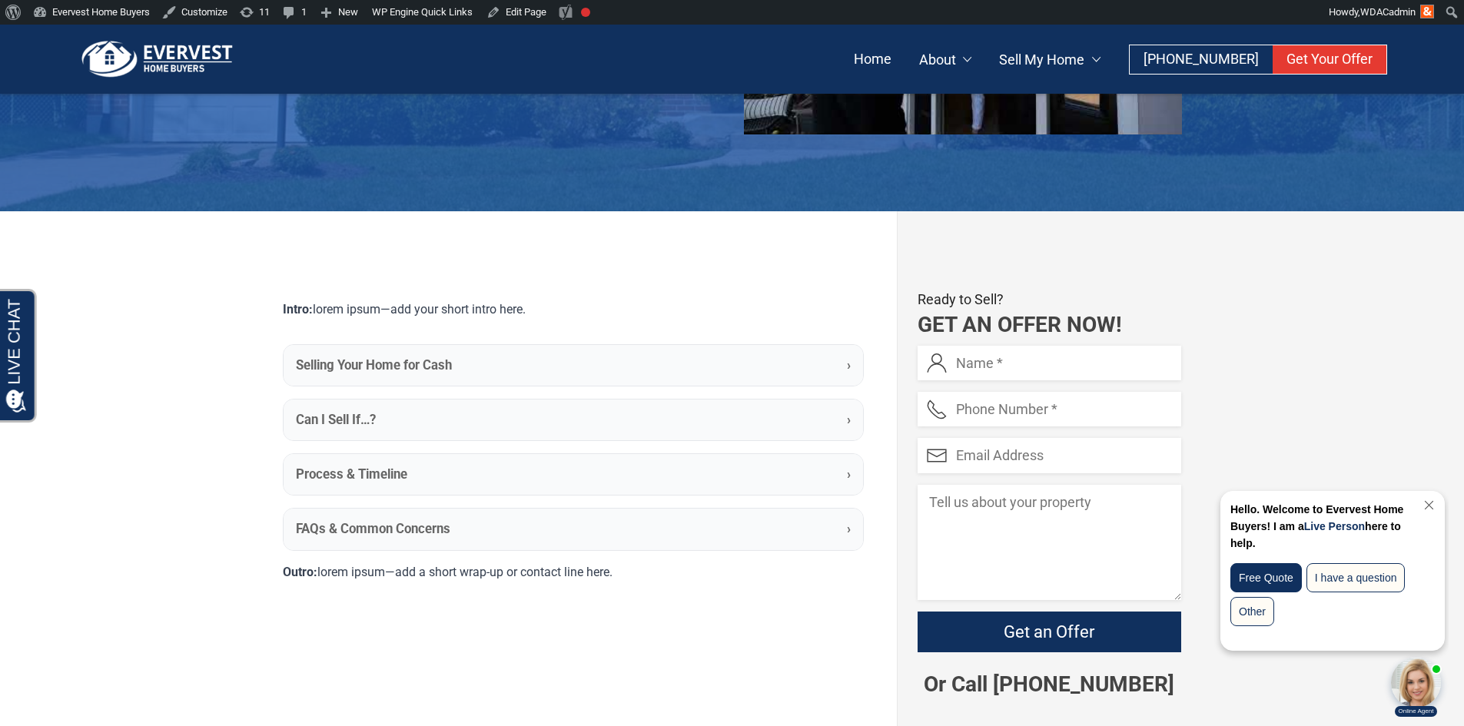
scroll to position [282, 0]
click at [324, 522] on b "FAQs & Common Concerns" at bounding box center [373, 529] width 154 height 19
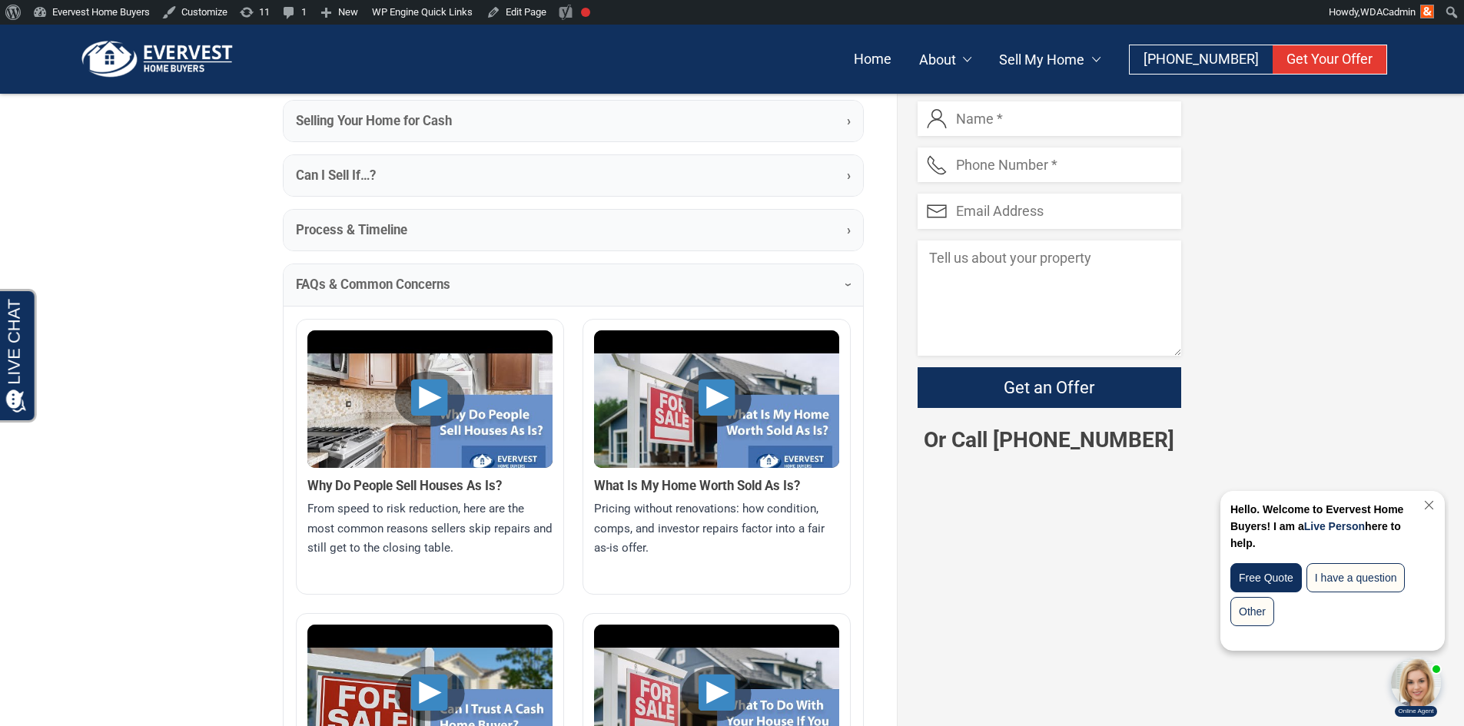
click at [323, 168] on b "Can I Sell If…?" at bounding box center [336, 175] width 80 height 19
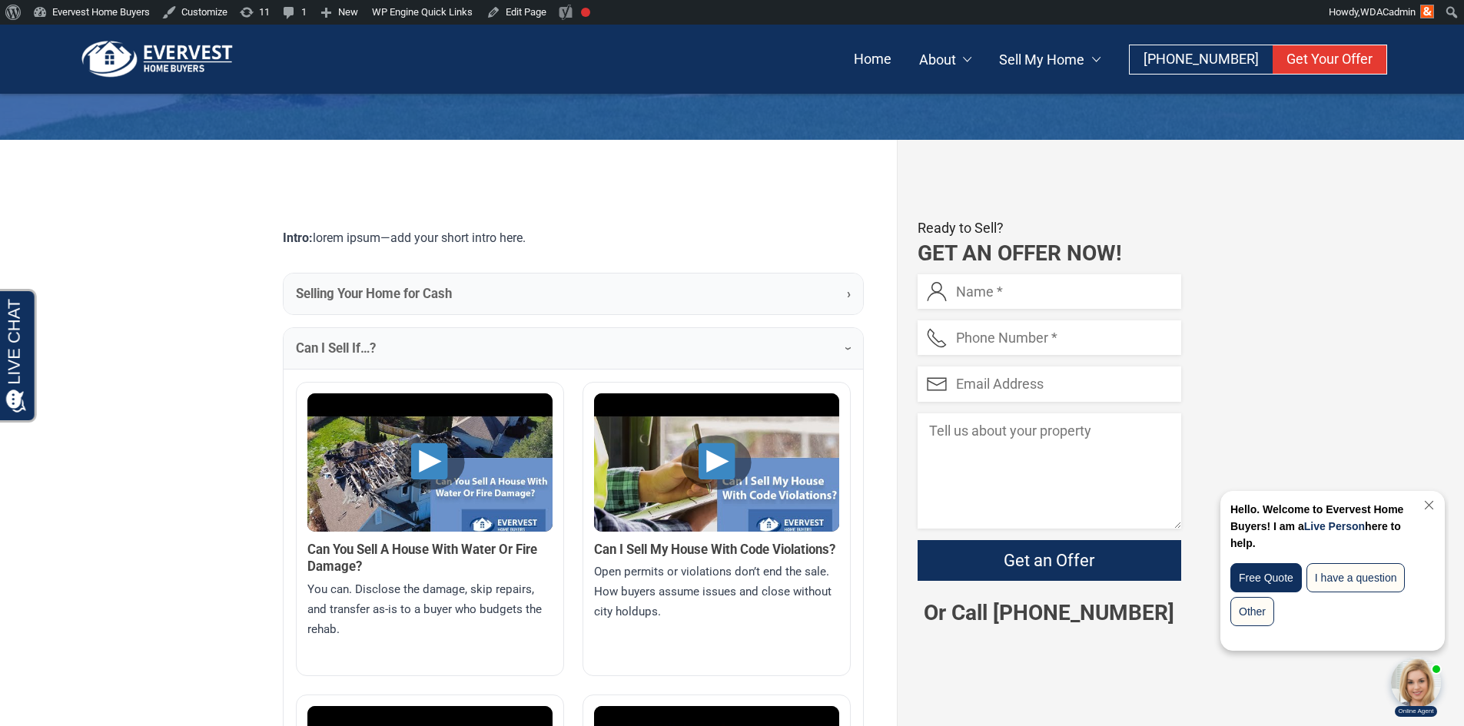
click at [321, 295] on b "Selling Your Home for Cash" at bounding box center [374, 293] width 156 height 19
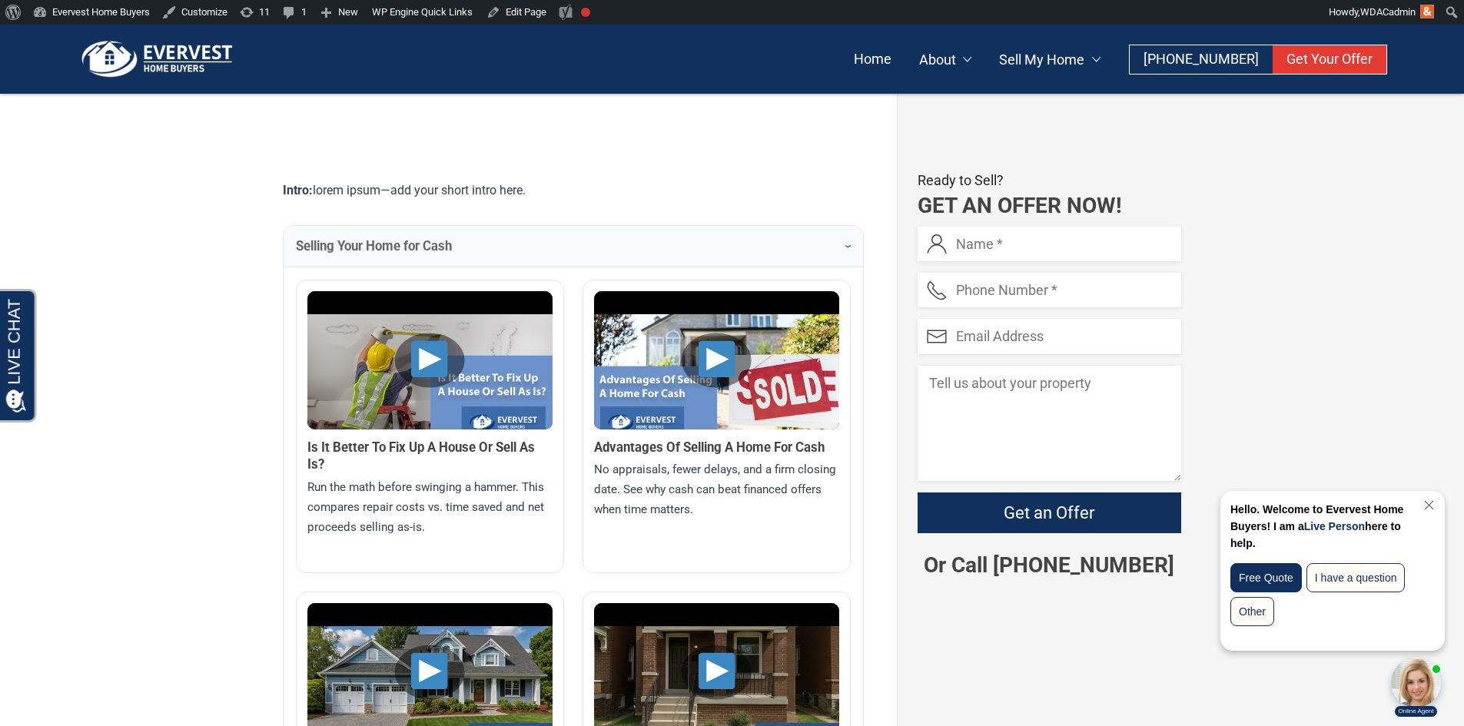
scroll to position [401, 0]
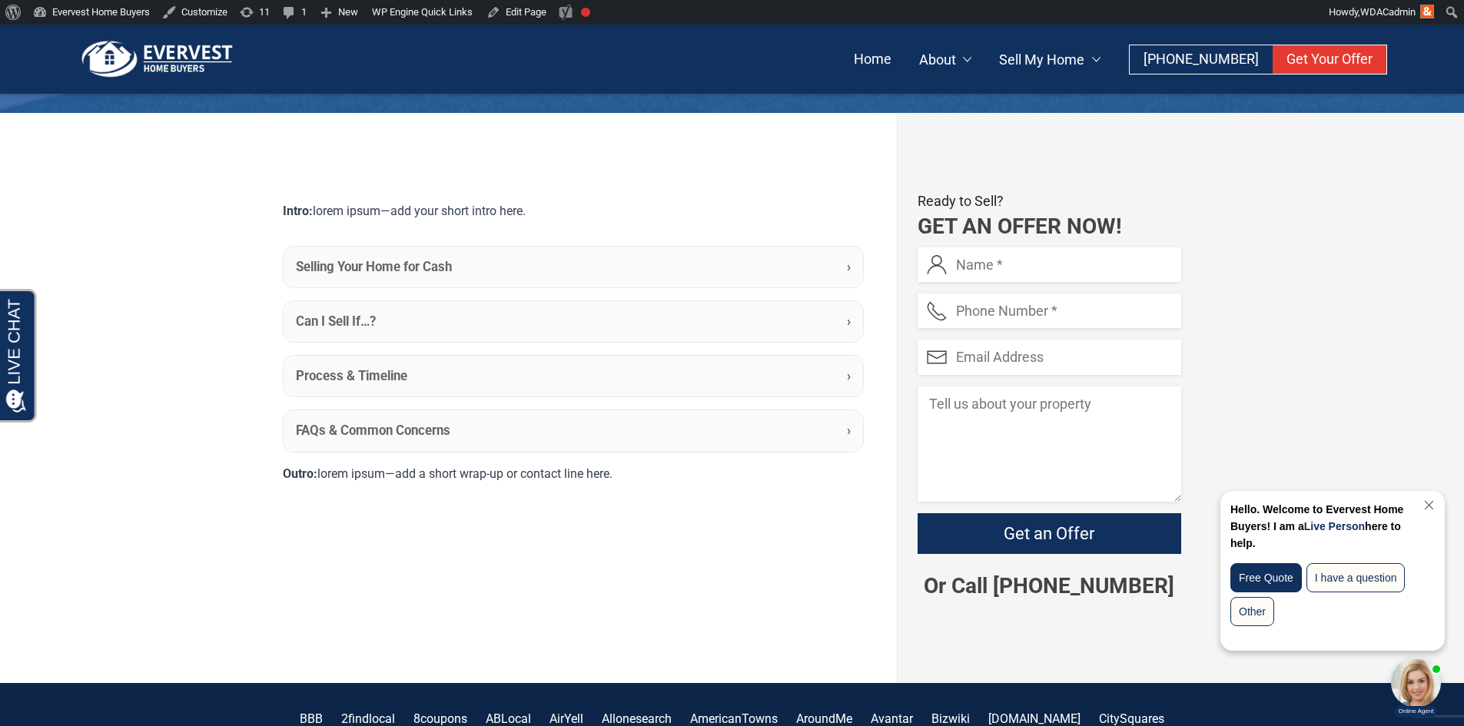
click at [327, 263] on b "Selling Your Home for Cash" at bounding box center [374, 266] width 156 height 19
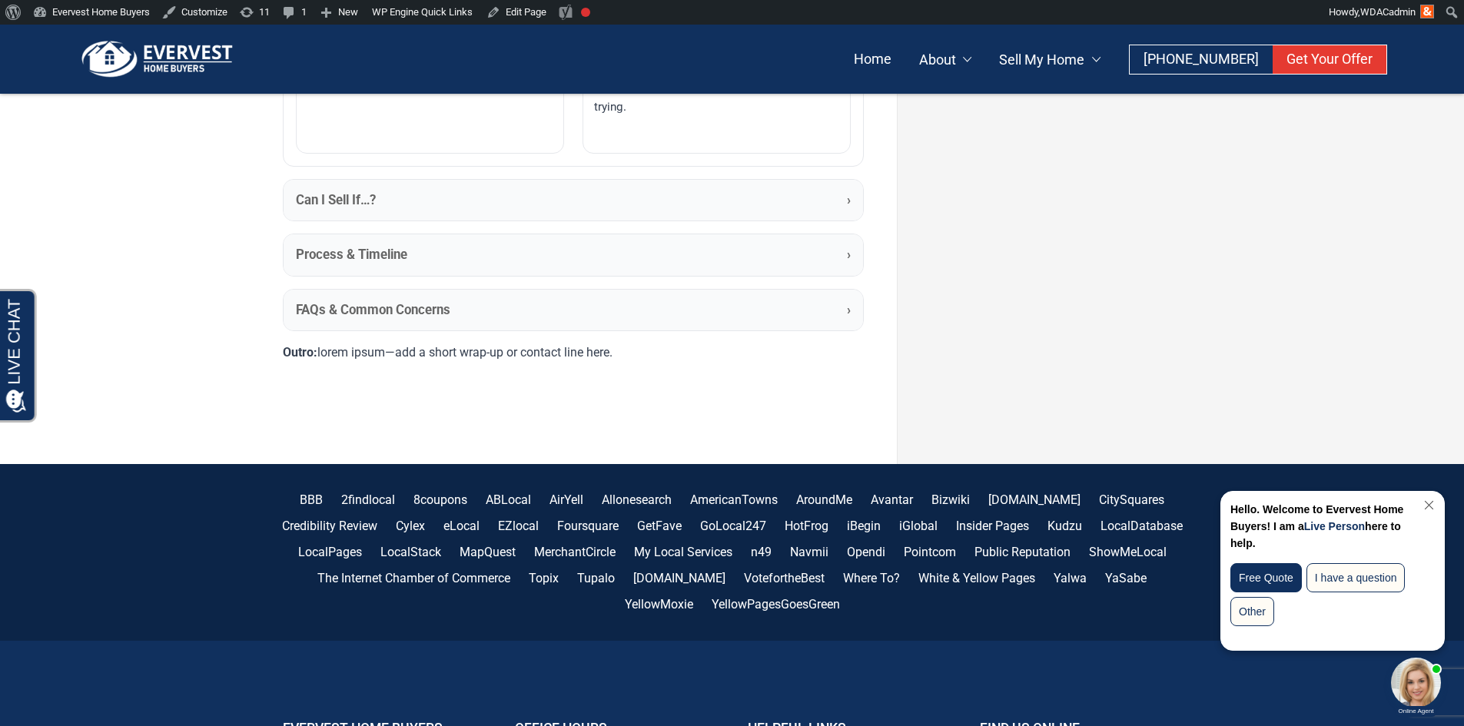
click at [311, 245] on b "Process & Timeline" at bounding box center [351, 254] width 111 height 19
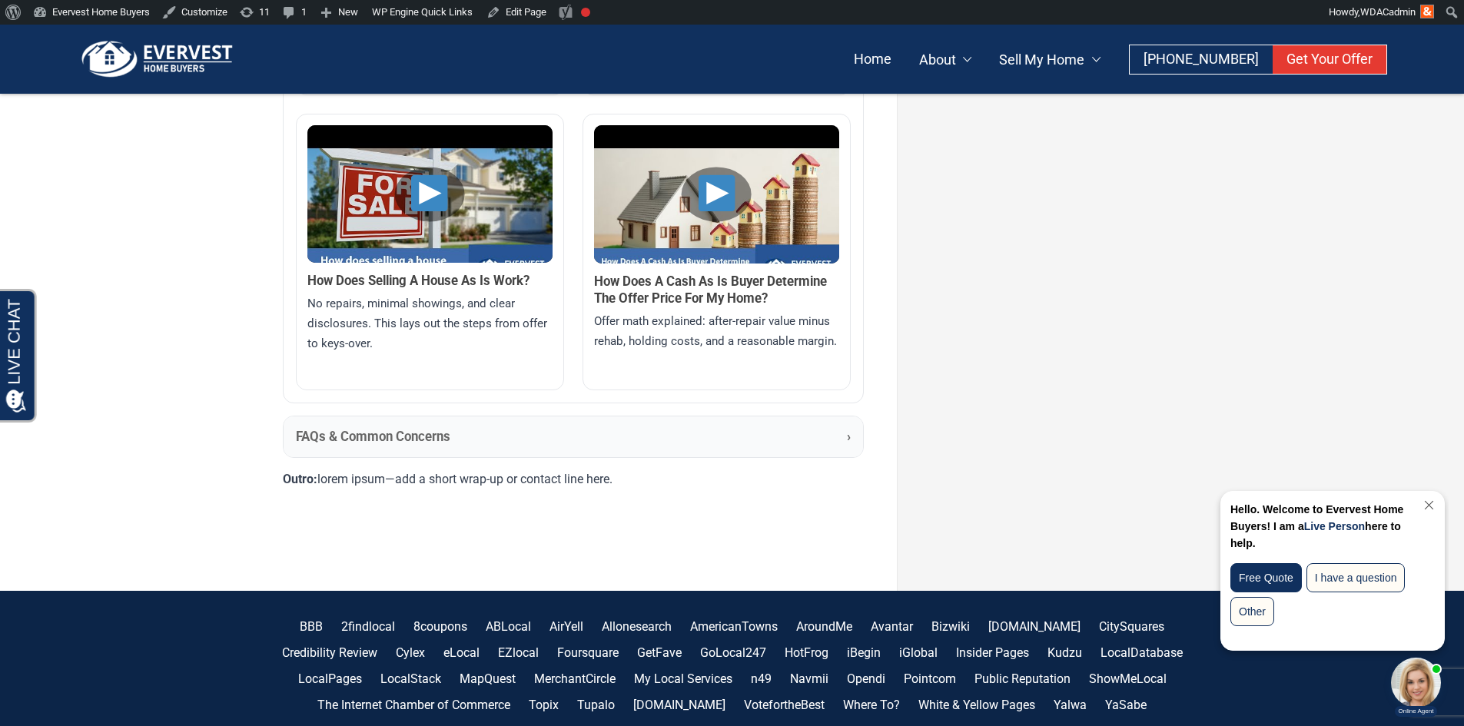
scroll to position [1593, 0]
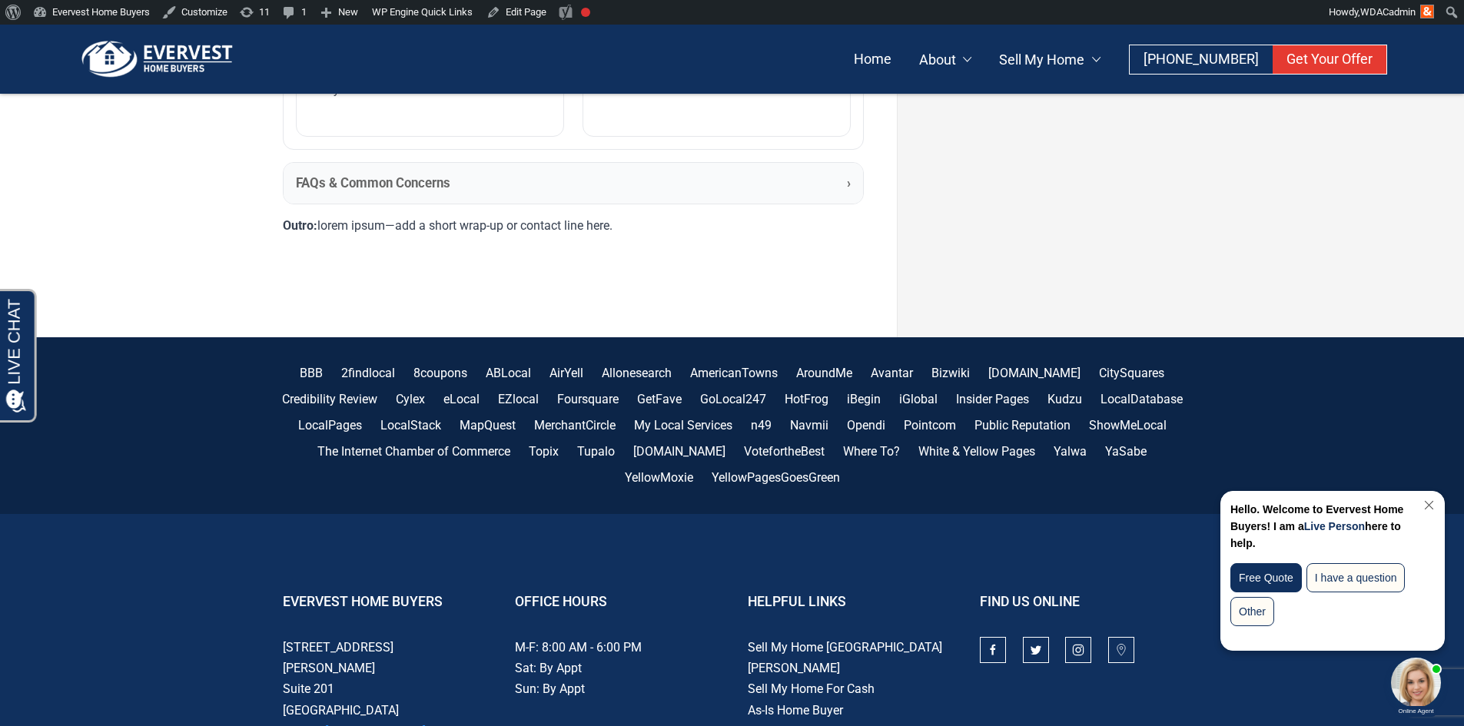
click at [320, 174] on b "FAQs & Common Concerns" at bounding box center [373, 183] width 154 height 19
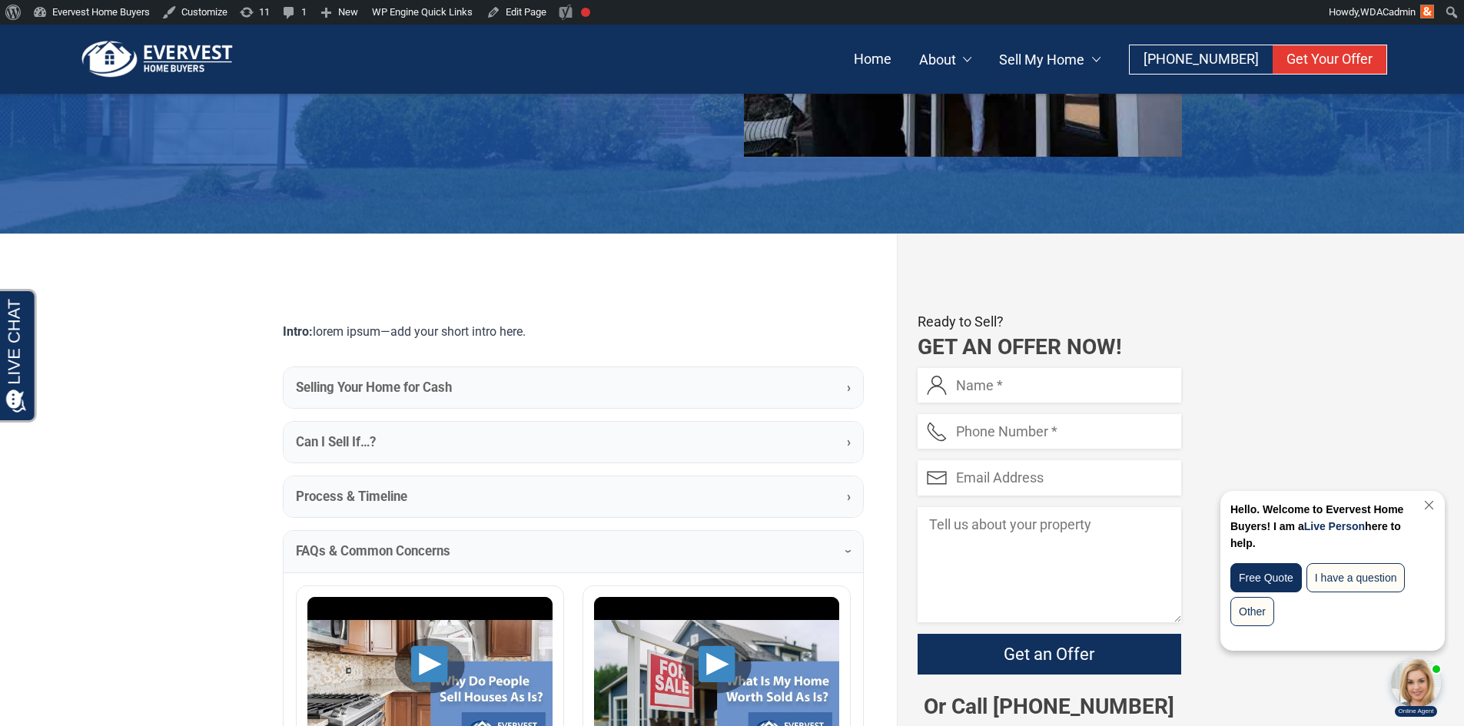
scroll to position [241, 0]
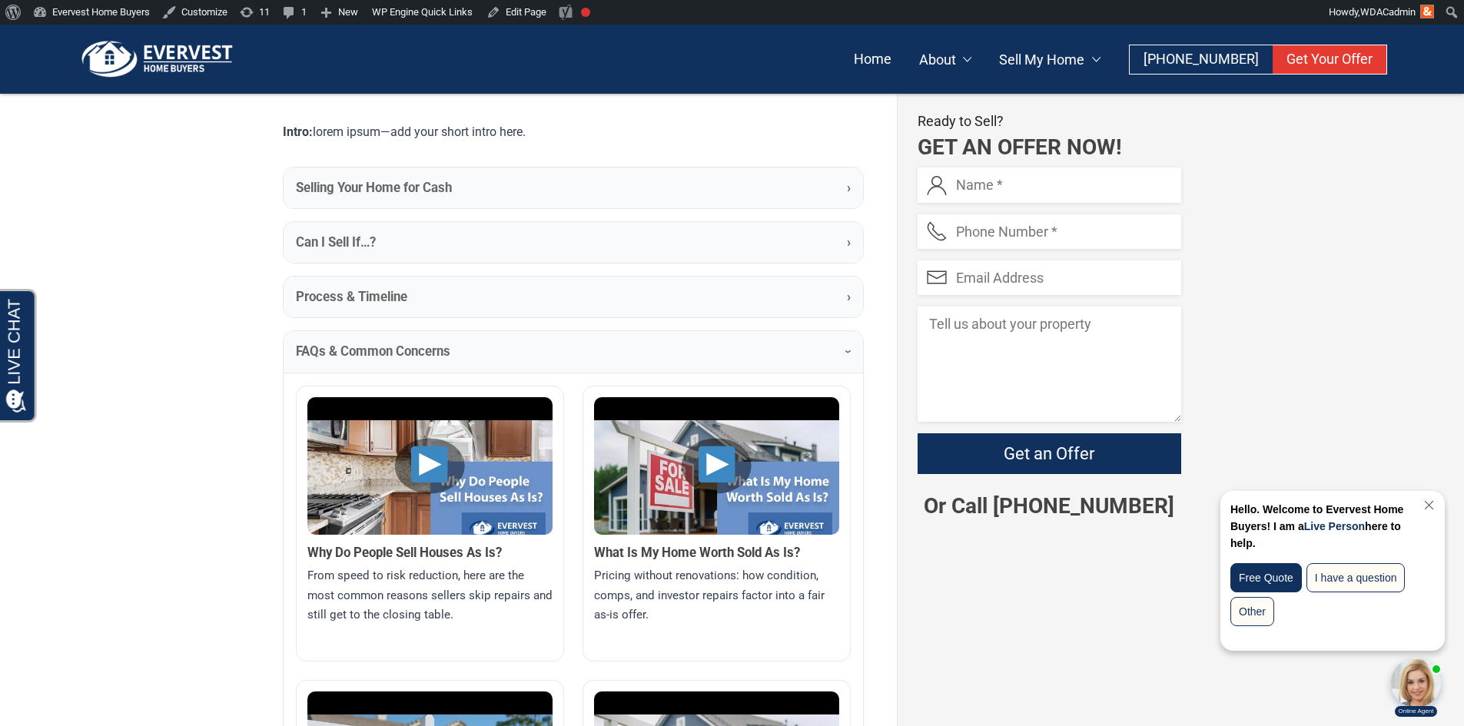
click at [366, 239] on b "Can I Sell If…?" at bounding box center [336, 242] width 80 height 19
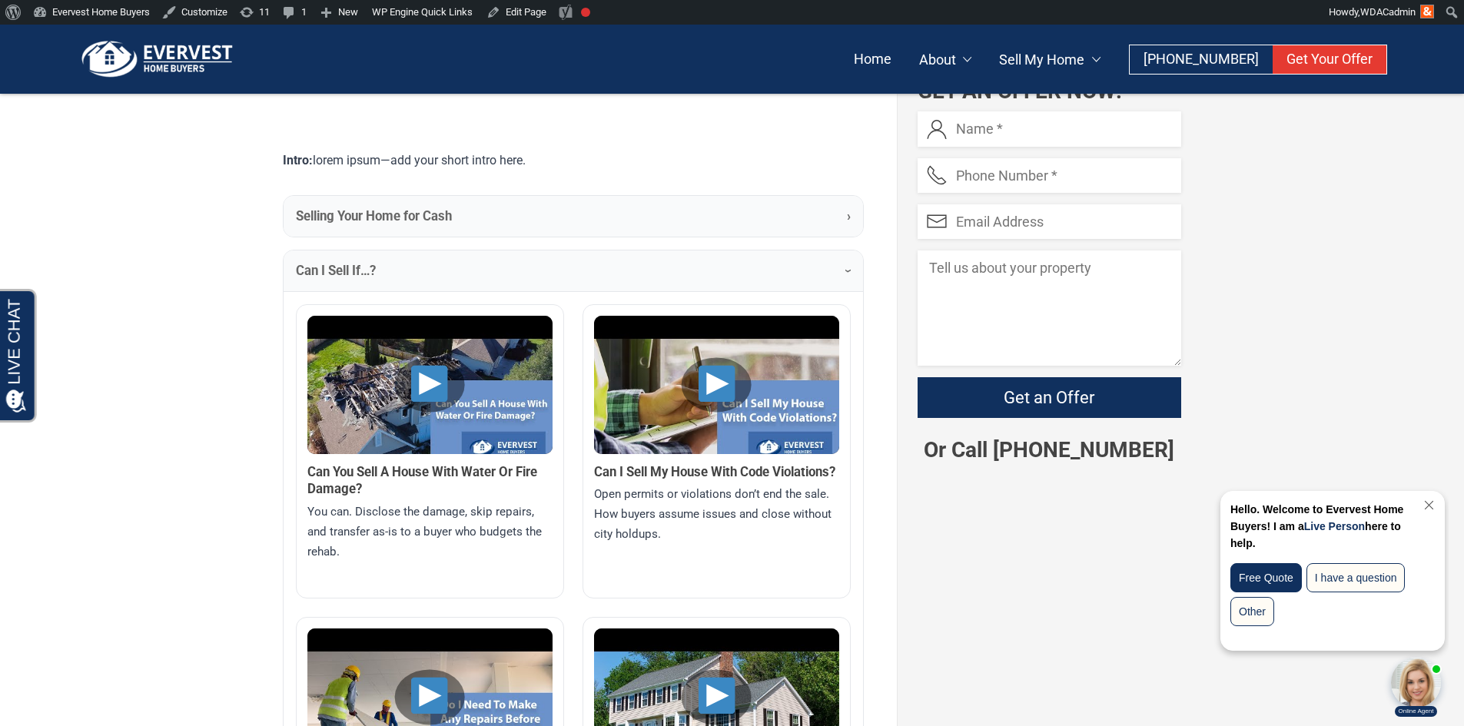
scroll to position [519, 0]
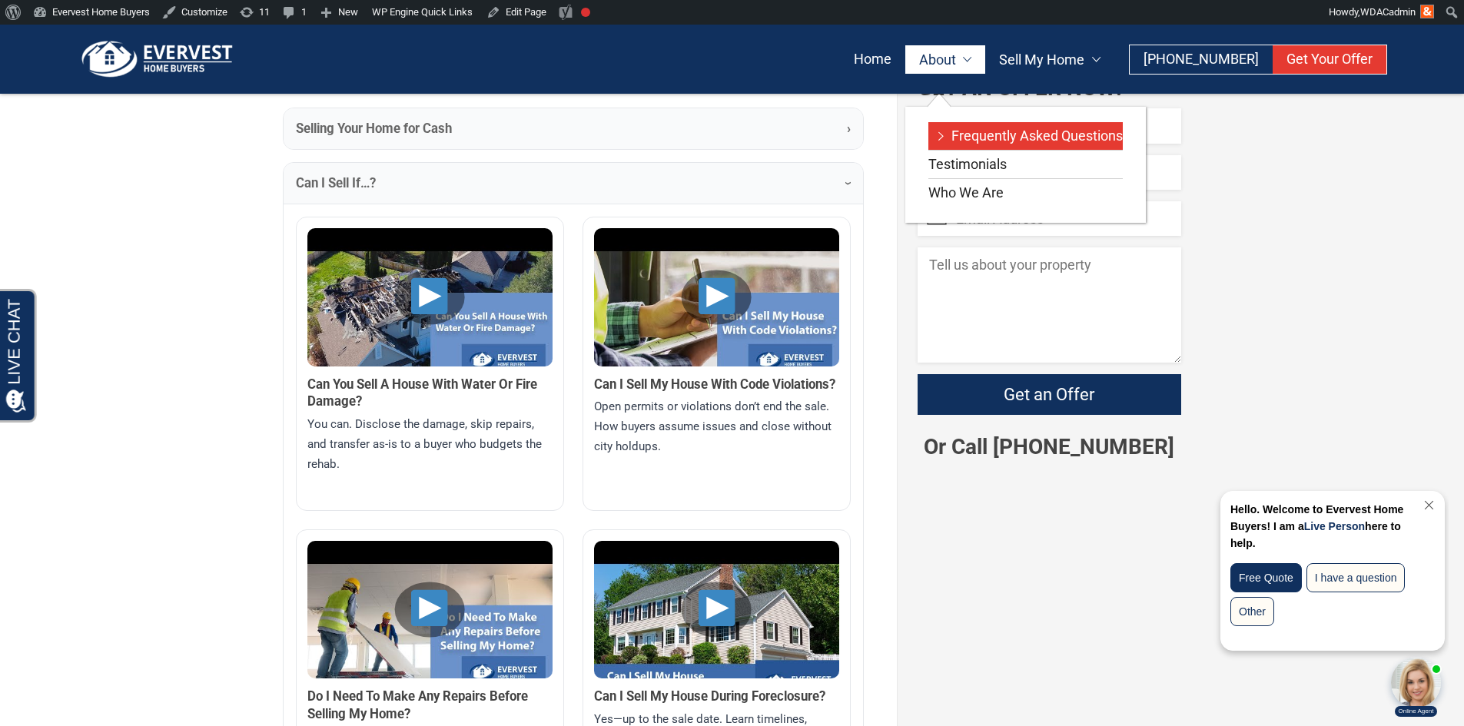
click at [979, 131] on link "Frequently Asked Questions" at bounding box center [1025, 136] width 194 height 28
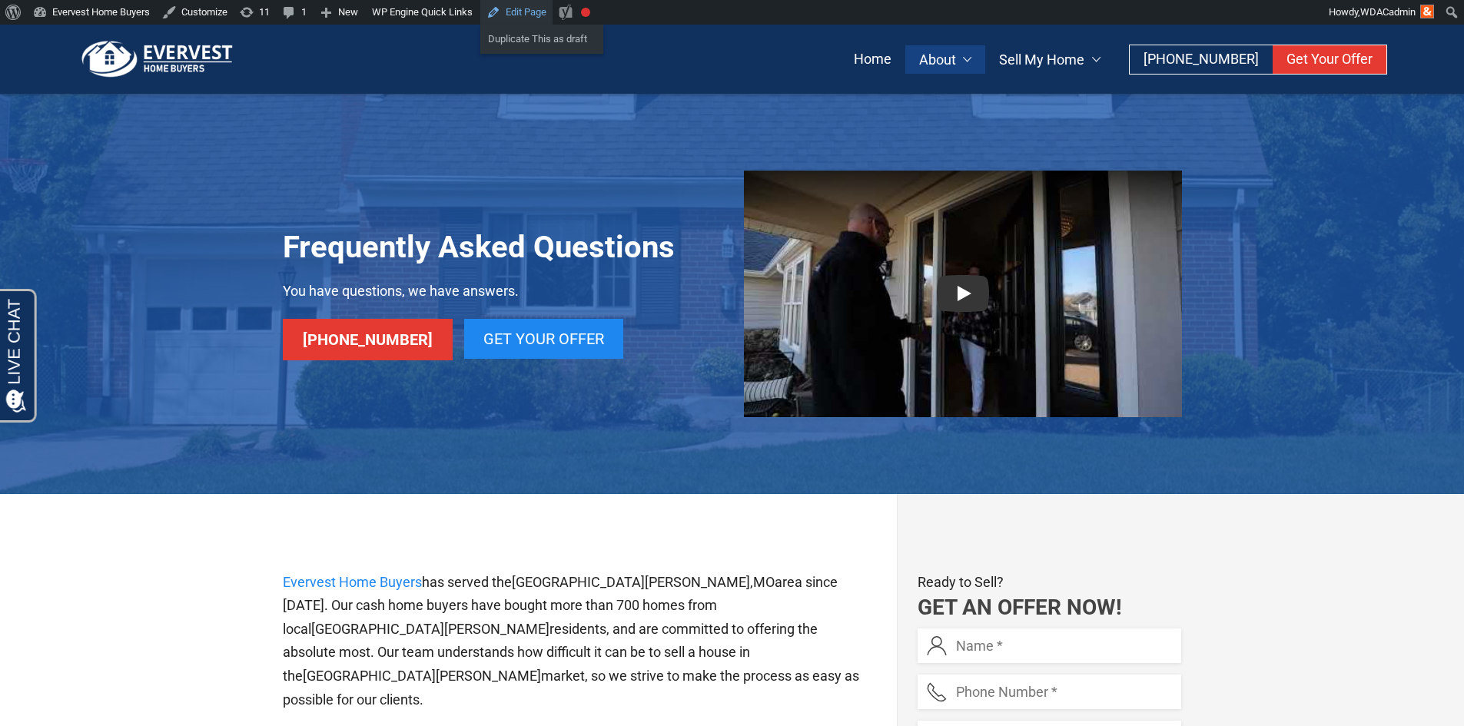
click at [529, 19] on link "Edit Page" at bounding box center [516, 12] width 72 height 25
click at [199, 380] on div "Frequently Asked Questions You have questions, we have answers. [PHONE_NUMBER] …" at bounding box center [732, 294] width 1464 height 400
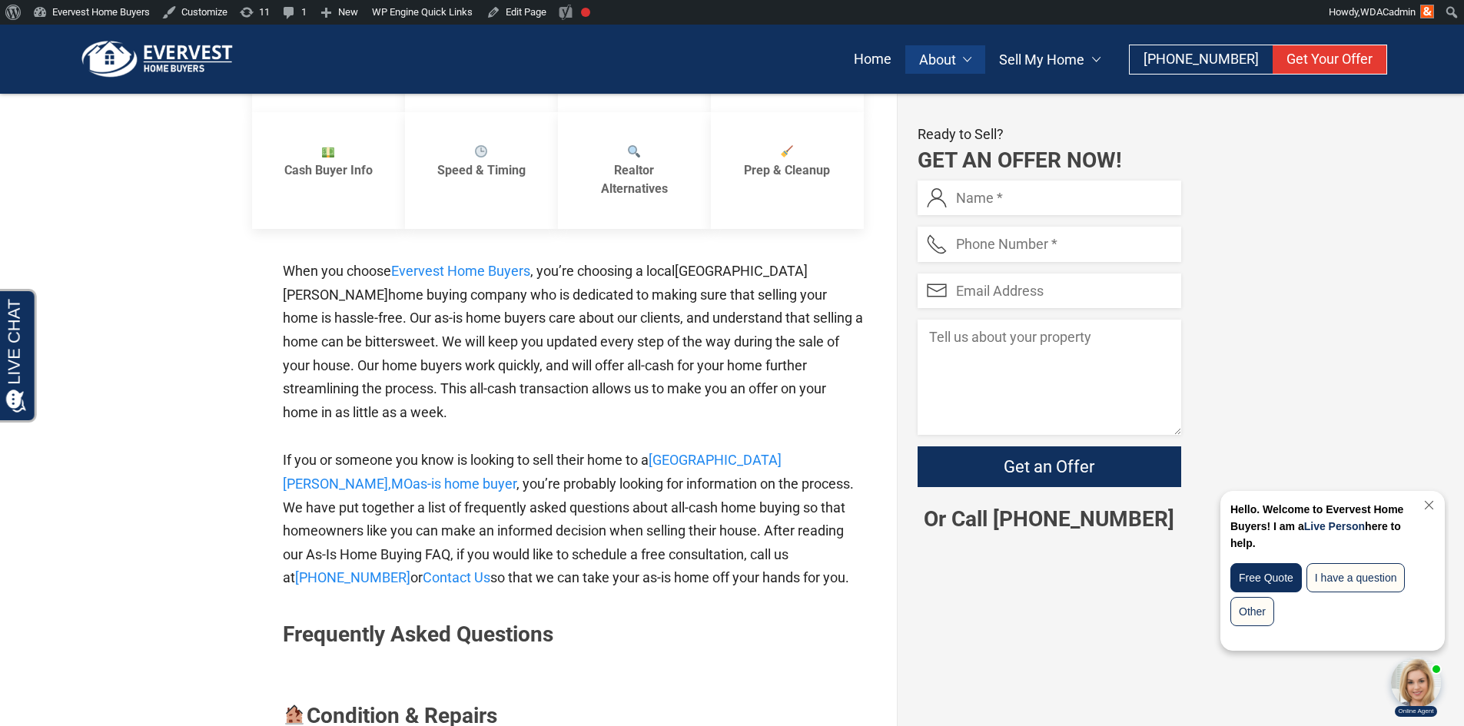
scroll to position [765, 0]
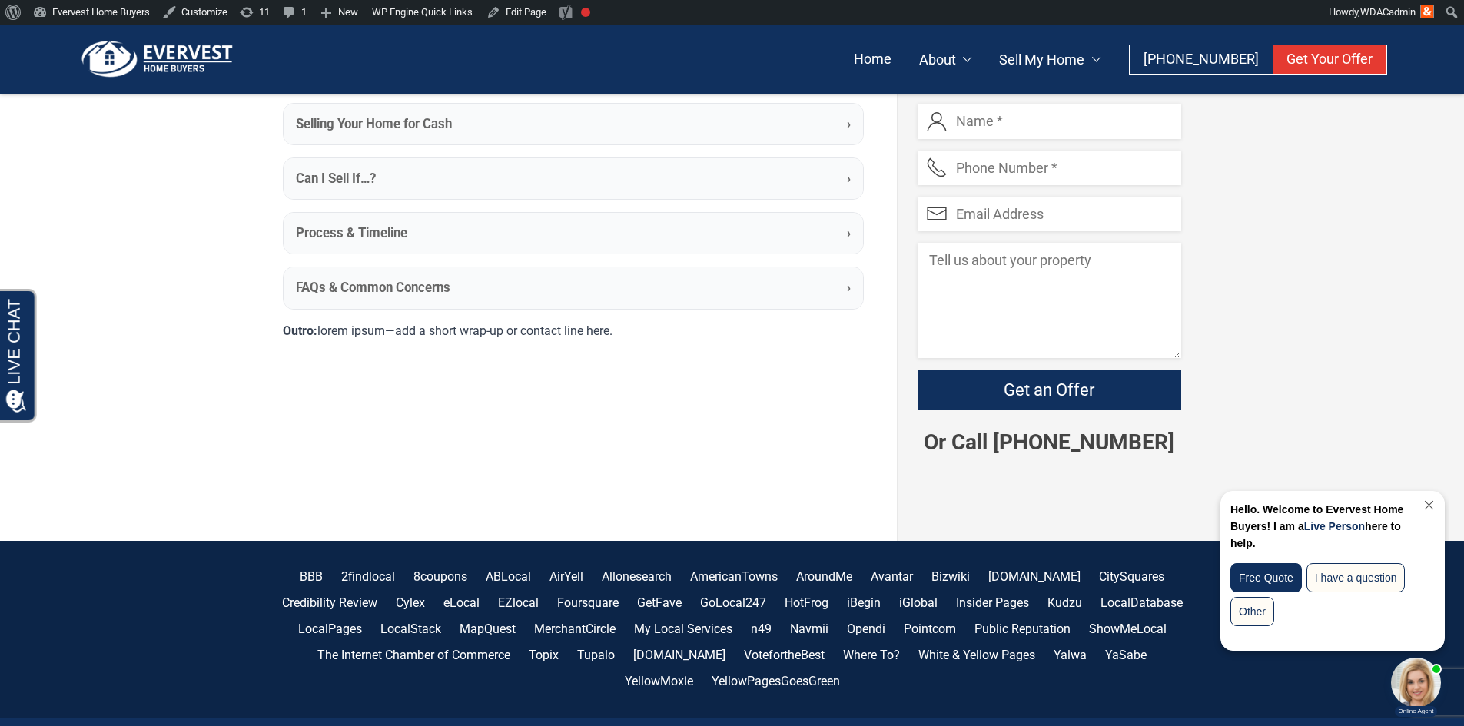
scroll to position [525, 0]
click at [380, 300] on summary "FAQs & Common Concerns ›" at bounding box center [573, 287] width 579 height 41
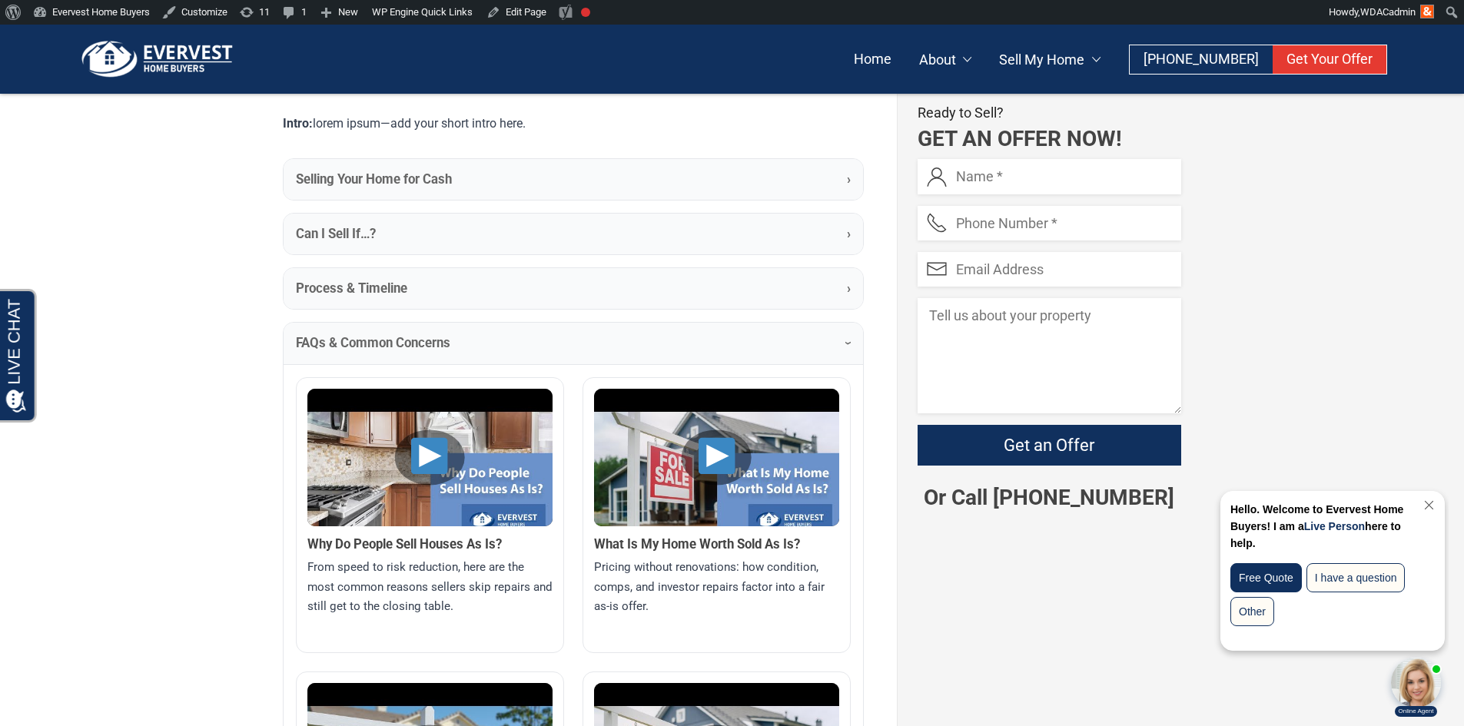
click at [331, 182] on b "Selling Your Home for Cash" at bounding box center [374, 179] width 156 height 19
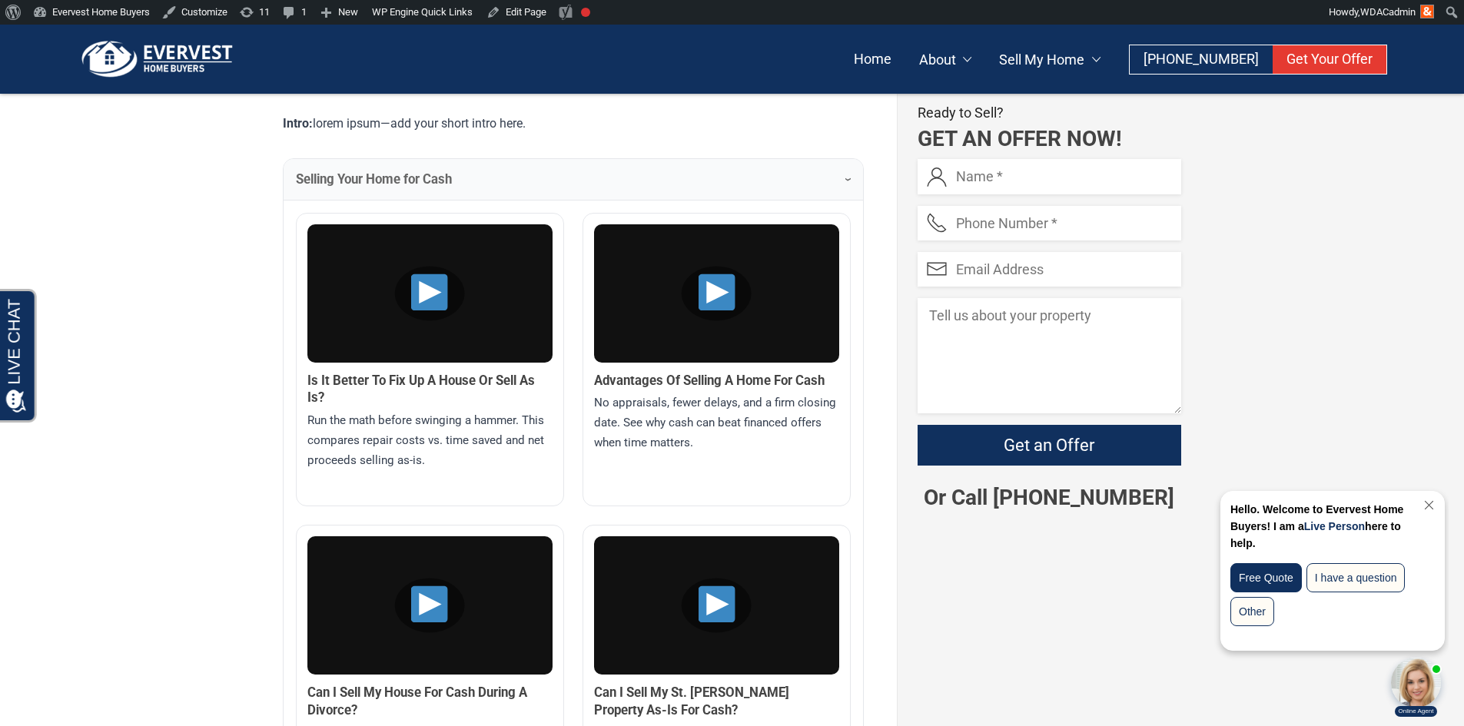
scroll to position [512, 0]
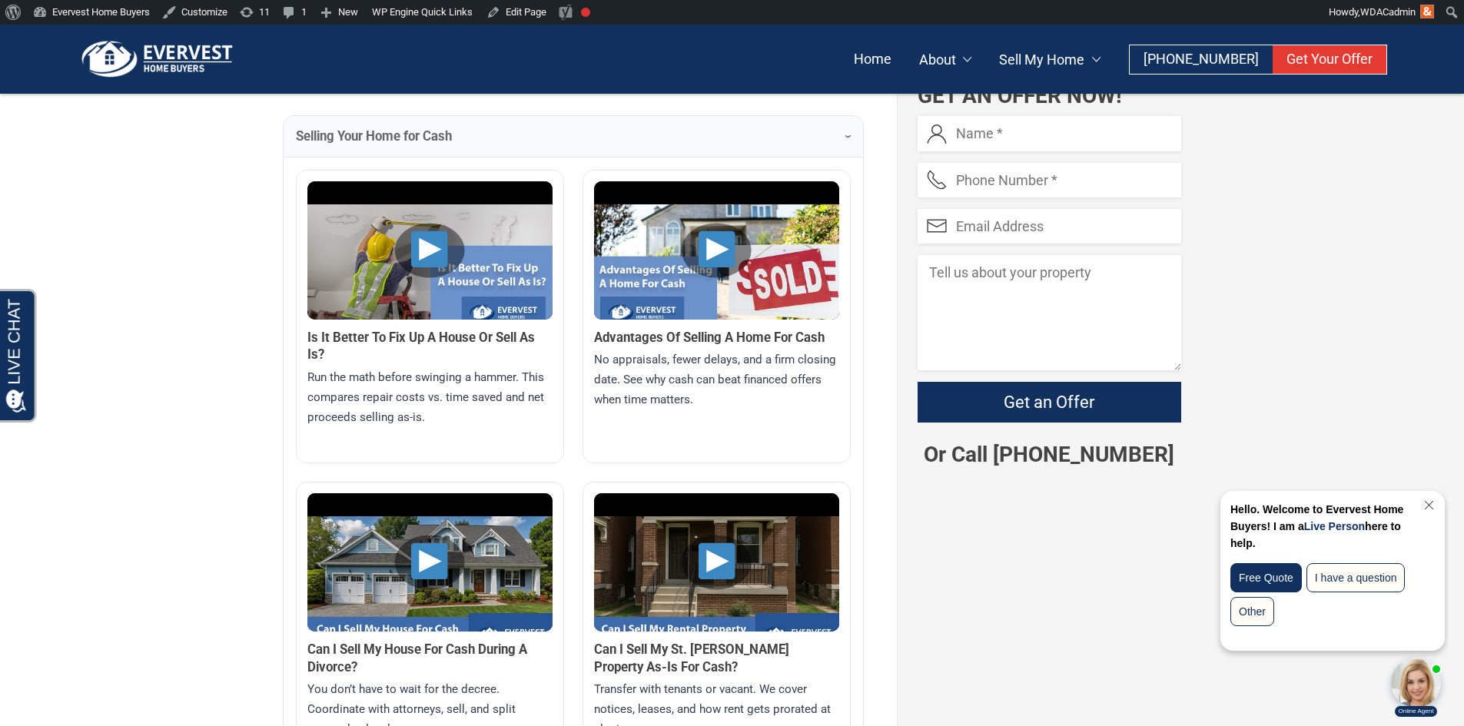
click at [327, 148] on summary "Selling Your Home for Cash ›" at bounding box center [573, 136] width 579 height 41
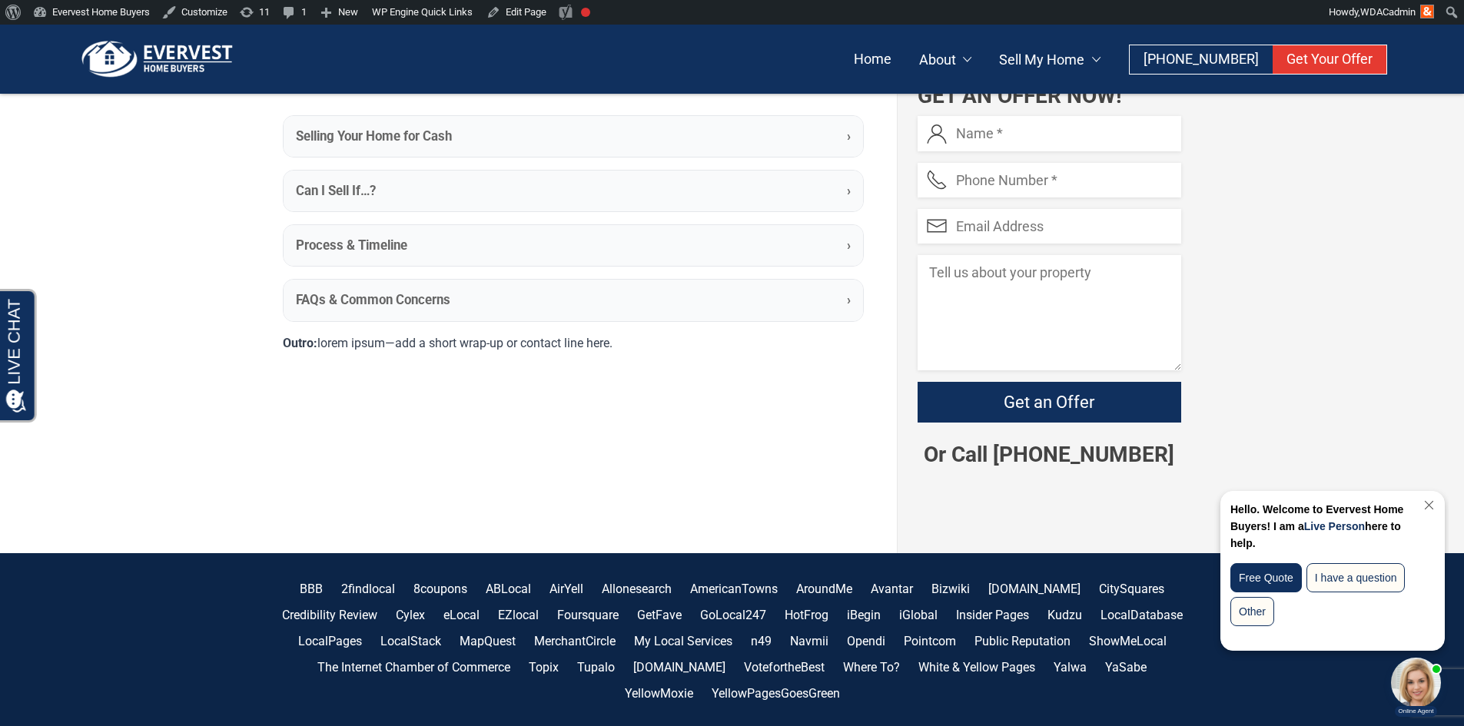
click at [330, 182] on b "Can I Sell If…?" at bounding box center [336, 190] width 80 height 19
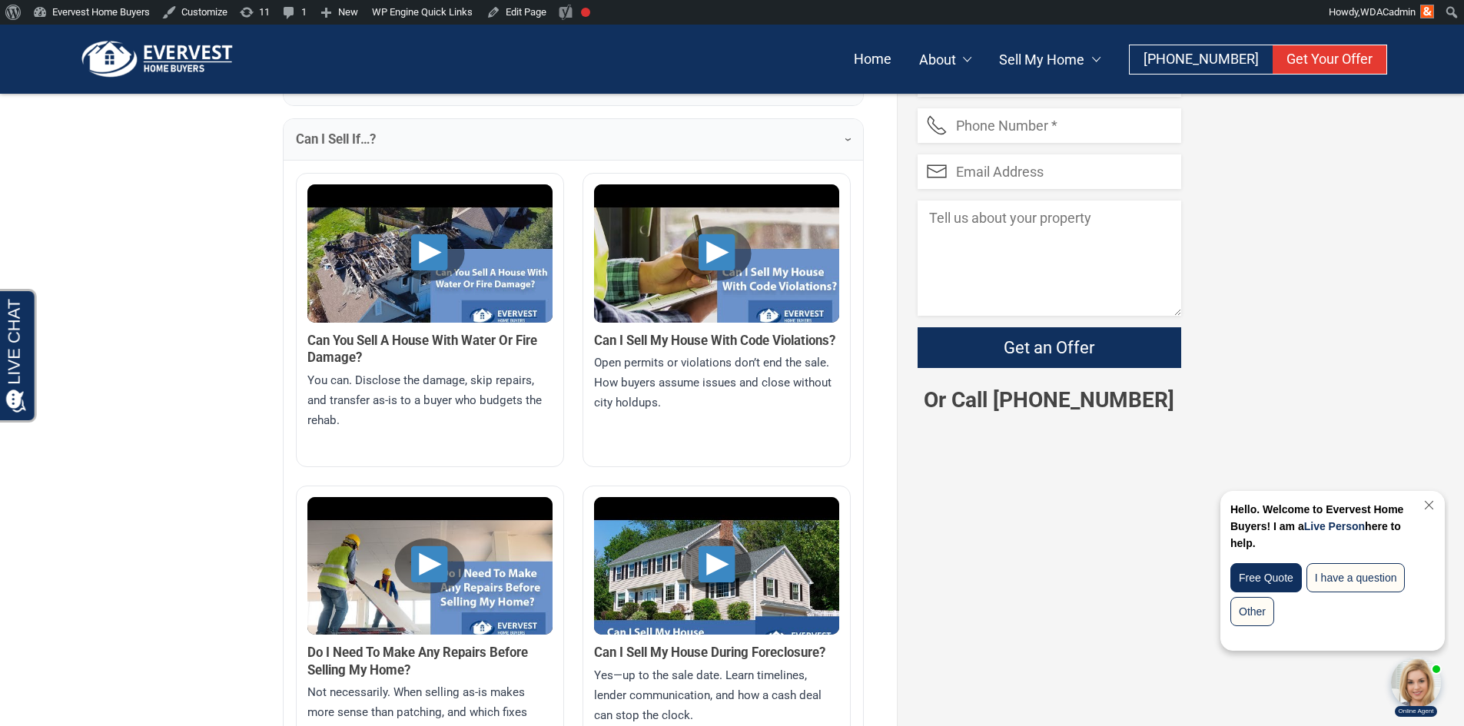
scroll to position [566, 0]
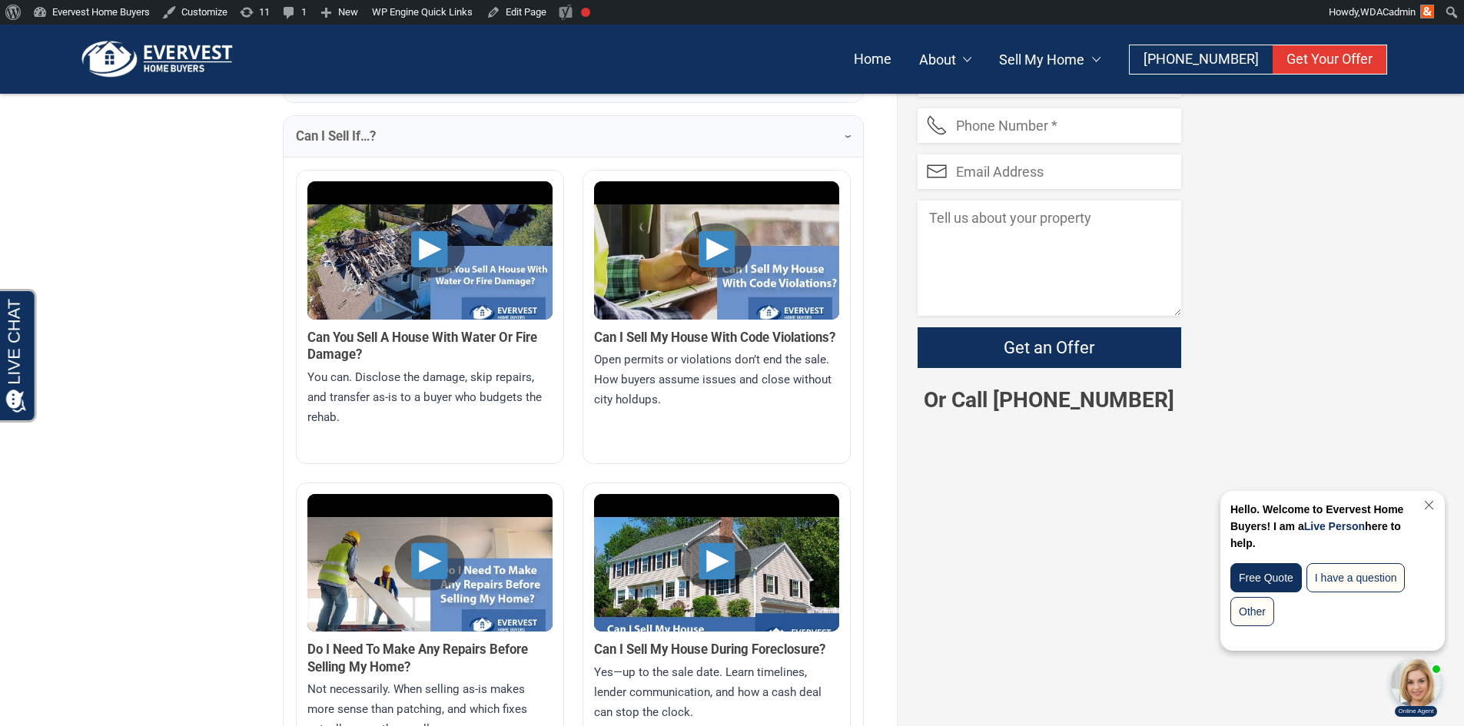
click at [313, 128] on b "Can I Sell If…?" at bounding box center [336, 136] width 80 height 19
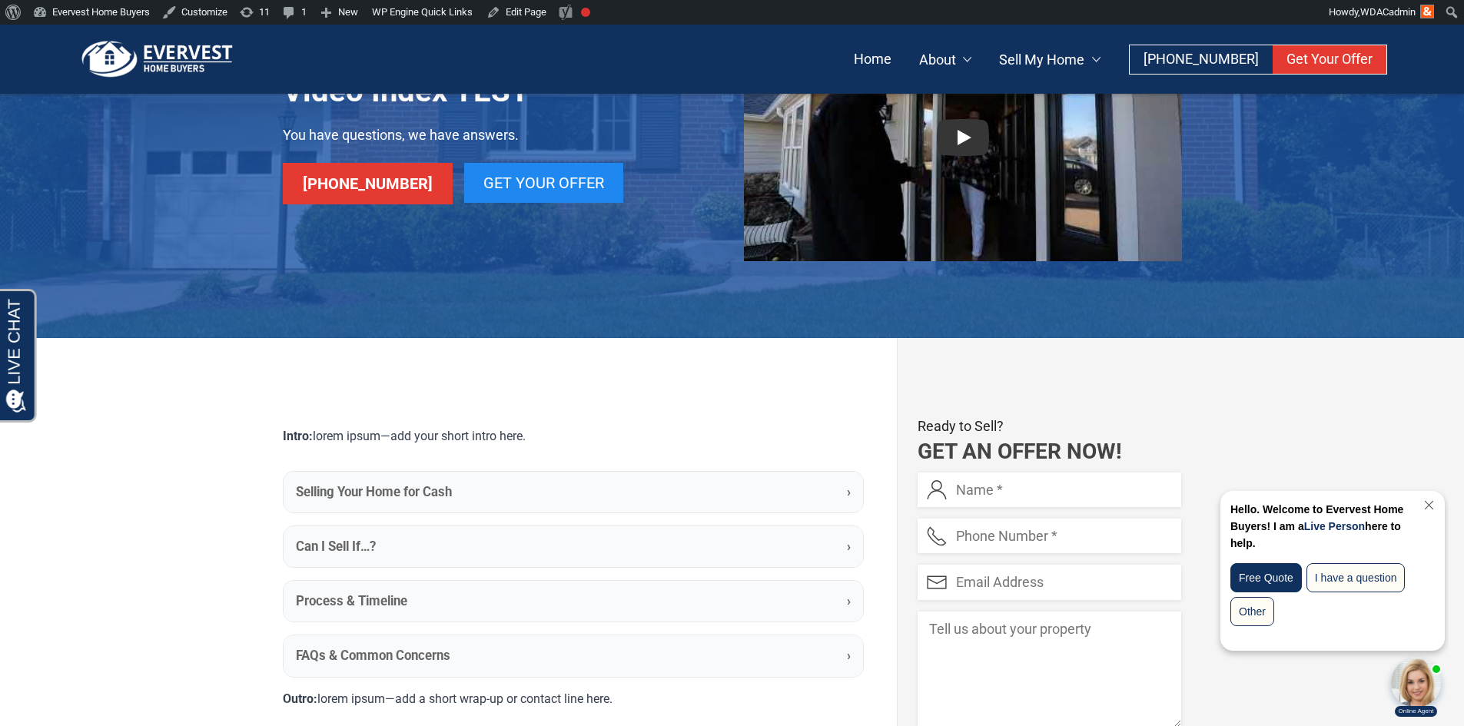
scroll to position [157, 0]
click at [151, 293] on div "Video Index TEST You have questions, we have answers. (314) 730-0366 Get Your O…" at bounding box center [732, 137] width 1464 height 400
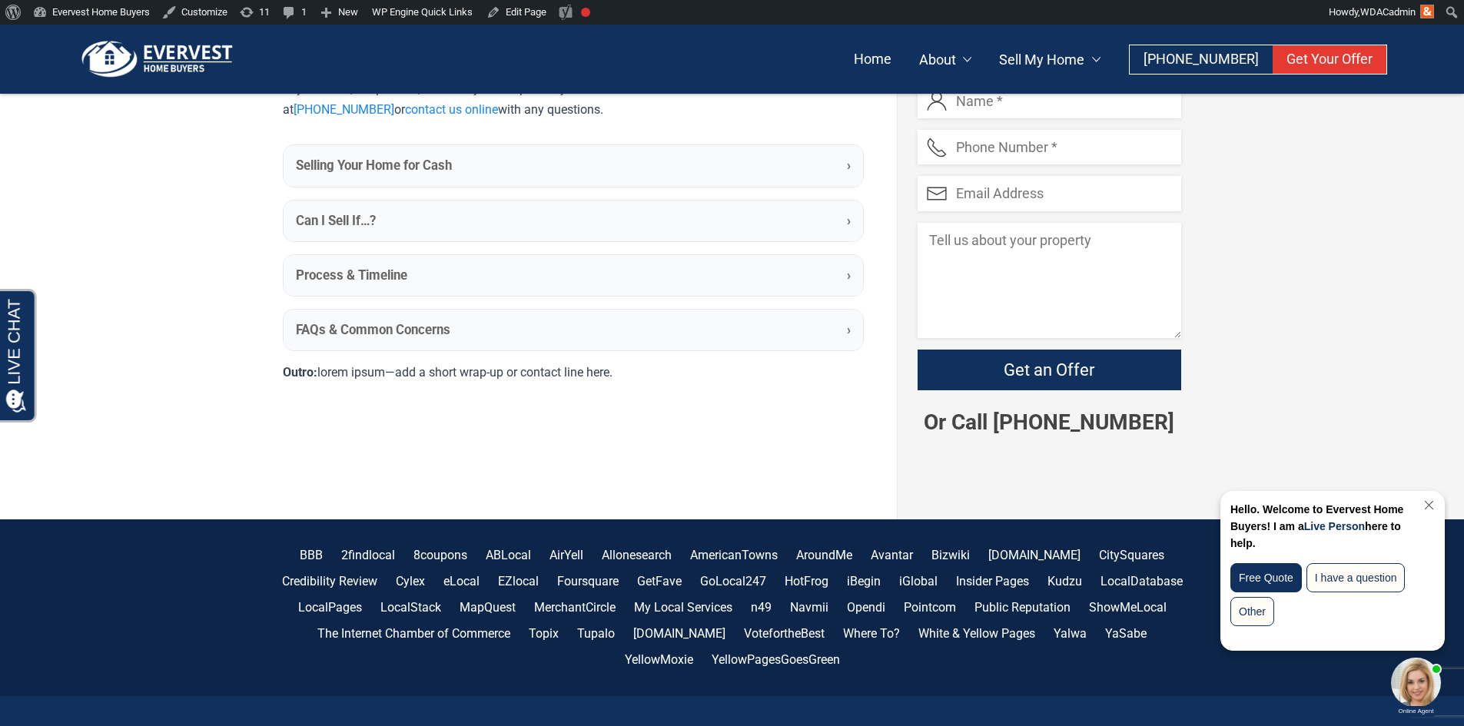
scroll to position [549, 0]
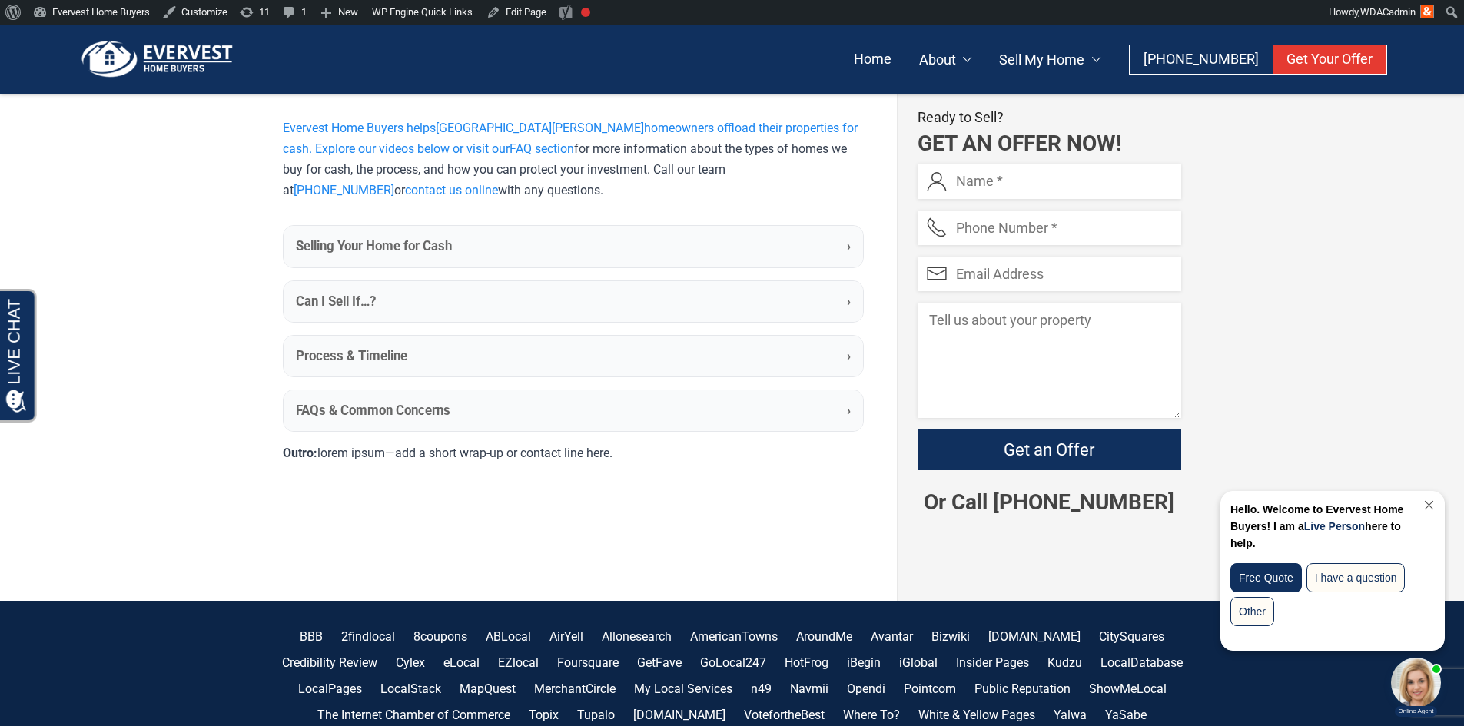
click at [311, 403] on b "FAQs & Common Concerns" at bounding box center [373, 410] width 154 height 19
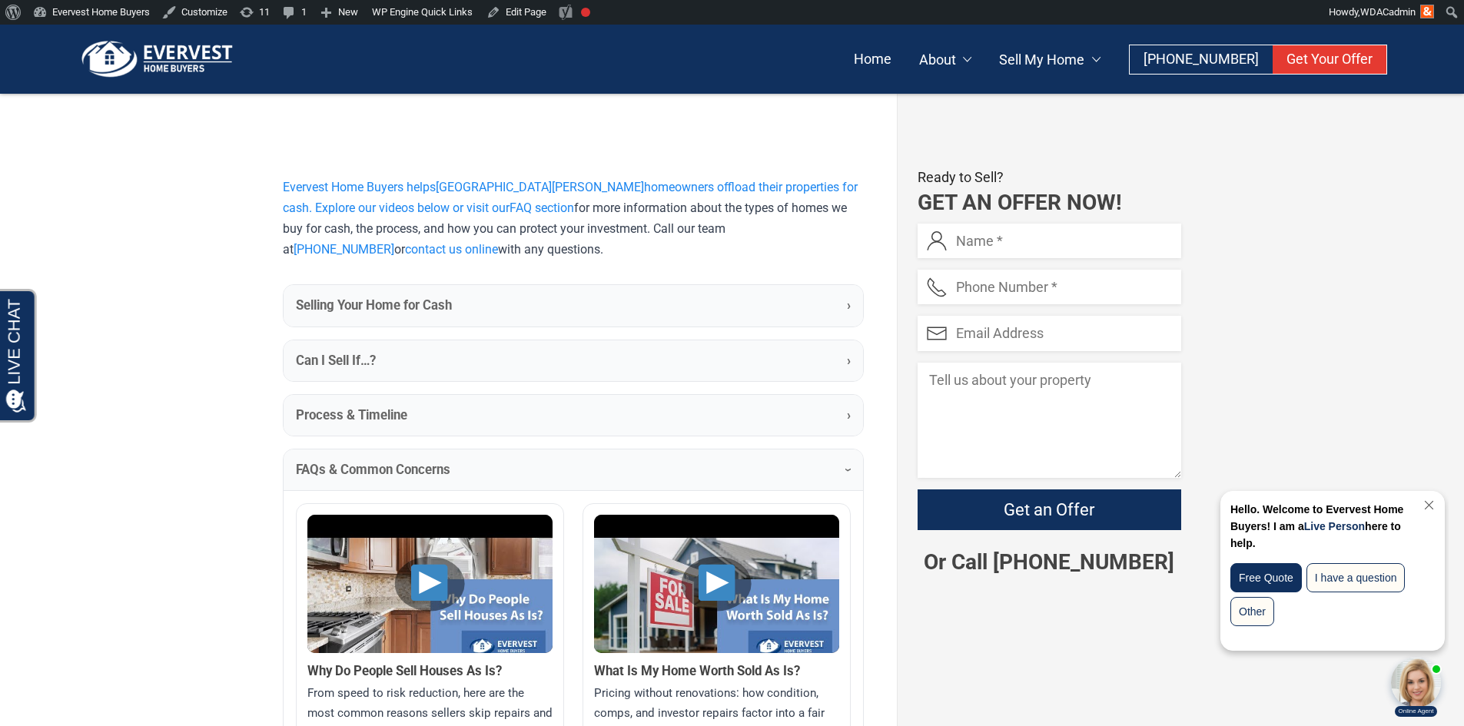
scroll to position [238, 0]
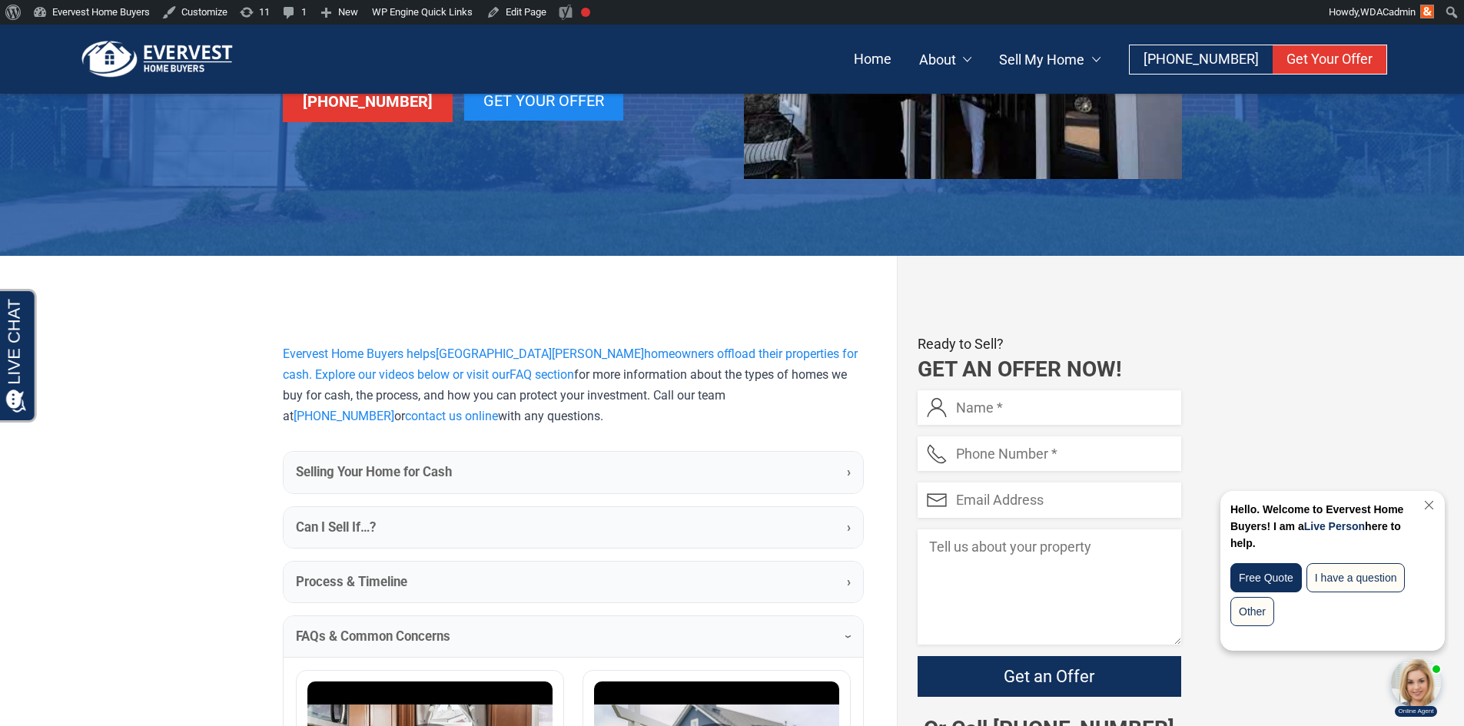
click at [338, 469] on b "Selling Your Home for Cash" at bounding box center [374, 472] width 156 height 19
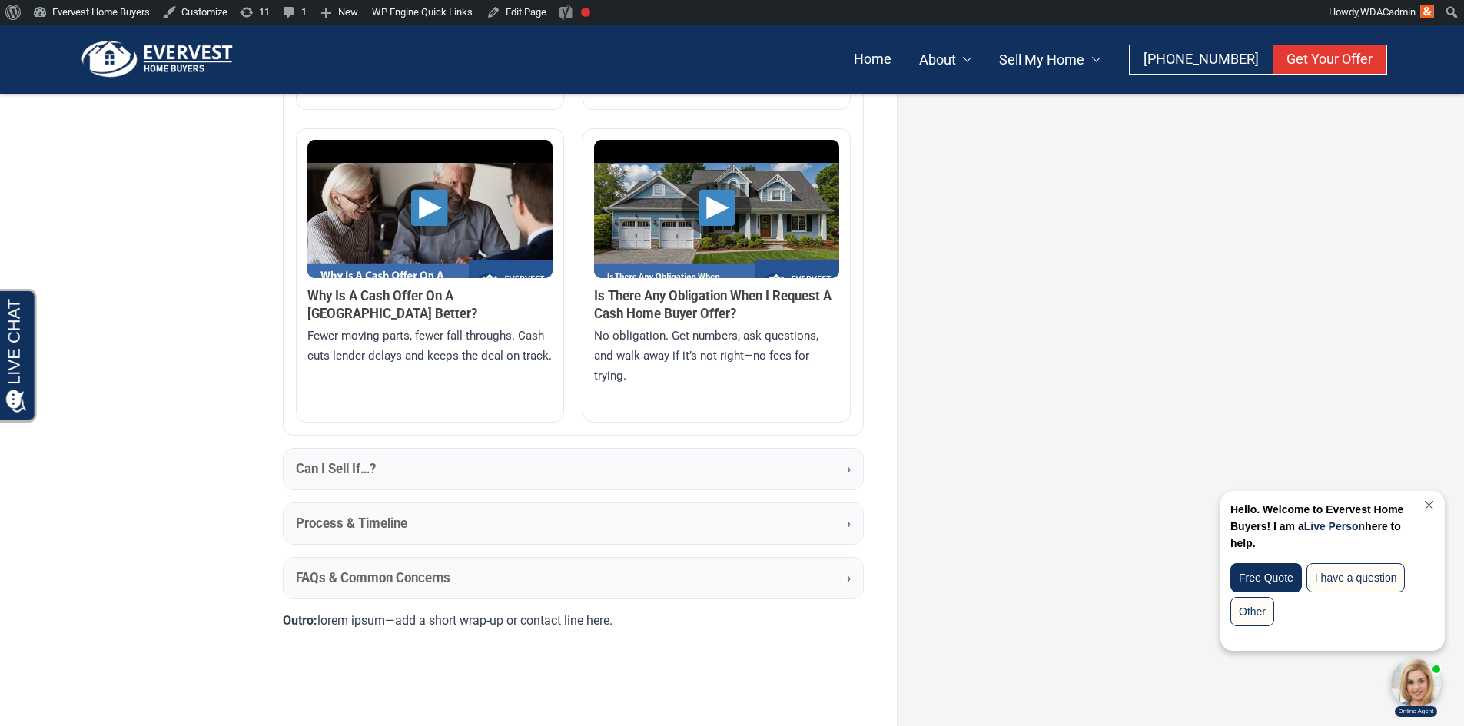
scroll to position [1521, 0]
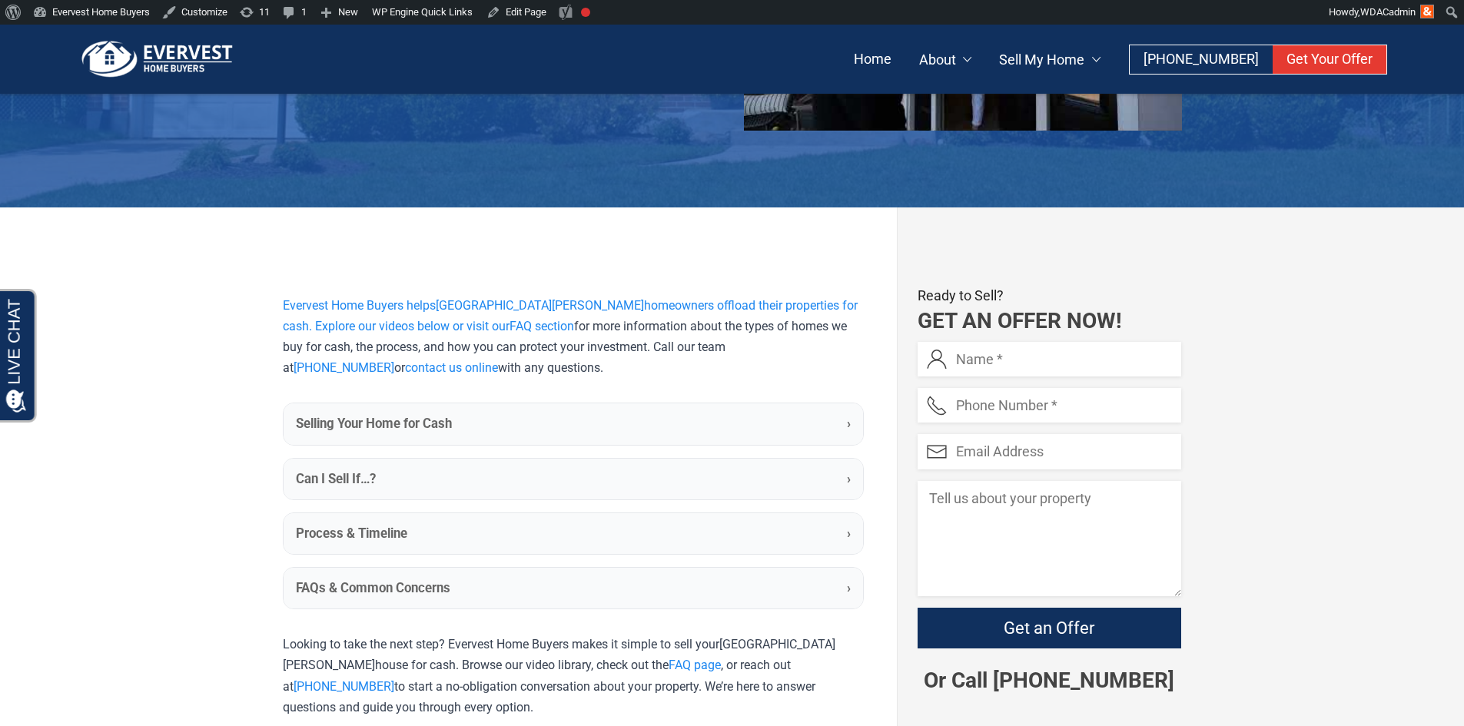
scroll to position [287, 0]
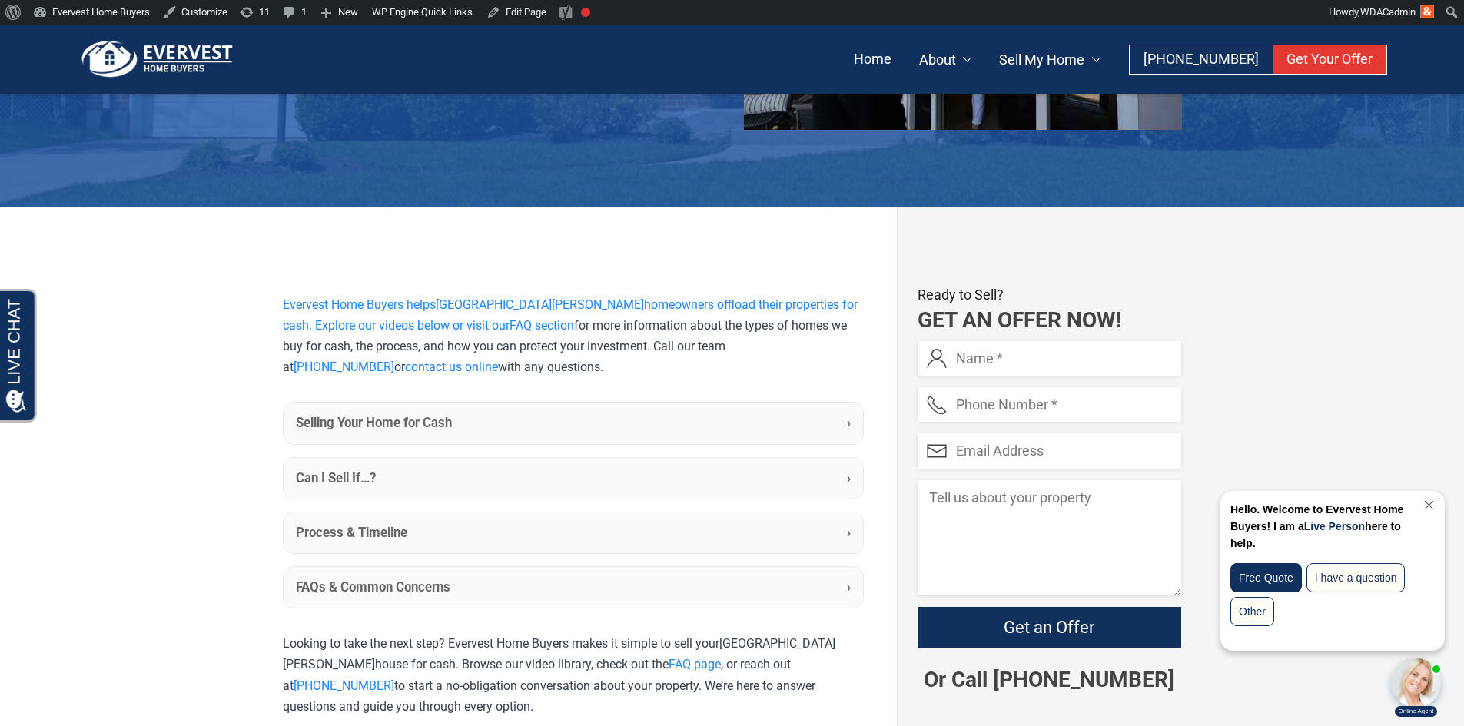
click at [167, 266] on section "Evervest Home Buyers helps St. Louis homeowners offload their properties for ca…" at bounding box center [732, 513] width 1464 height 612
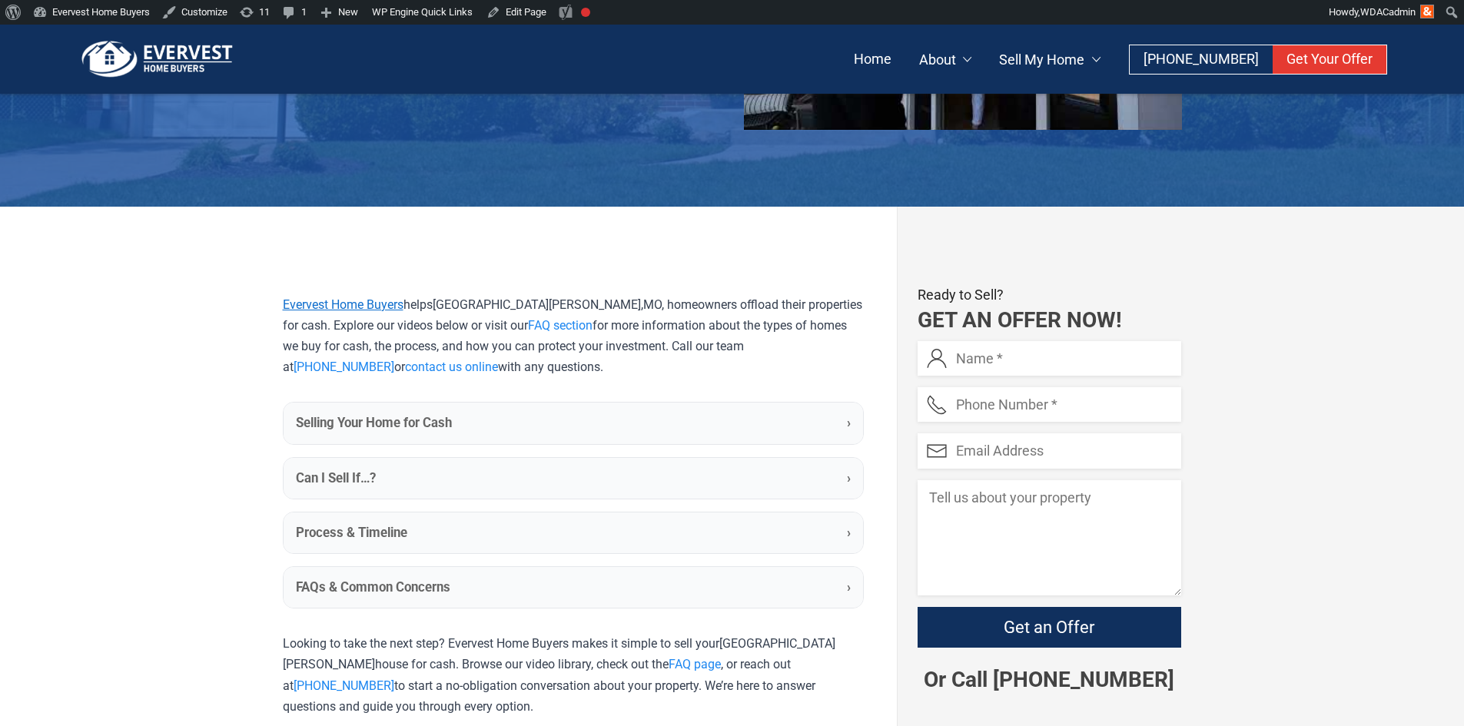
scroll to position [287, 0]
click at [317, 307] on link "Evervest Home Buyers" at bounding box center [343, 304] width 121 height 15
click at [528, 323] on link "FAQ section" at bounding box center [560, 325] width 65 height 15
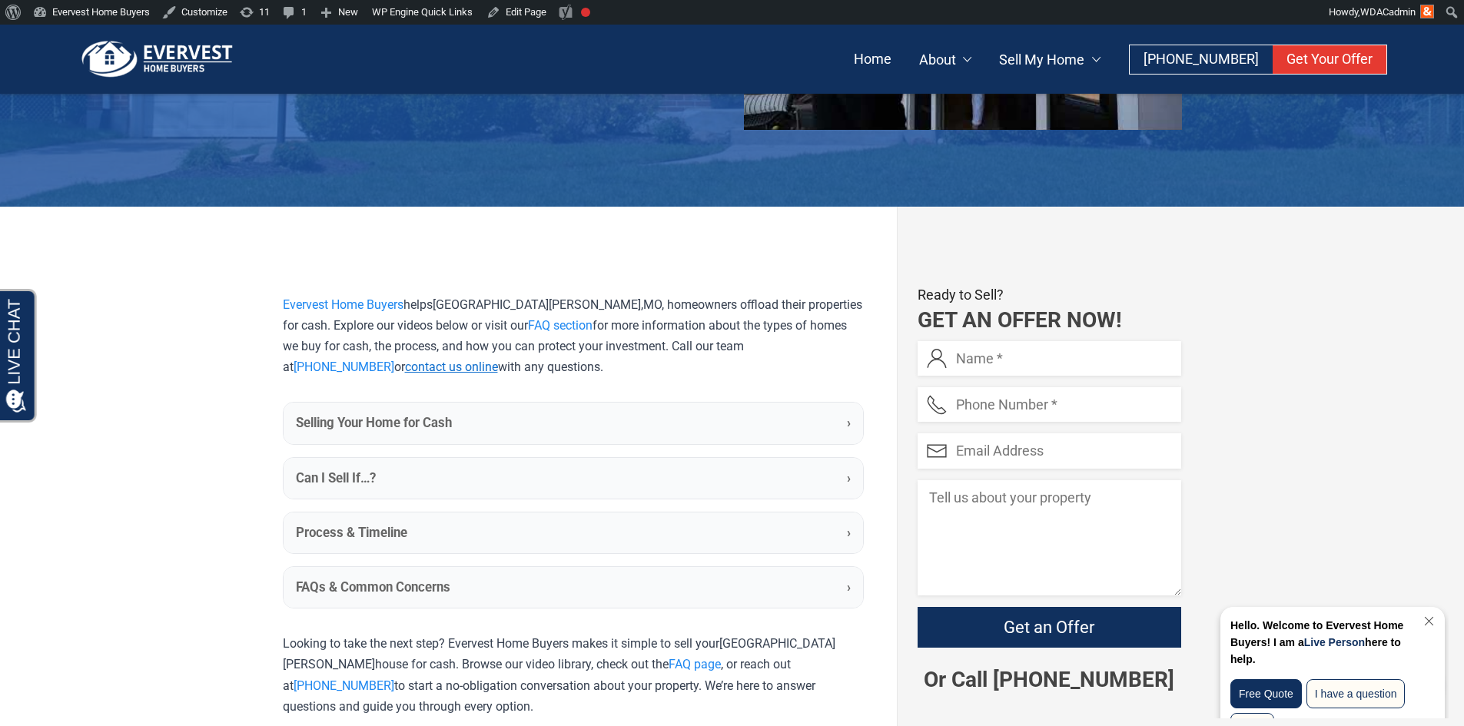
click at [498, 360] on link "contact us online" at bounding box center [451, 367] width 93 height 15
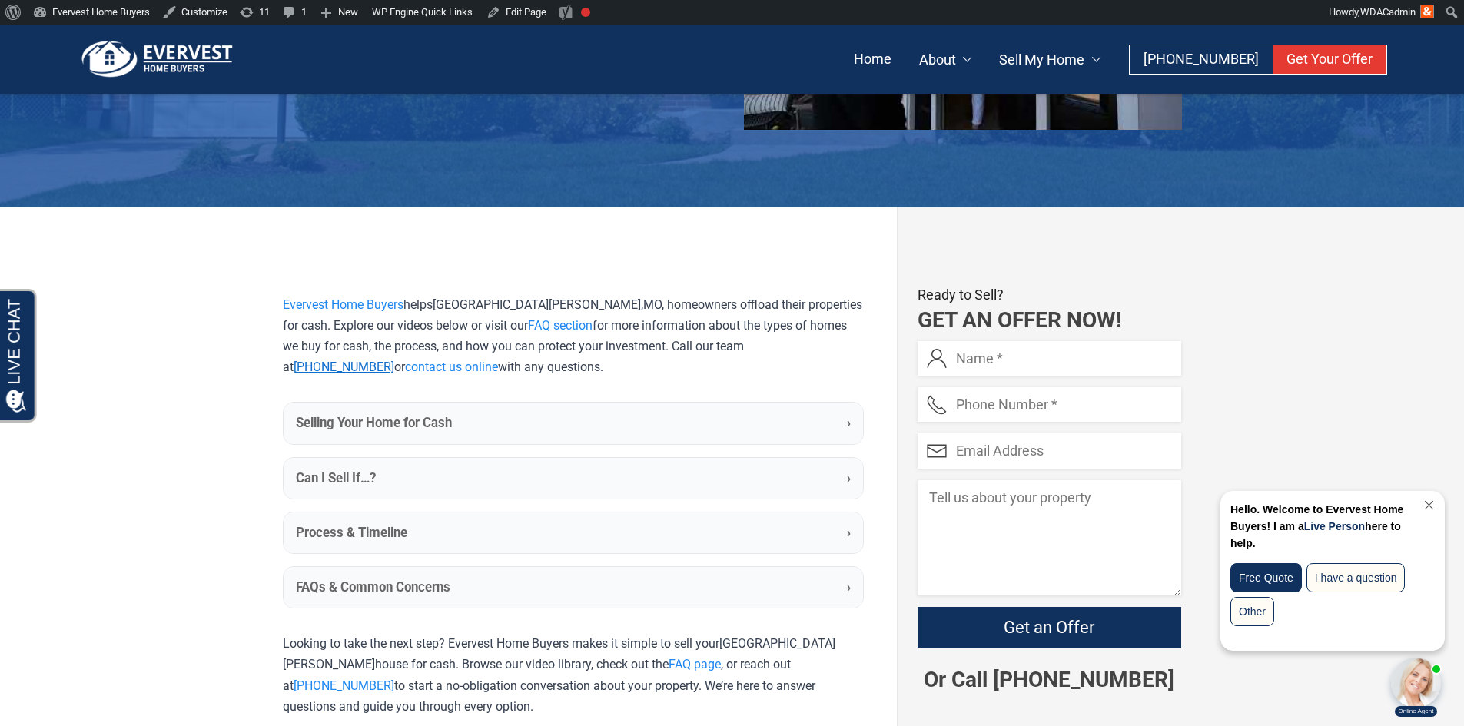
click at [394, 360] on span "[PHONE_NUMBER]" at bounding box center [344, 367] width 101 height 15
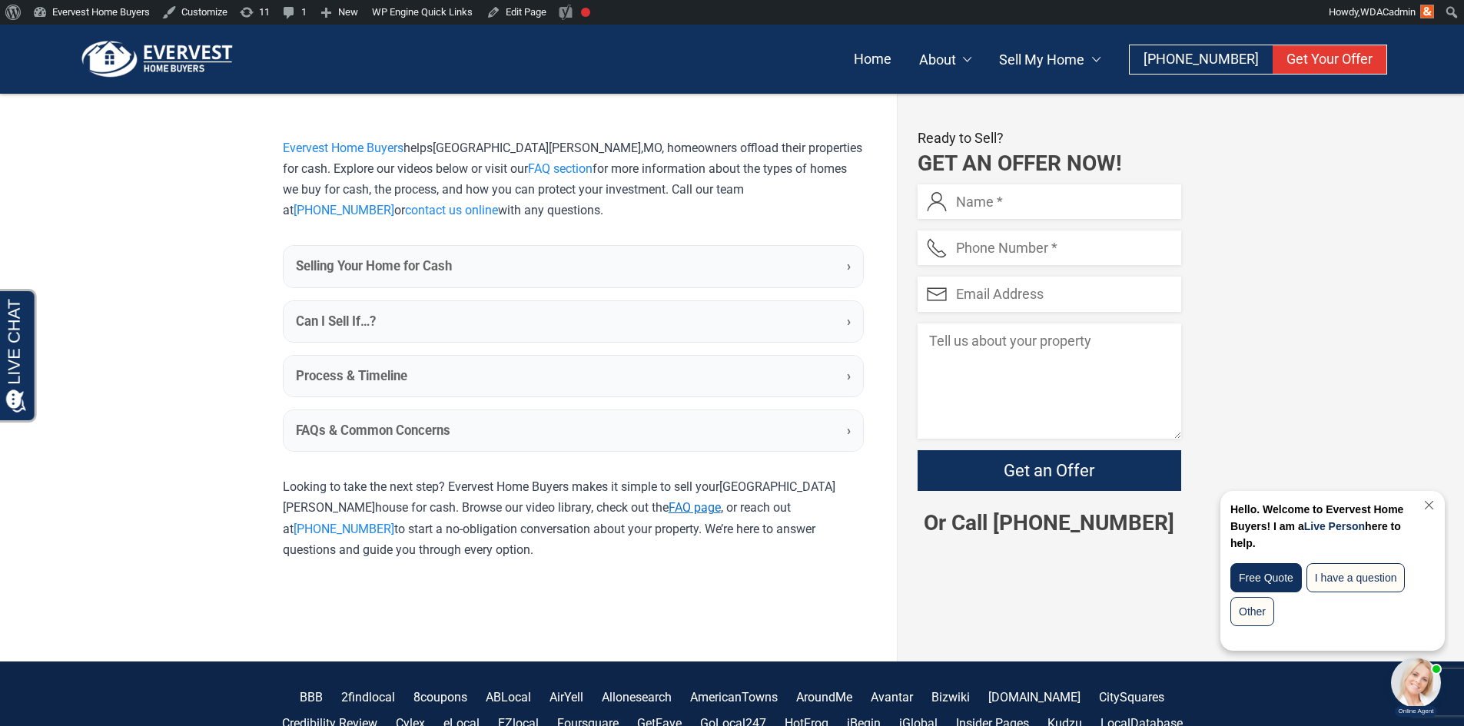
click at [668, 509] on link "FAQ page" at bounding box center [694, 507] width 52 height 15
click at [394, 522] on span "[PHONE_NUMBER]" at bounding box center [344, 529] width 101 height 15
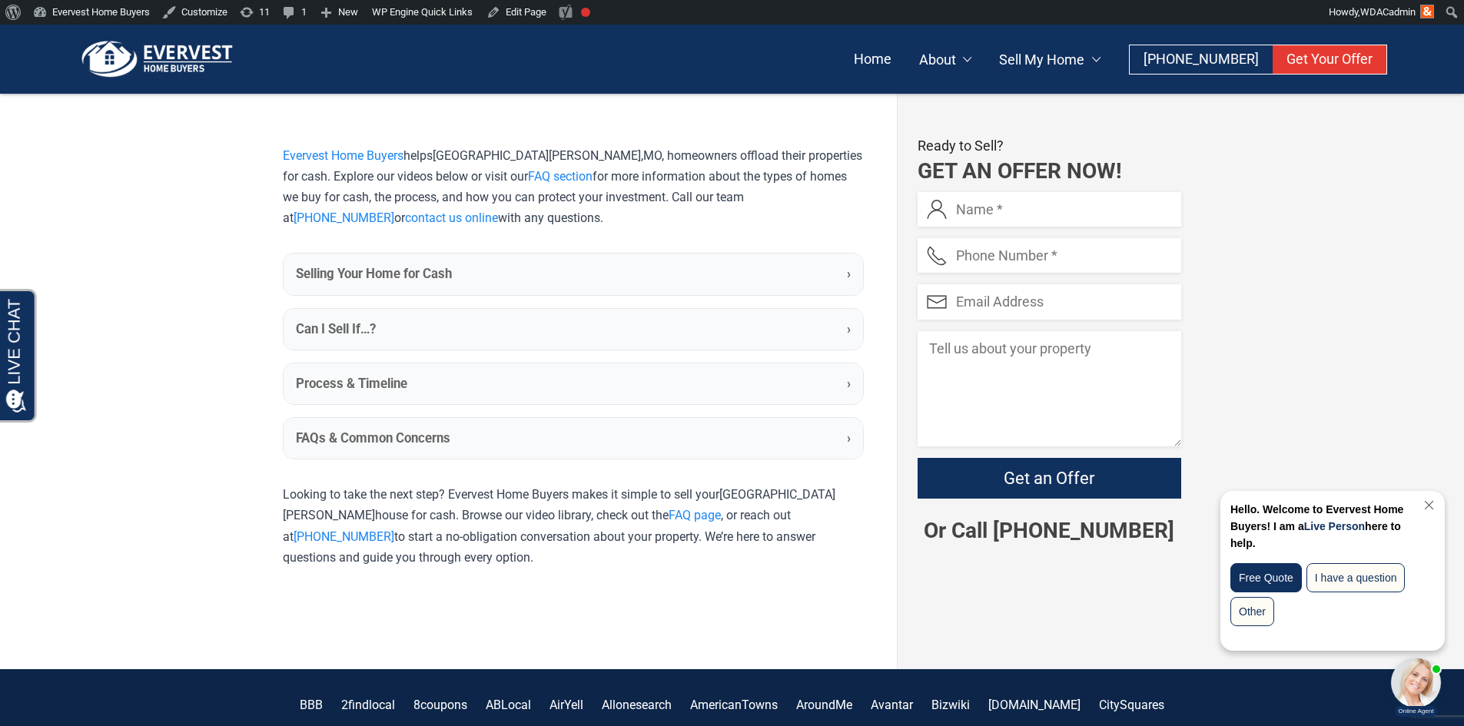
click at [333, 269] on b "Selling Your Home for Cash" at bounding box center [374, 273] width 156 height 19
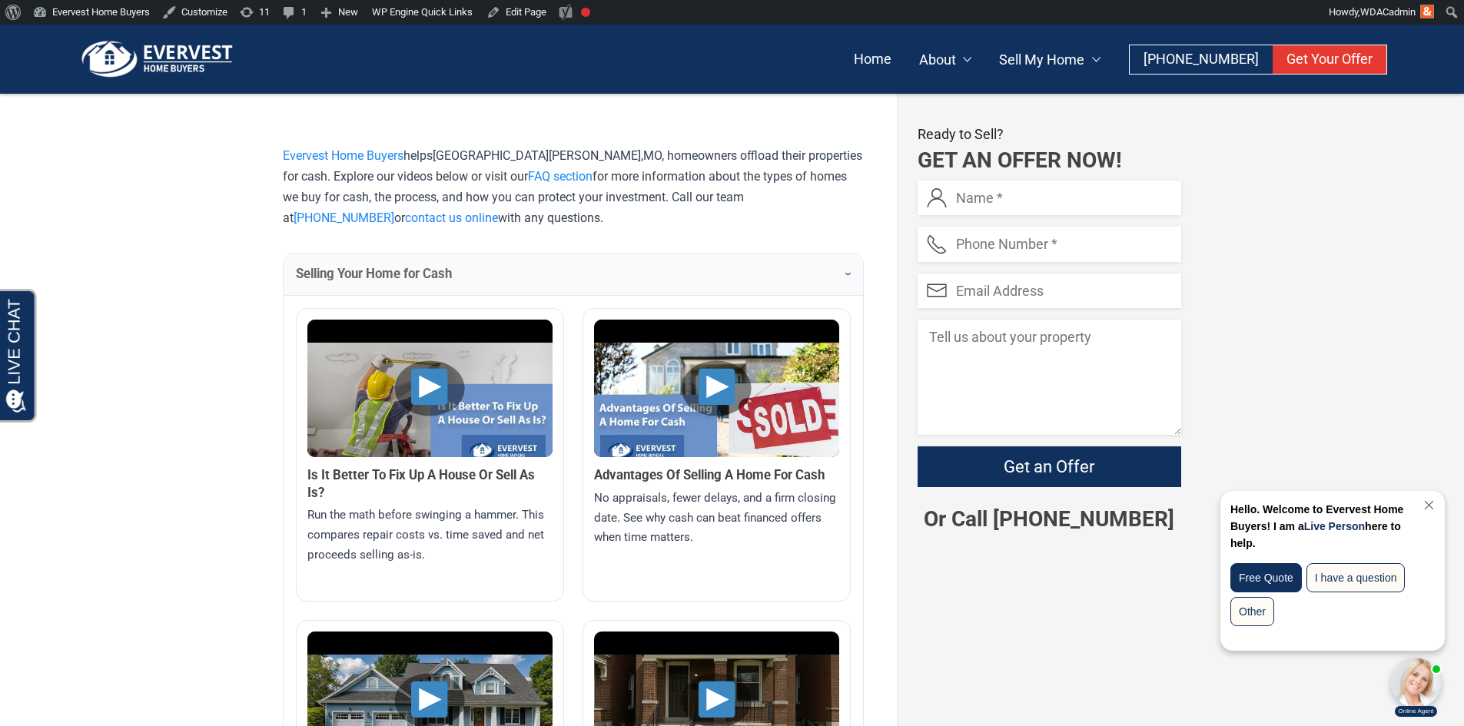
scroll to position [574, 0]
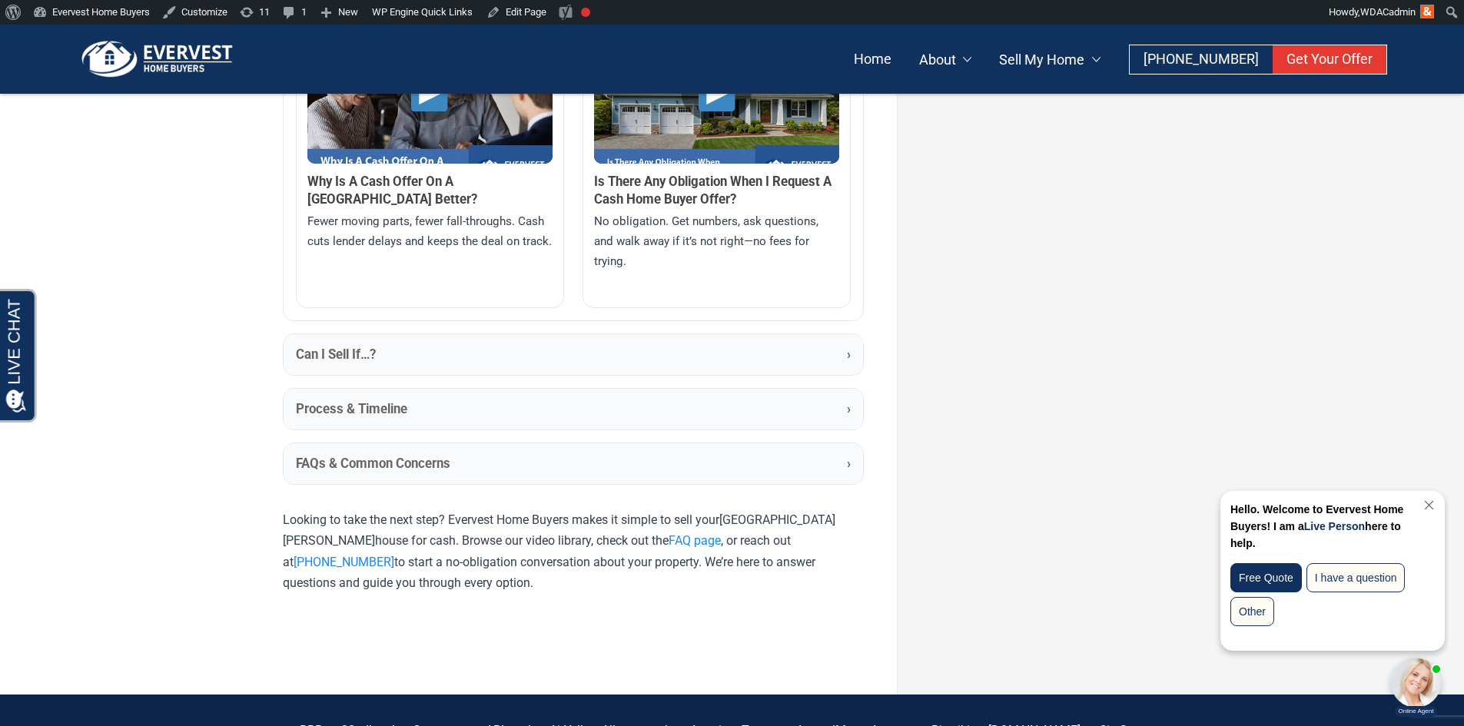
click at [317, 345] on b "Can I Sell If…?" at bounding box center [336, 354] width 80 height 19
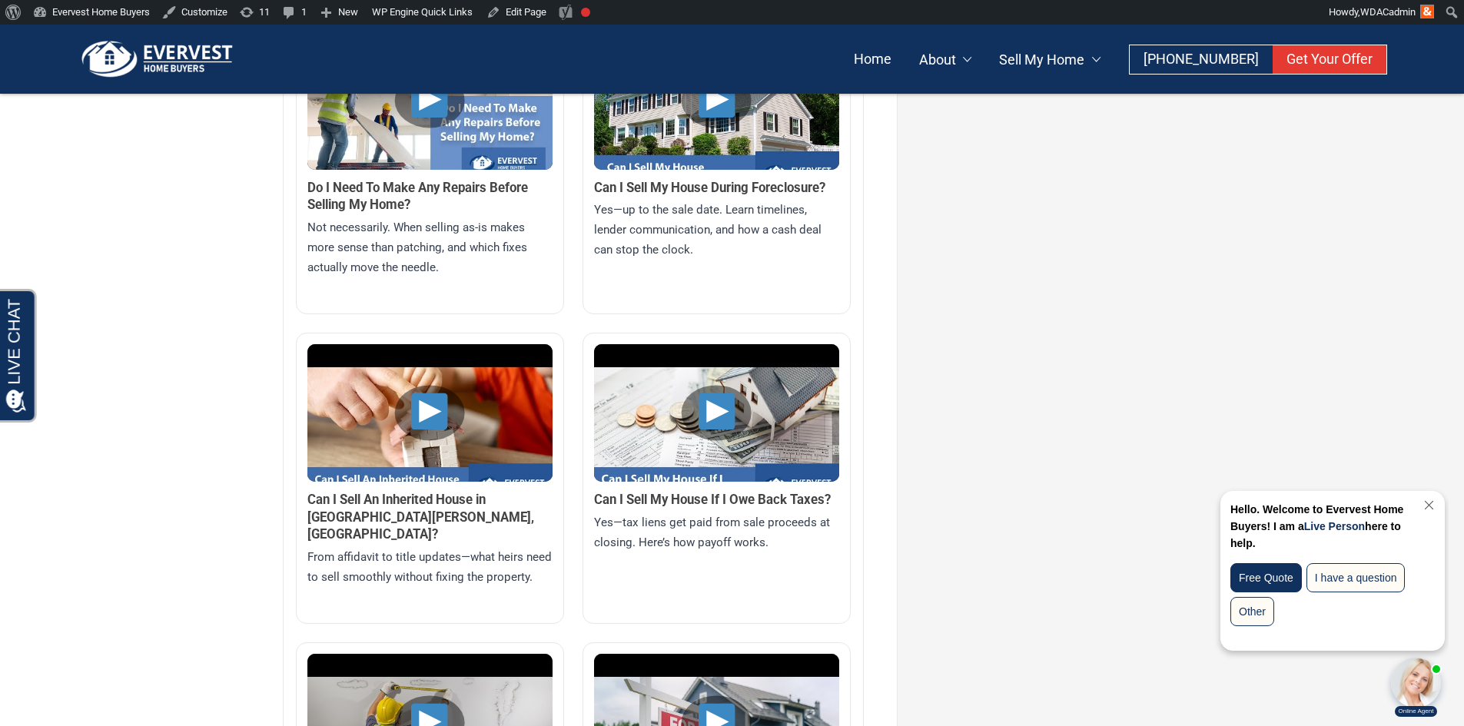
scroll to position [1530, 0]
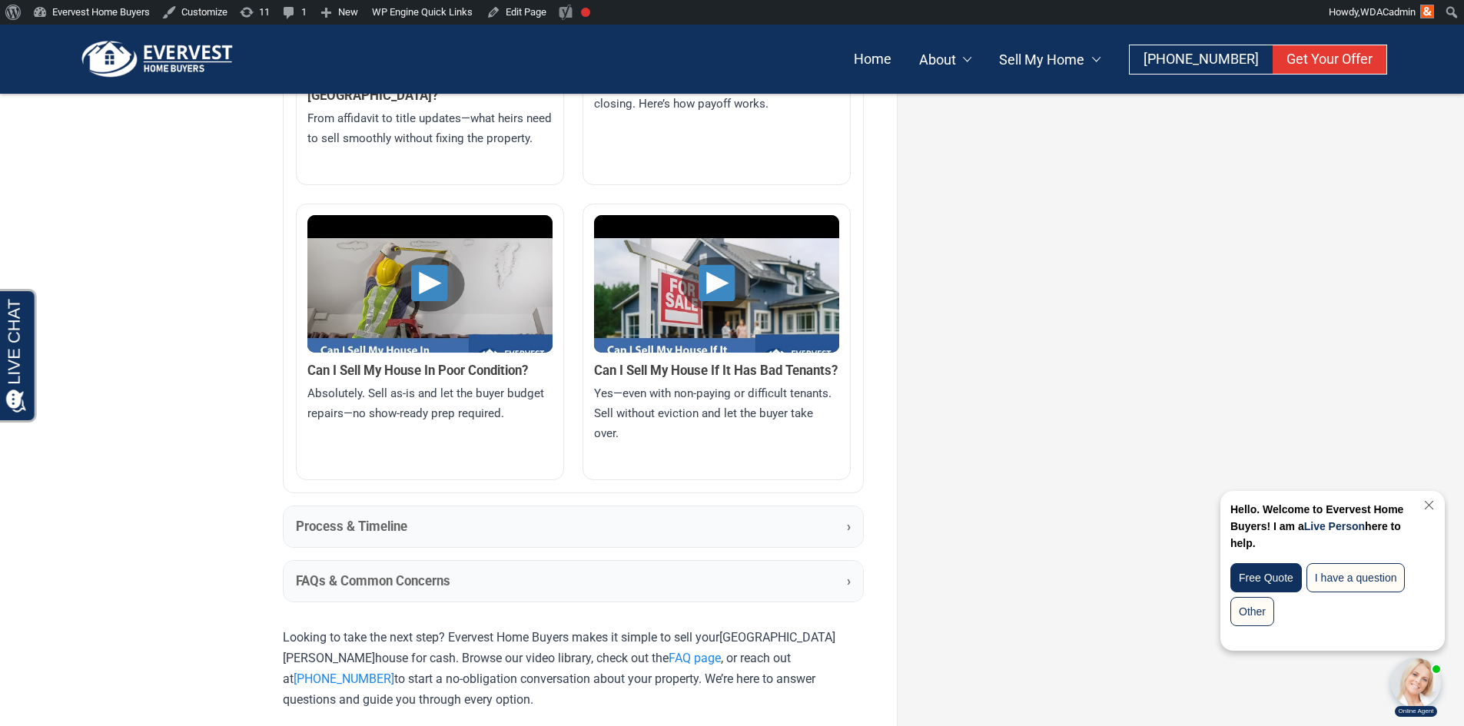
click at [341, 528] on b "Process & Timeline" at bounding box center [351, 526] width 111 height 19
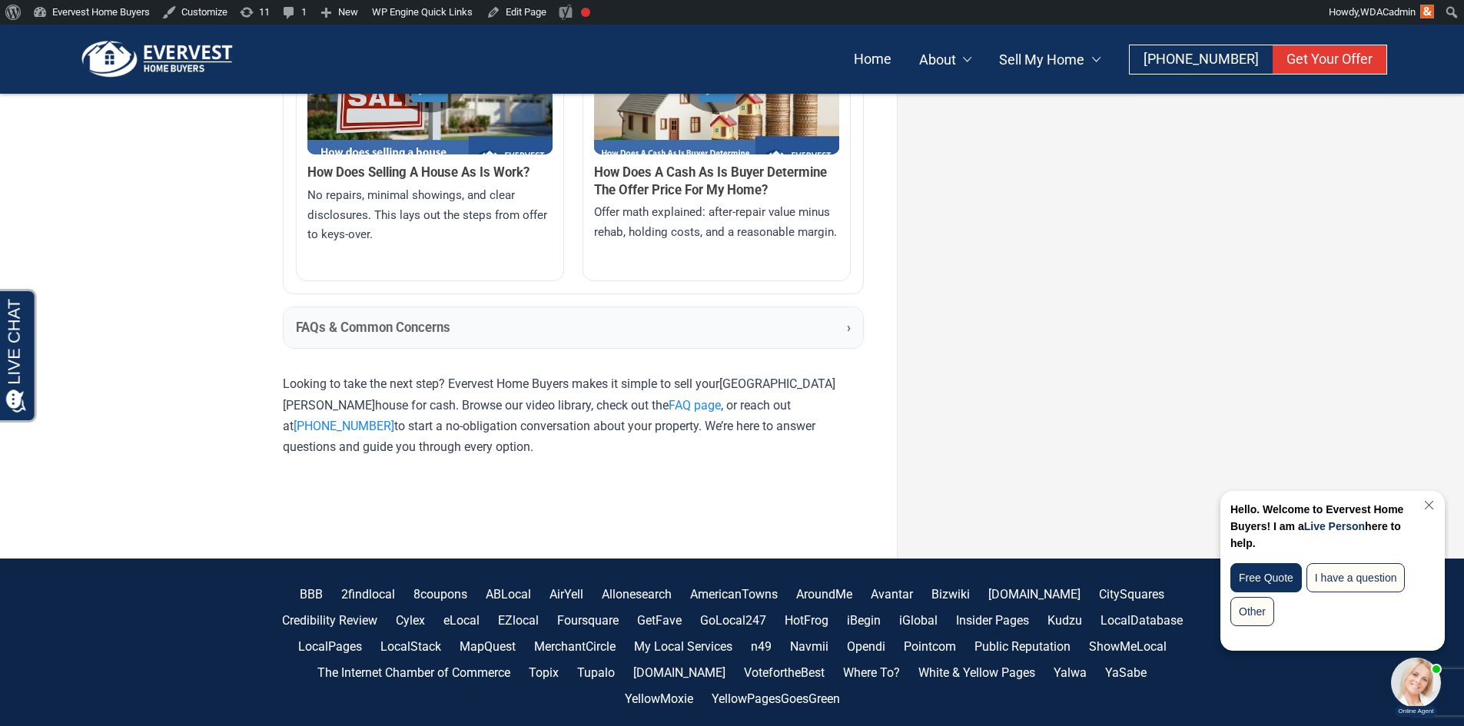
scroll to position [1772, 0]
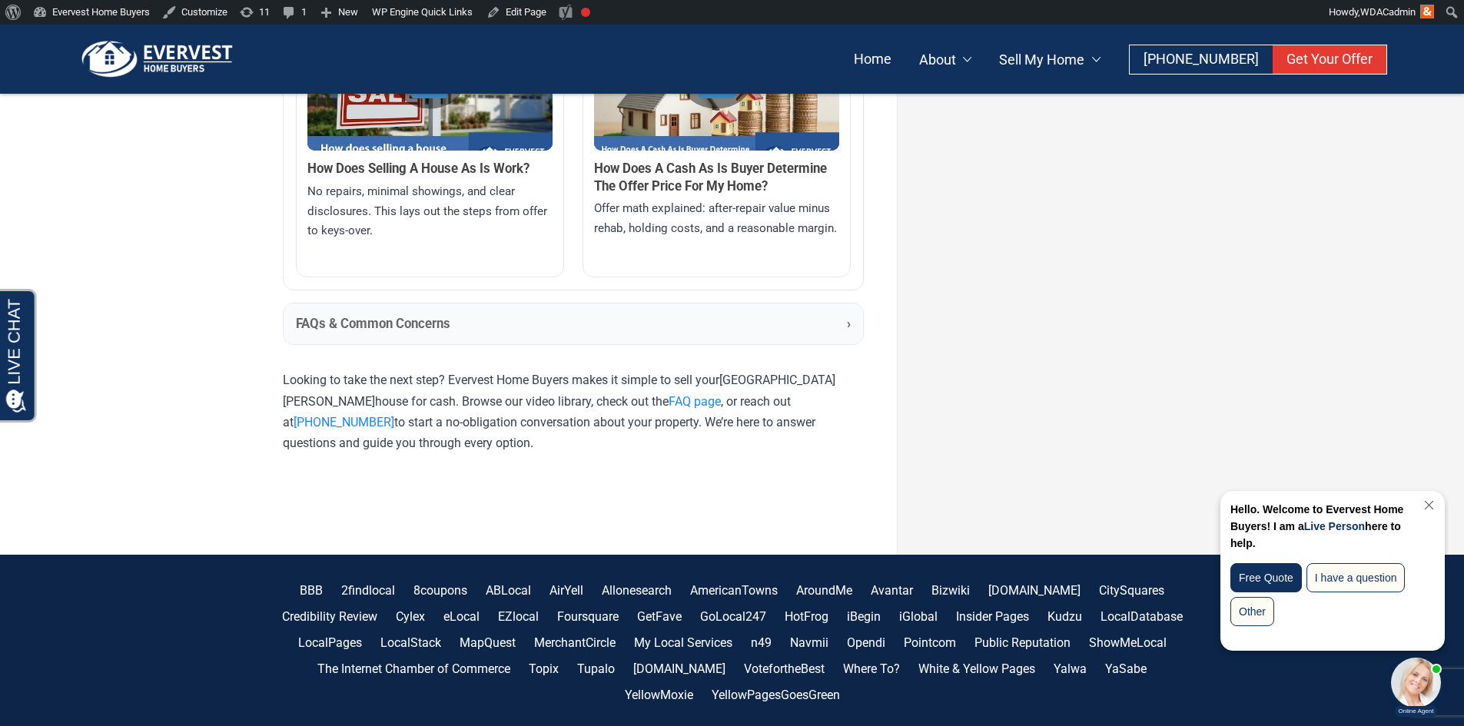
click at [319, 316] on b "FAQs & Common Concerns" at bounding box center [373, 323] width 154 height 19
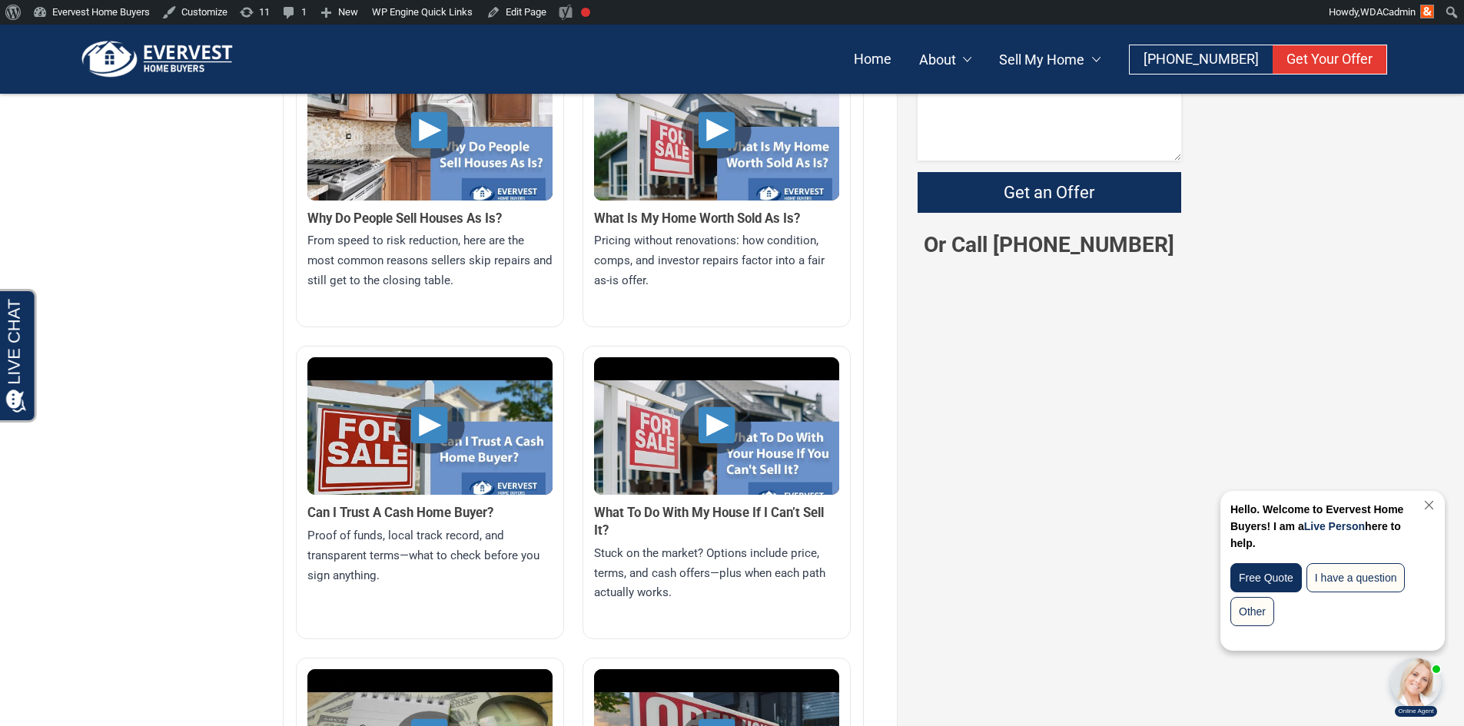
scroll to position [738, 0]
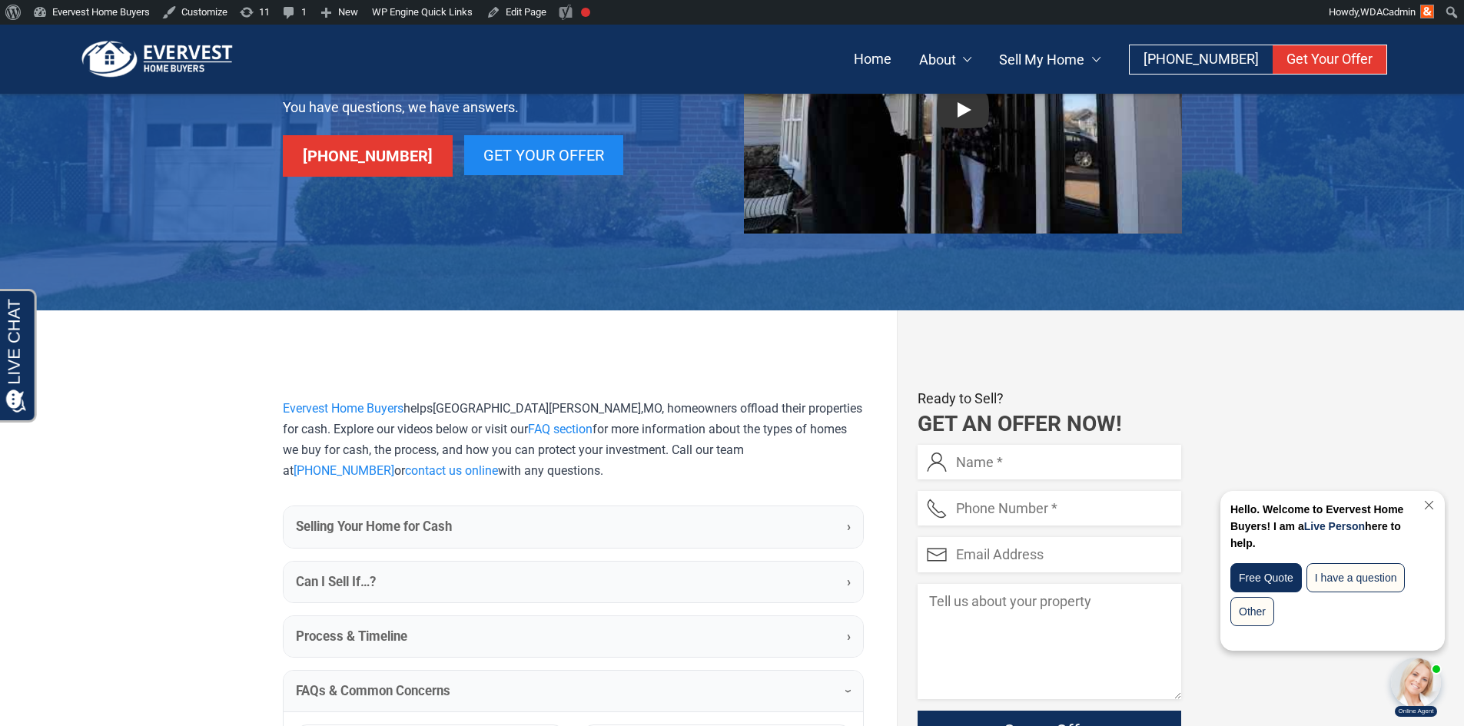
click at [349, 534] on b "Selling Your Home for Cash" at bounding box center [374, 526] width 156 height 19
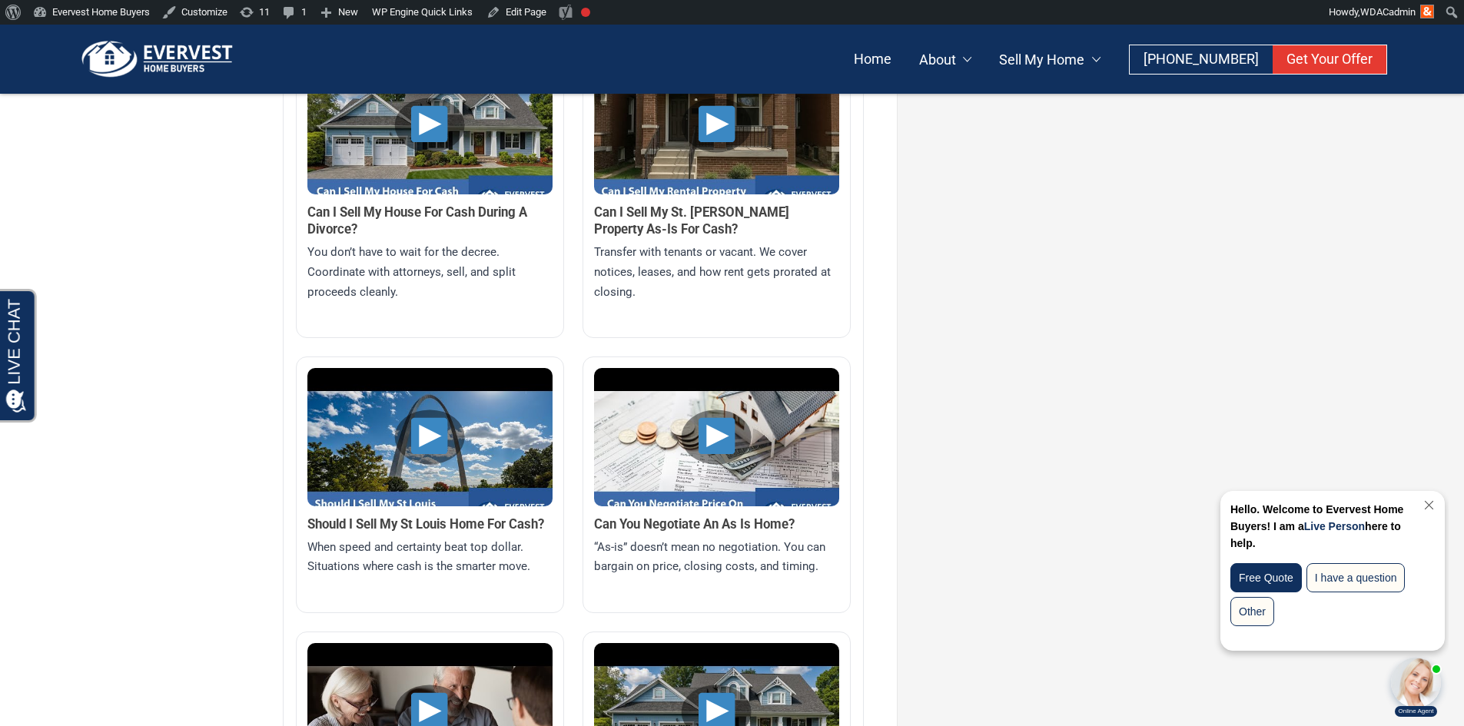
scroll to position [1015, 0]
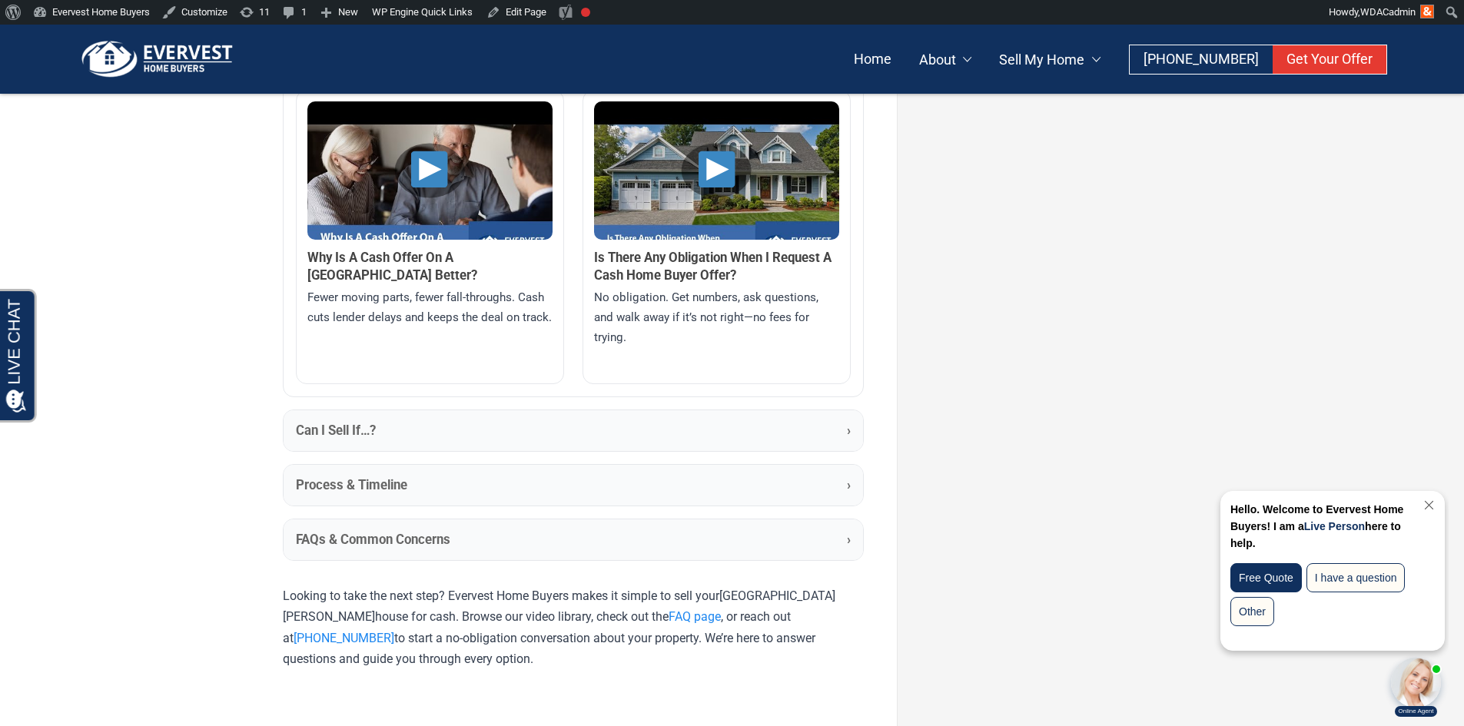
click at [310, 421] on b "Can I Sell If…?" at bounding box center [336, 430] width 80 height 19
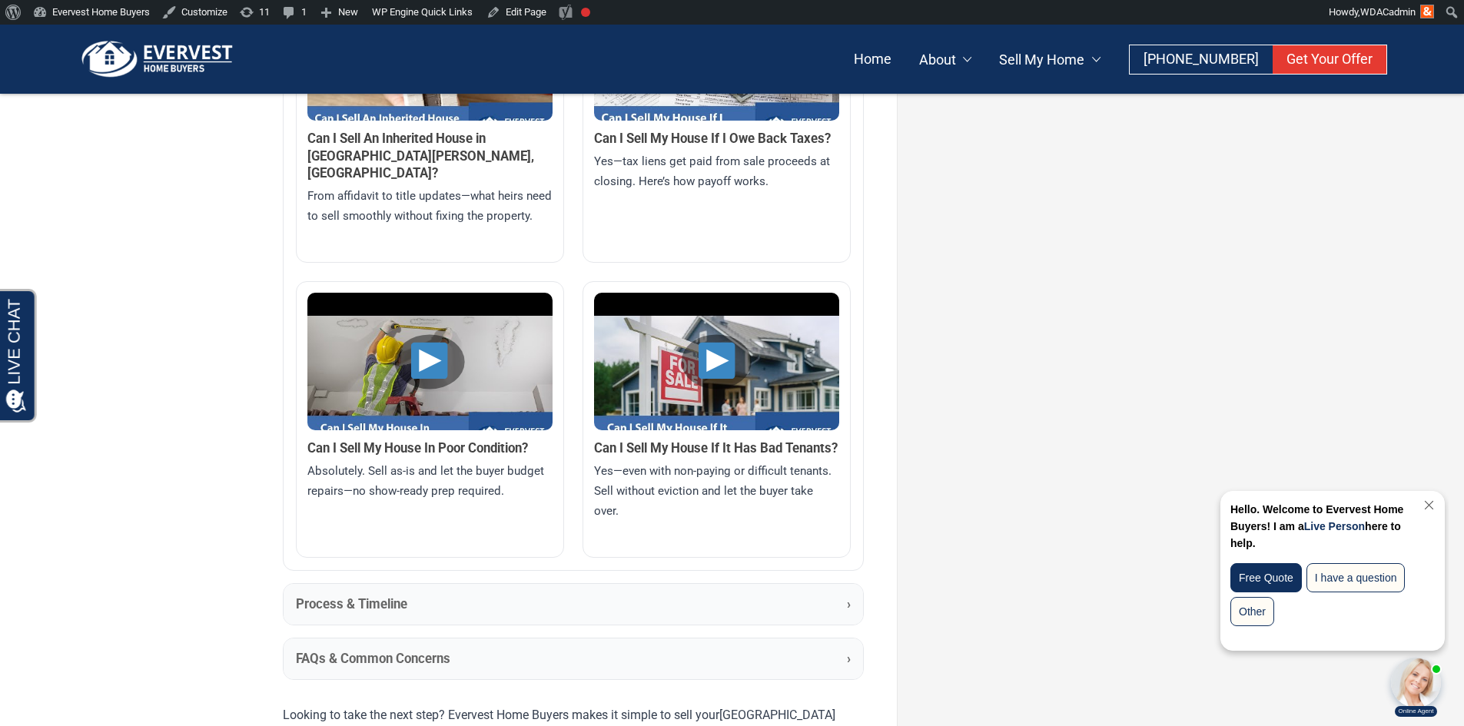
scroll to position [1454, 0]
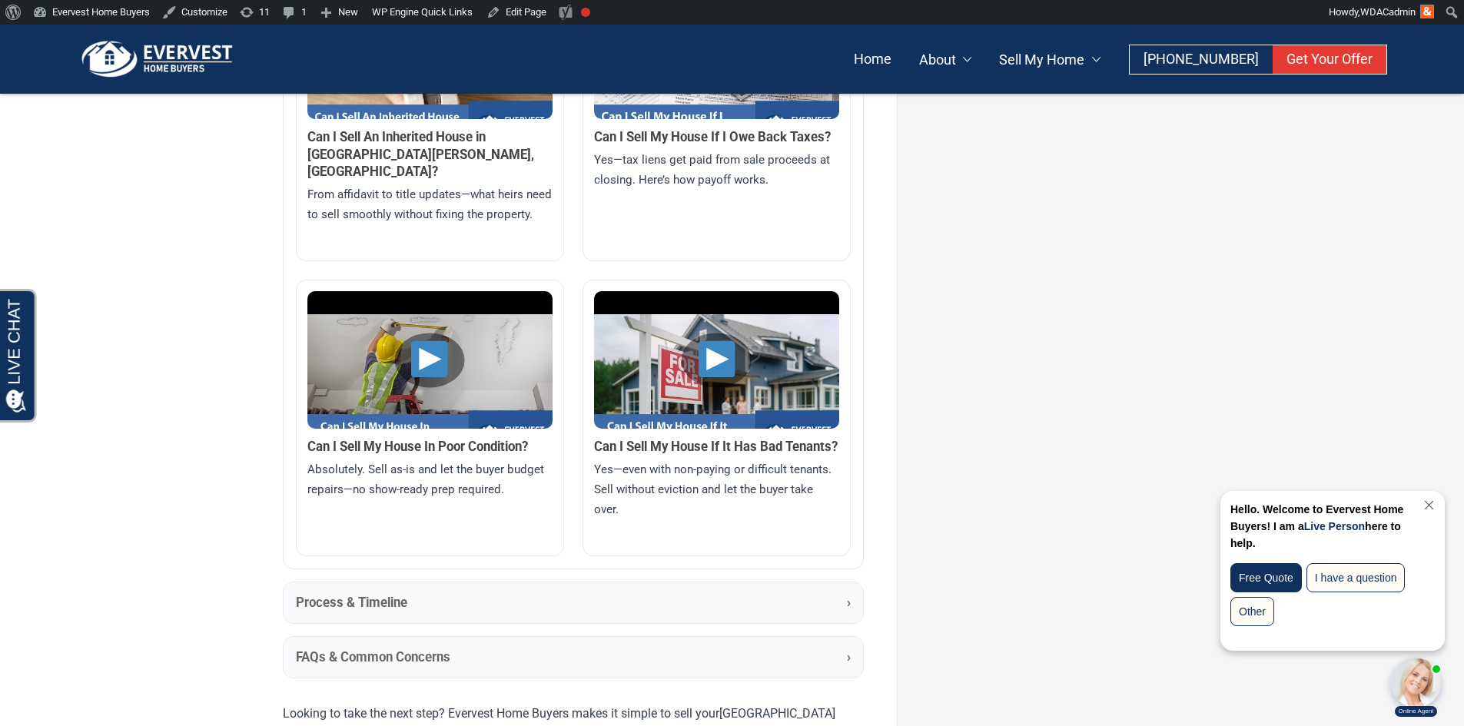
click at [361, 652] on b "FAQs & Common Concerns" at bounding box center [373, 657] width 154 height 19
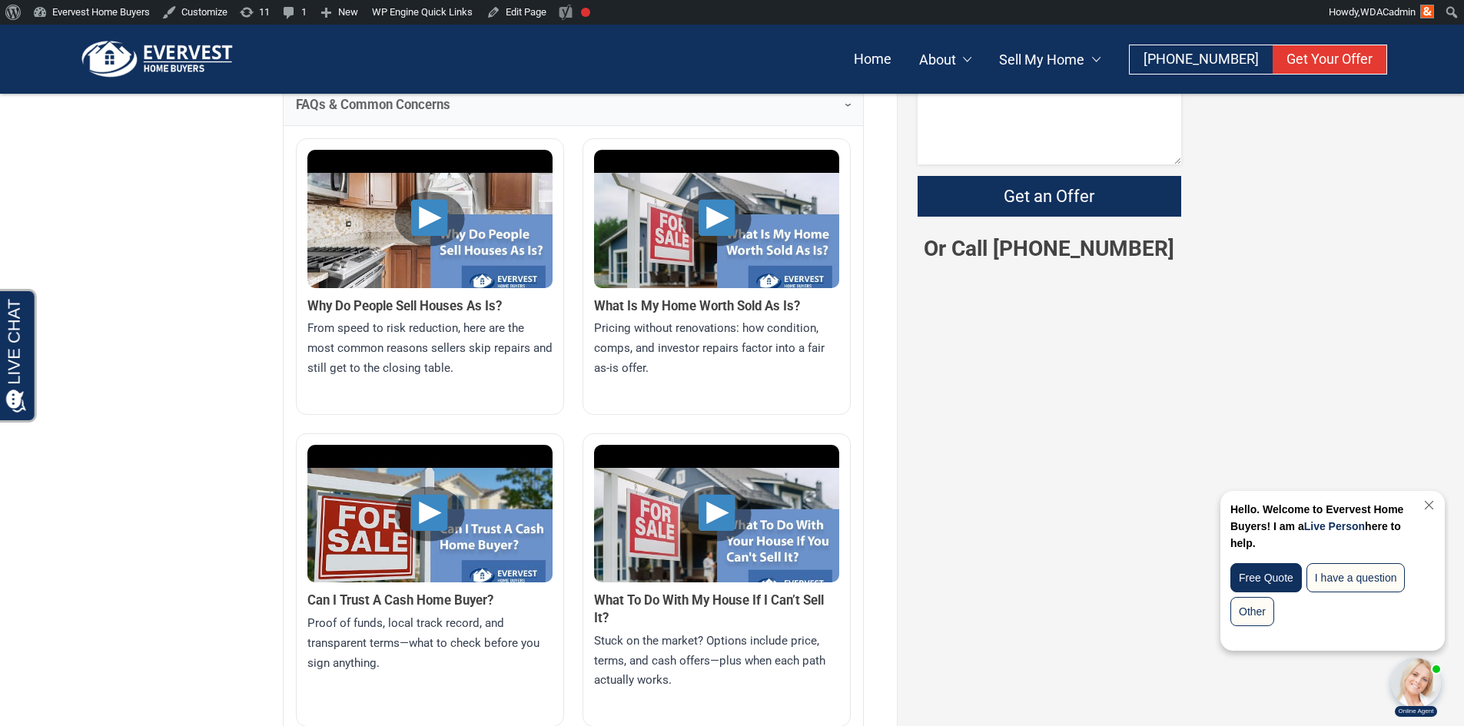
scroll to position [738, 0]
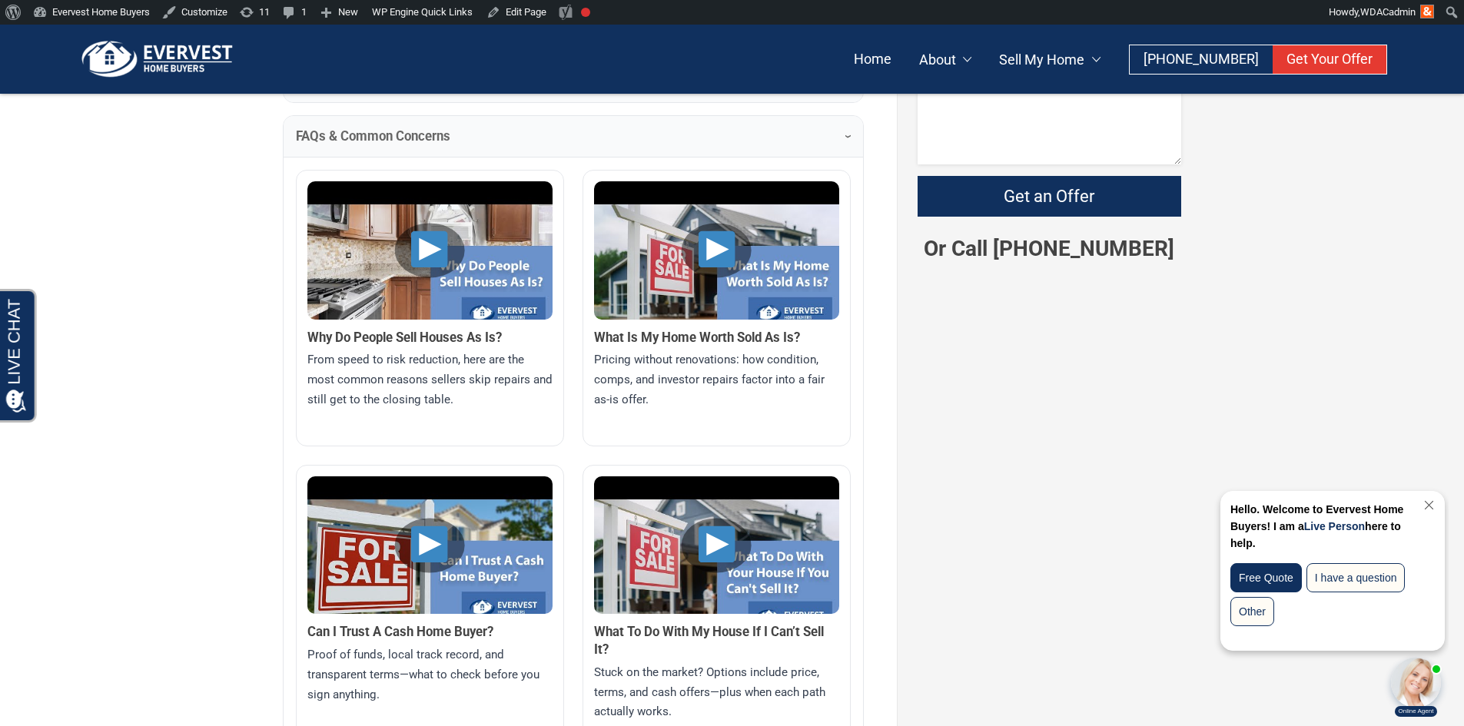
click at [249, 237] on div "Evervest Home Buyers helps St. Louis , MO , homeowners offload their properties…" at bounding box center [557, 672] width 635 height 1833
click at [237, 151] on section "Evervest Home Buyers helps St. Louis , MO , homeowners offload their properties…" at bounding box center [732, 672] width 1464 height 1833
